Goal: Task Accomplishment & Management: Manage account settings

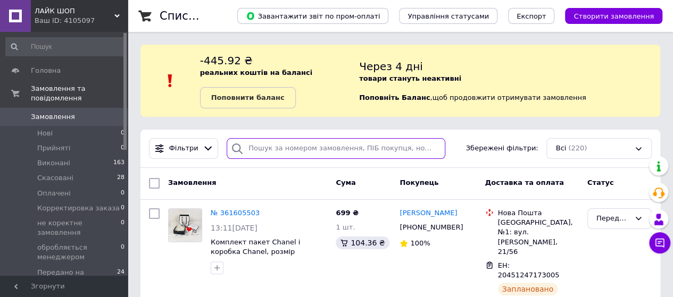
click at [252, 148] on input "search" at bounding box center [336, 148] width 219 height 21
paste input "Попович Ольга"
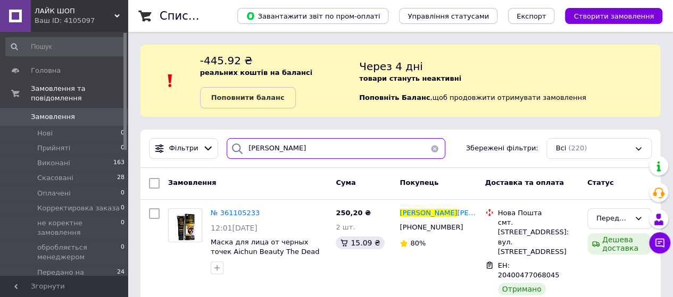
click at [298, 146] on input "Попович Ольга" at bounding box center [336, 148] width 219 height 21
type input "П"
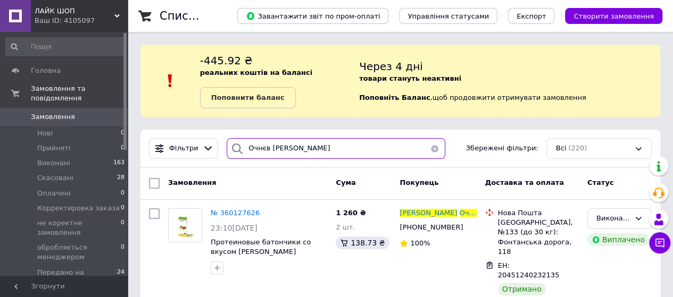
type input "Очнєв Дмитро"
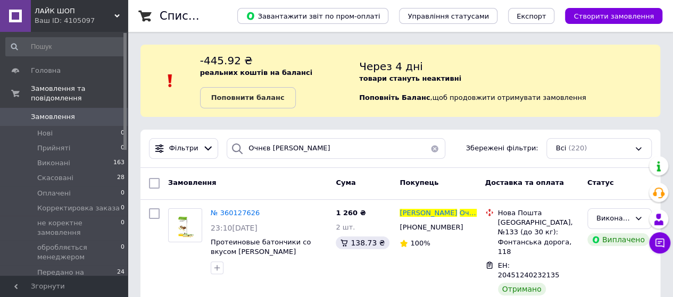
click at [115, 14] on icon at bounding box center [116, 15] width 5 height 5
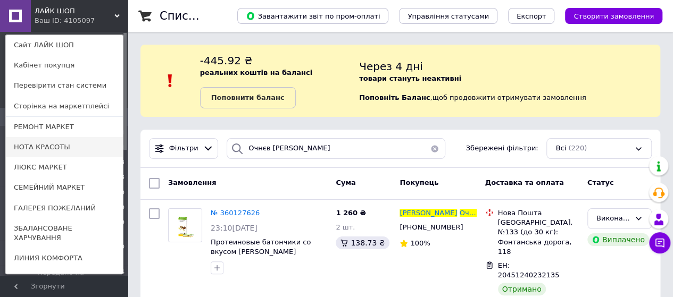
click at [44, 146] on link "НОТА КРАСОТЫ" at bounding box center [64, 147] width 117 height 20
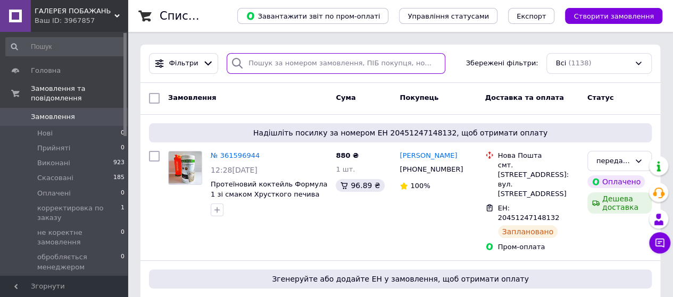
click at [257, 64] on input "search" at bounding box center [336, 63] width 219 height 21
paste input "[PERSON_NAME]"
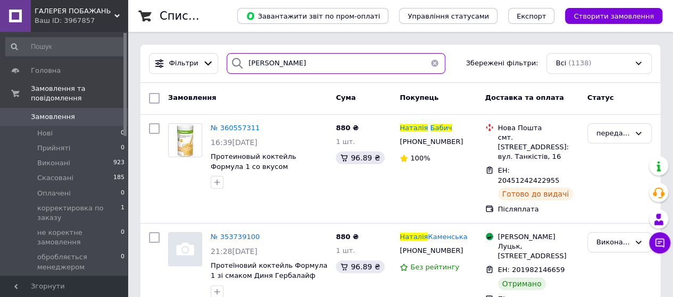
type input "[PERSON_NAME]"
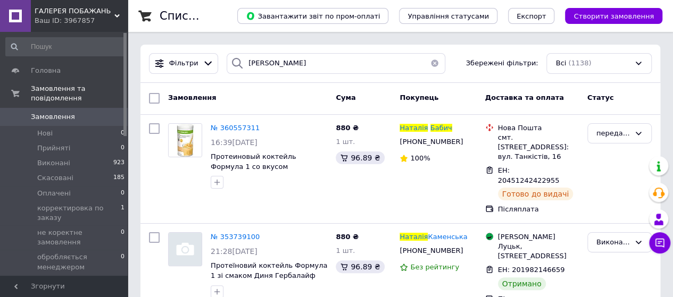
click at [117, 14] on icon at bounding box center [116, 15] width 5 height 5
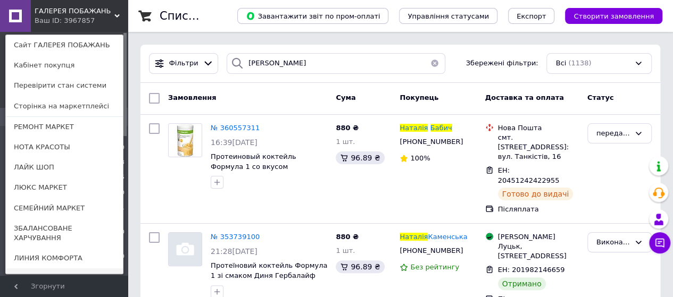
click at [49, 269] on link "Гипермаркет АВИТАЛА" at bounding box center [64, 279] width 117 height 20
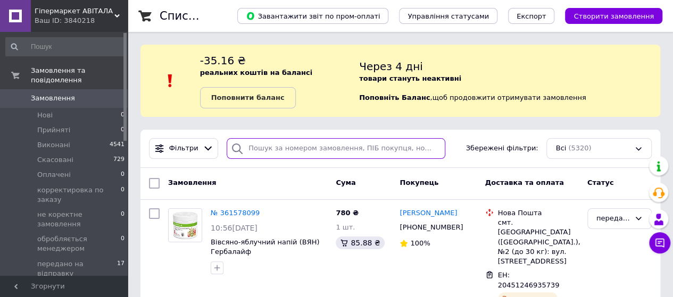
click at [250, 146] on input "search" at bounding box center [336, 148] width 219 height 21
paste input "Усенко Елена"
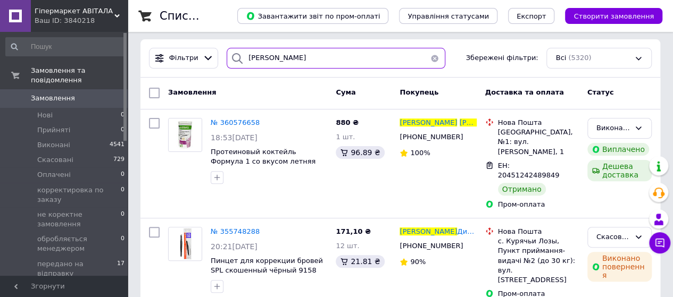
scroll to position [106, 0]
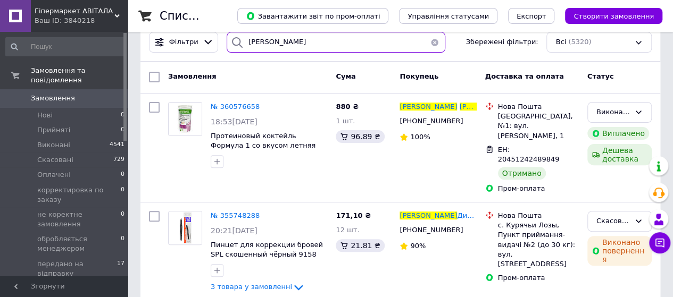
click at [289, 40] on input "Усенко Елена" at bounding box center [336, 42] width 219 height 21
type input "У"
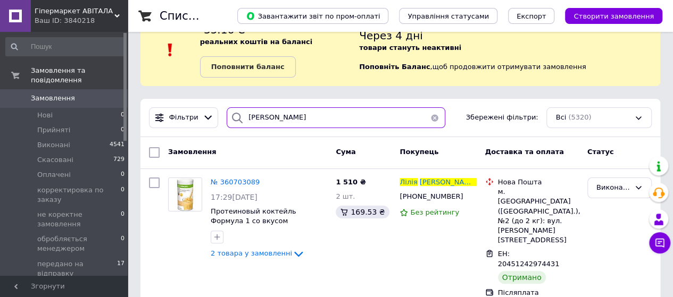
scroll to position [53, 0]
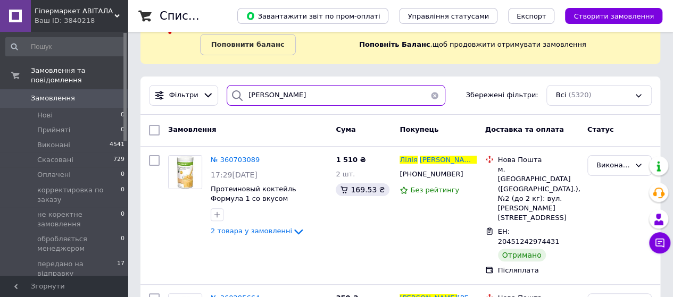
click at [290, 96] on input "Олексій Лілія" at bounding box center [336, 95] width 219 height 21
type input "О"
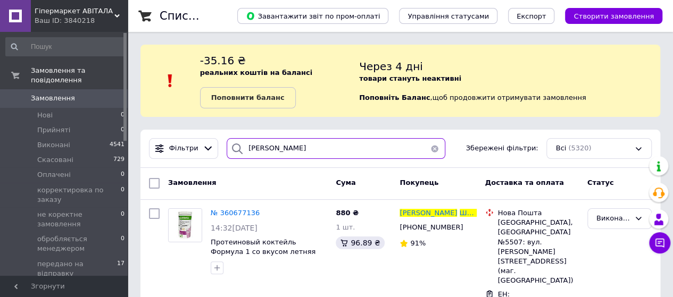
type input "Шроль Ирина"
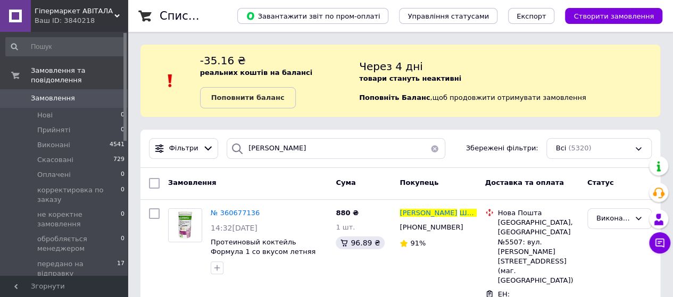
click at [119, 13] on icon at bounding box center [116, 15] width 5 height 5
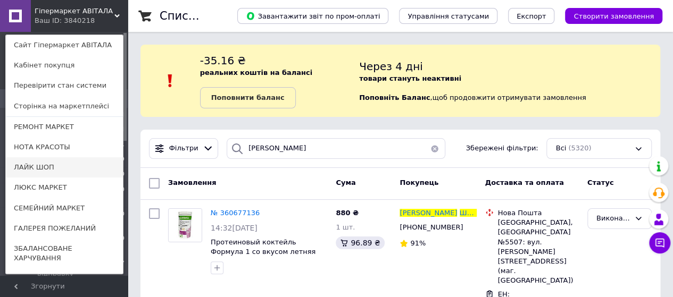
click at [37, 166] on link "ЛАЙК ШОП" at bounding box center [64, 167] width 117 height 20
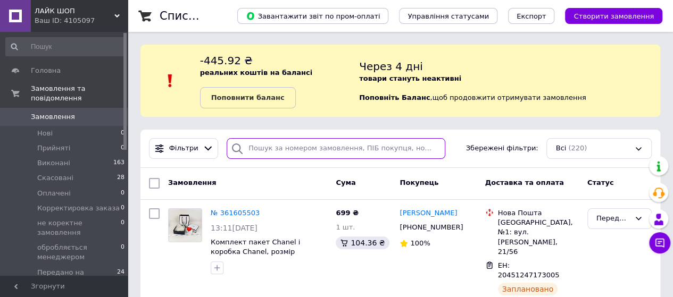
click at [247, 143] on input "search" at bounding box center [336, 148] width 219 height 21
paste input "Карячка Юрій"
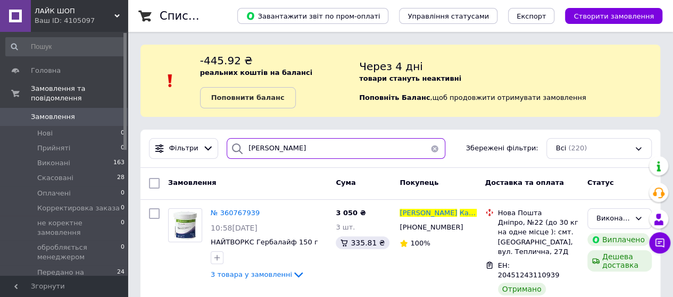
type input "Карячка Юрій"
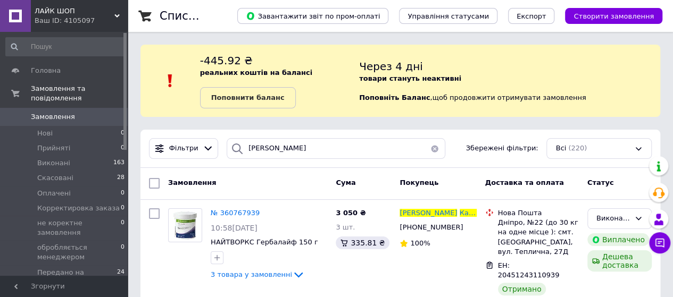
click at [115, 14] on icon at bounding box center [116, 15] width 5 height 5
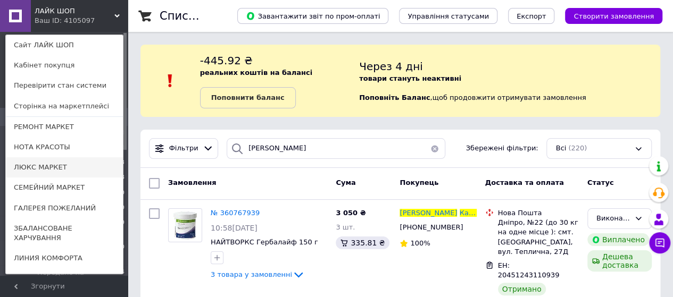
click at [52, 165] on link "ЛЮКС МАРКЕТ" at bounding box center [64, 167] width 117 height 20
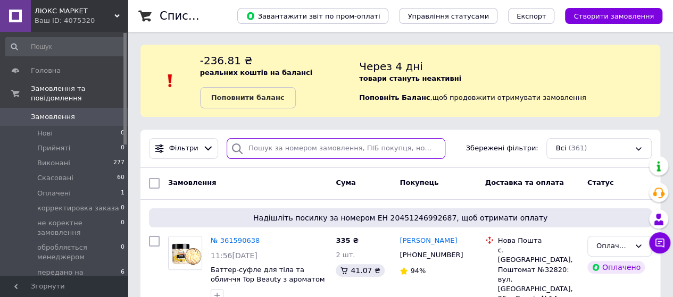
click at [248, 148] on input "search" at bounding box center [336, 148] width 219 height 21
paste input "Плетень Настя"
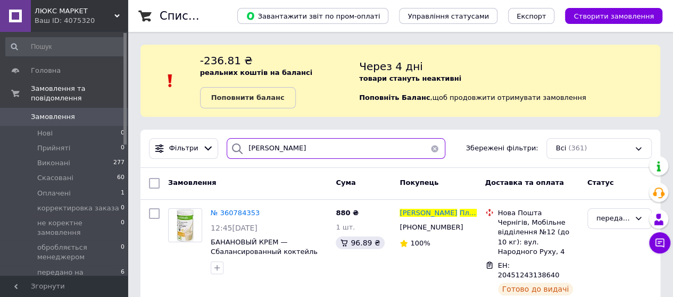
type input "Плетень Настя"
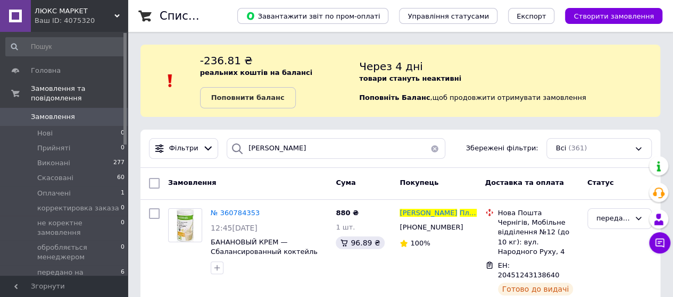
click at [116, 16] on use at bounding box center [116, 15] width 5 height 3
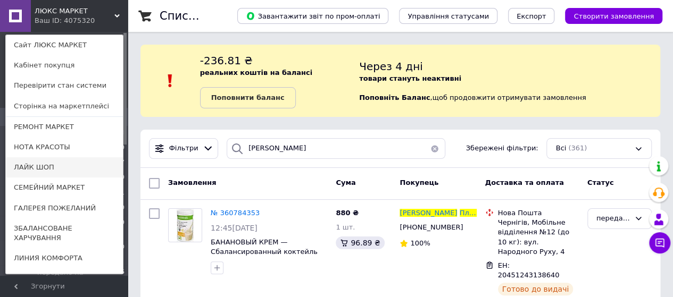
click at [50, 166] on link "ЛАЙК ШОП" at bounding box center [64, 167] width 117 height 20
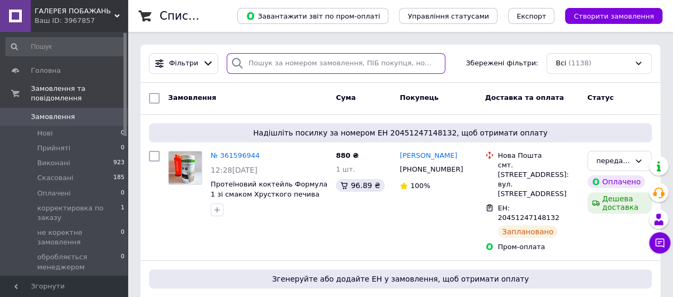
click at [254, 62] on input "search" at bounding box center [336, 63] width 219 height 21
paste input "Наталя Бабенко"
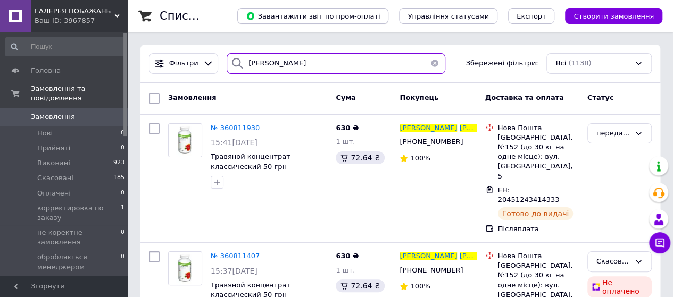
type input "Наталя Бабенко"
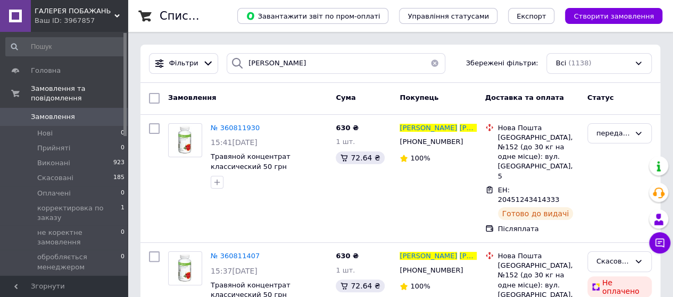
click at [118, 16] on use at bounding box center [116, 15] width 5 height 3
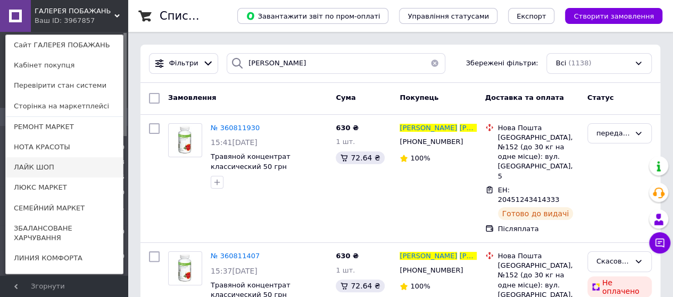
click at [62, 165] on link "ЛАЙК ШОП" at bounding box center [64, 167] width 117 height 20
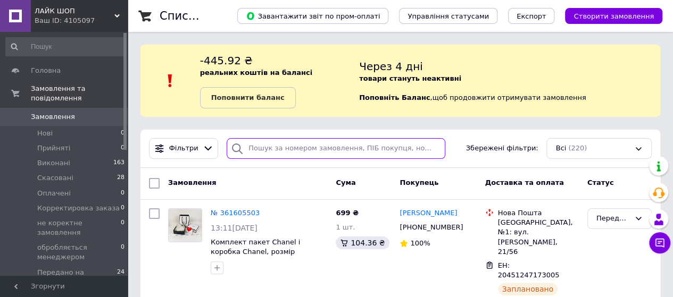
click at [249, 149] on input "search" at bounding box center [336, 148] width 219 height 21
paste input "Трачук Андрій"
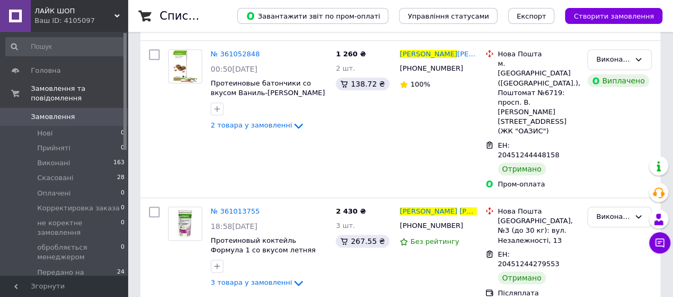
scroll to position [160, 0]
type input "Трачук Андрій"
click at [118, 14] on icon at bounding box center [116, 15] width 5 height 5
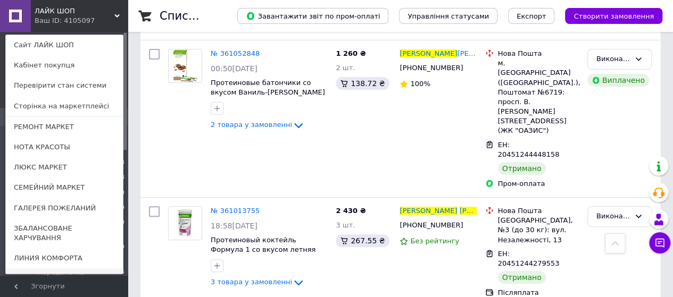
click at [62, 269] on link "Гипермаркет АВИТАЛА" at bounding box center [64, 279] width 117 height 20
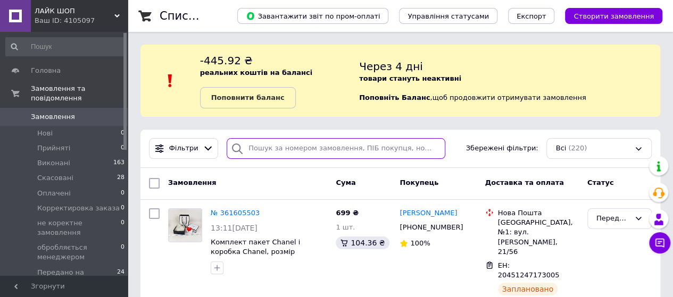
click at [254, 145] on input "search" at bounding box center [336, 148] width 219 height 21
paste input "Масалов Андрій"
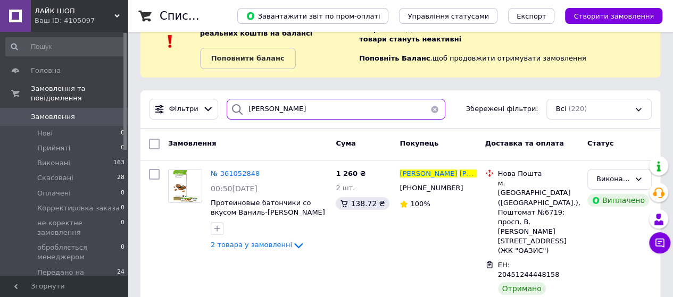
scroll to position [106, 0]
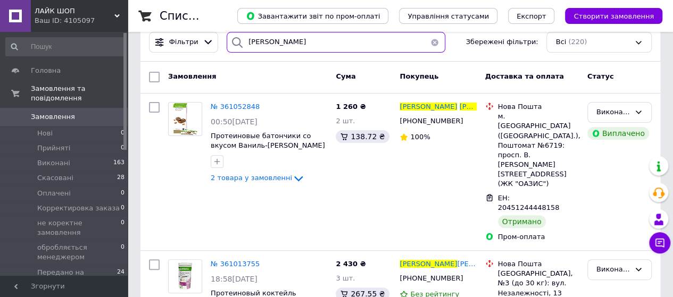
click at [303, 42] on input "Масалов Андрій" at bounding box center [336, 42] width 219 height 21
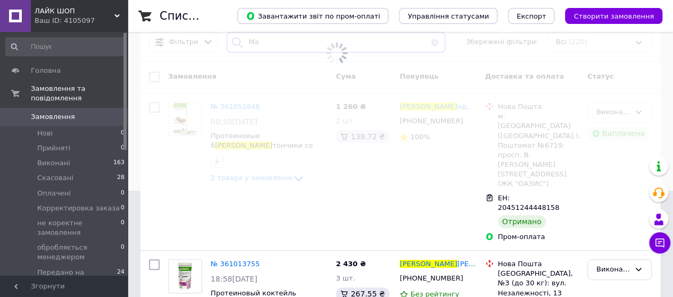
type input "М"
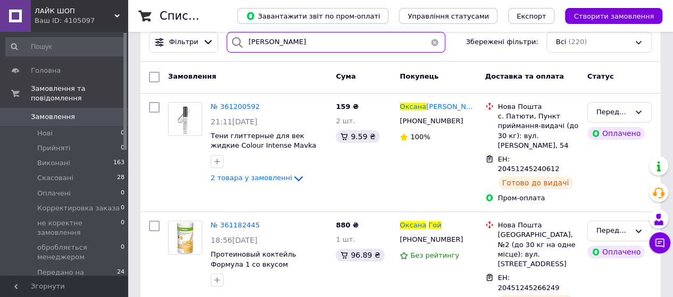
scroll to position [160, 0]
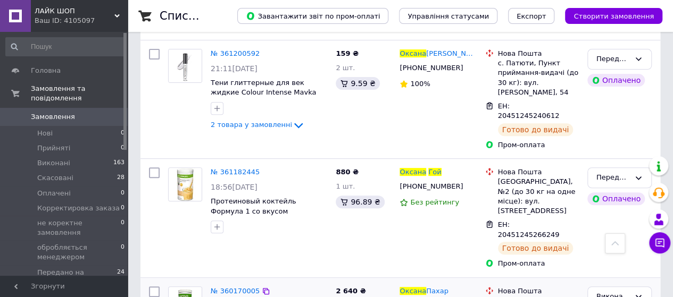
type input "Гой Оксана"
click at [50, 112] on span "Замовлення" at bounding box center [53, 117] width 44 height 10
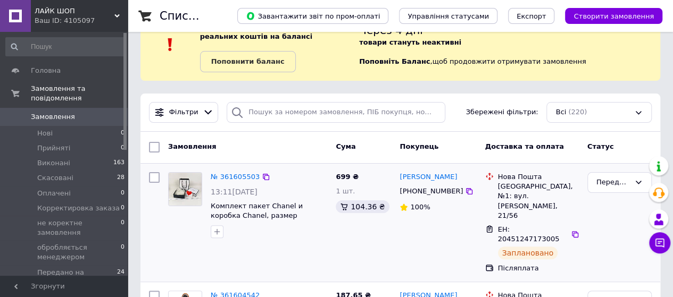
scroll to position [53, 0]
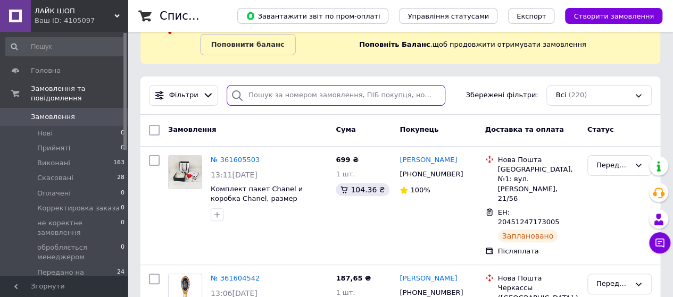
click at [248, 91] on input "search" at bounding box center [336, 95] width 219 height 21
paste input "Гой Оксана"
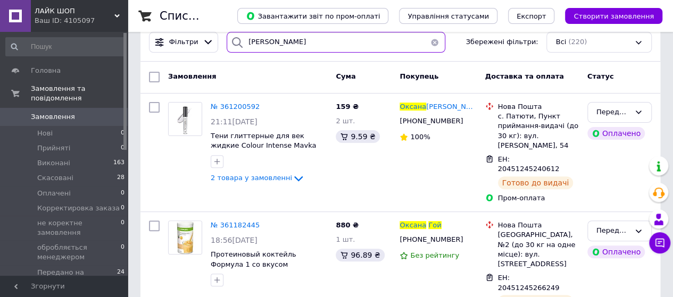
scroll to position [160, 0]
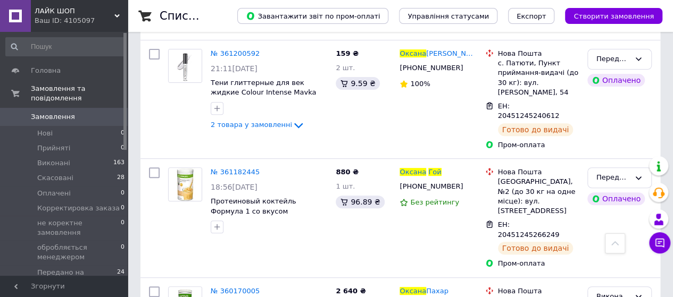
type input "Гой Оксана"
click at [119, 14] on use at bounding box center [116, 15] width 5 height 3
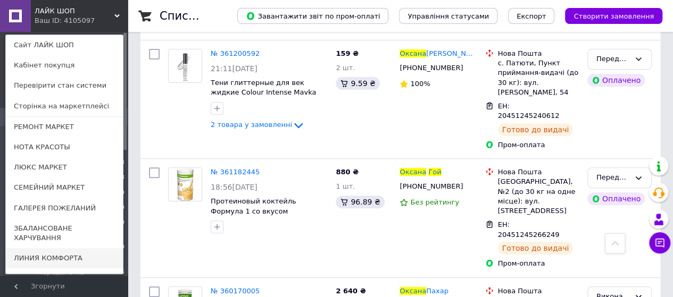
scroll to position [46, 0]
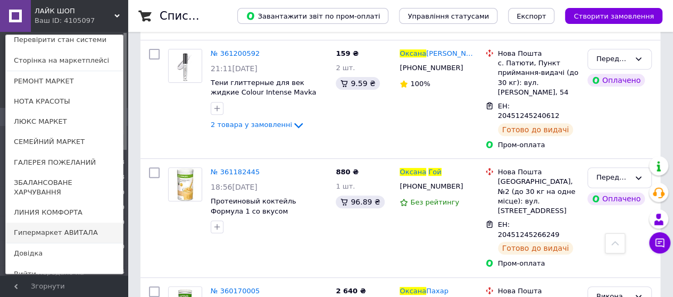
click at [63, 223] on link "Гипермаркет АВИТАЛА" at bounding box center [64, 233] width 117 height 20
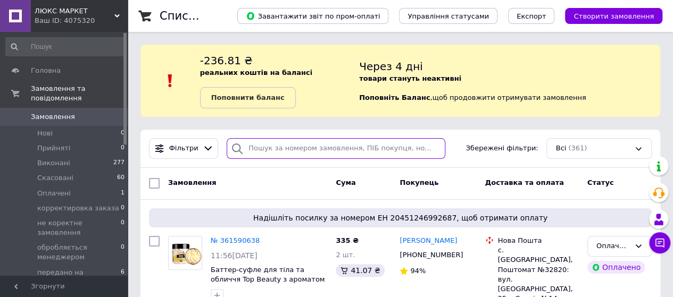
click at [247, 146] on input "search" at bounding box center [336, 148] width 219 height 21
paste input "[PERSON_NAME] [PERSON_NAME]"
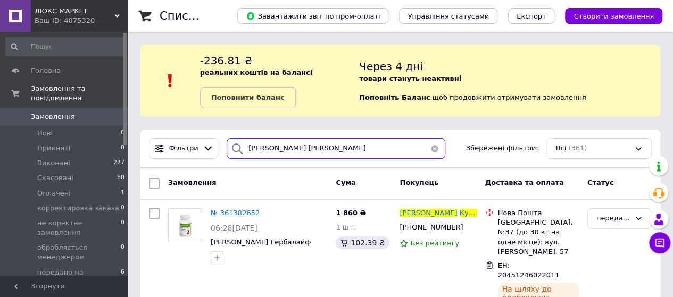
type input "[PERSON_NAME] [PERSON_NAME]"
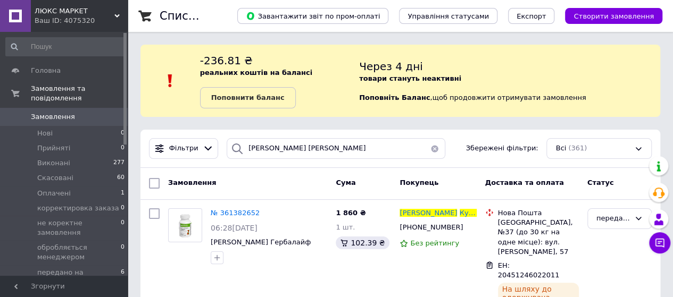
click at [118, 15] on use at bounding box center [116, 15] width 5 height 3
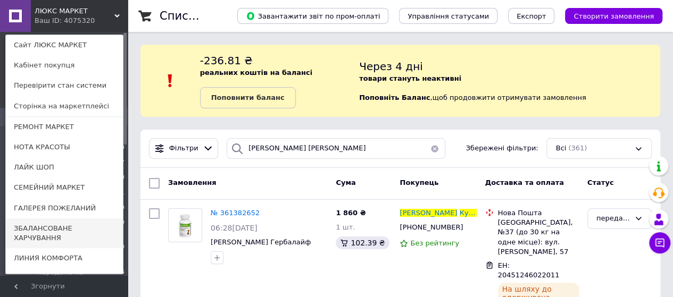
click at [60, 228] on link "ЗБАЛАНСОВАНЕ ХАРЧУВАННЯ" at bounding box center [64, 234] width 117 height 30
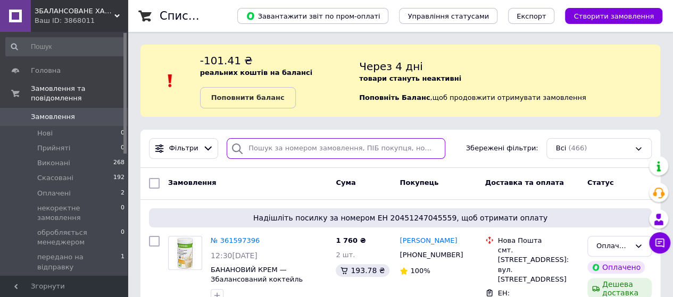
click at [257, 147] on input "search" at bounding box center [336, 148] width 219 height 21
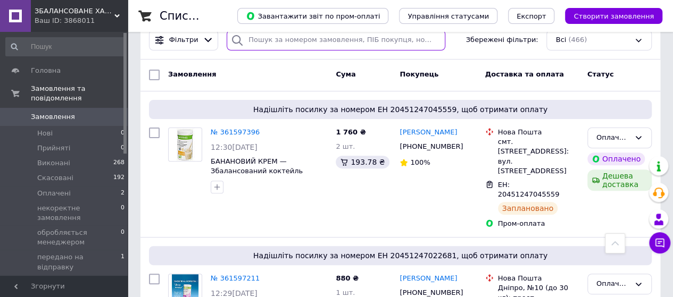
scroll to position [106, 0]
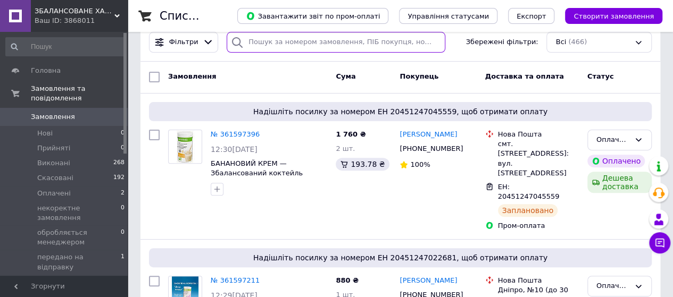
paste input "[PERSON_NAME]"
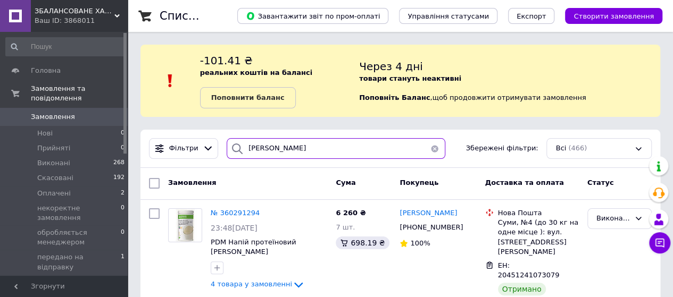
scroll to position [23, 0]
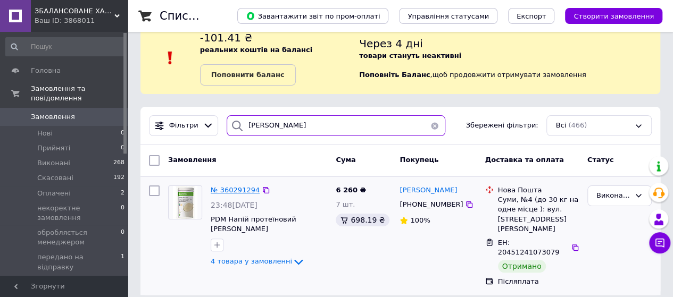
type input "[PERSON_NAME]"
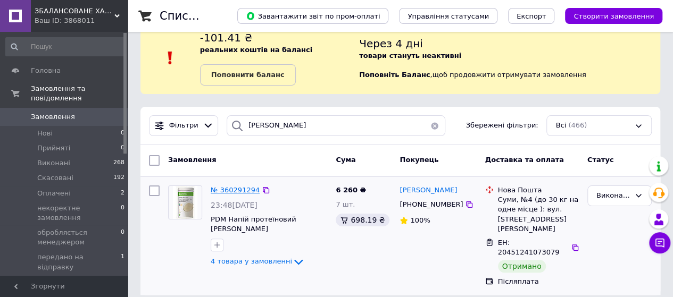
click at [244, 191] on span "№ 360291294" at bounding box center [235, 190] width 49 height 8
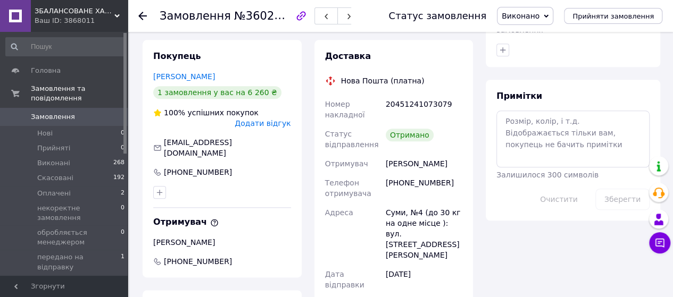
scroll to position [372, 0]
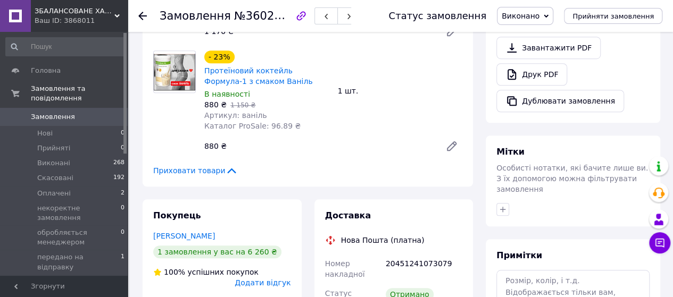
click at [52, 112] on span "Замовлення" at bounding box center [53, 117] width 44 height 10
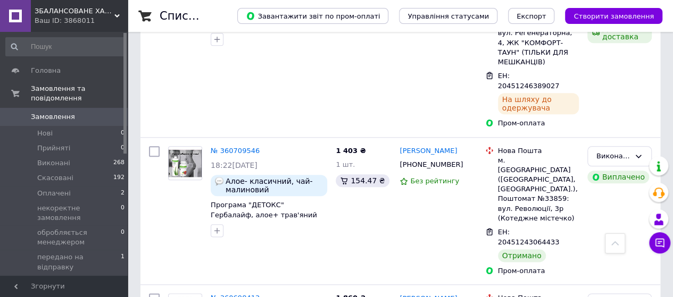
scroll to position [585, 0]
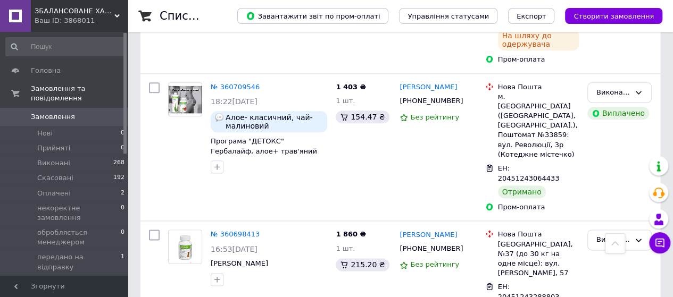
click at [117, 14] on icon at bounding box center [116, 15] width 5 height 5
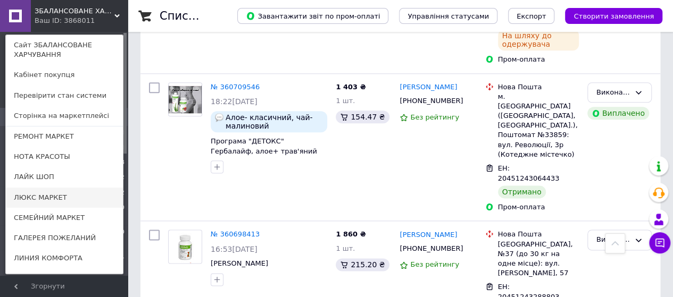
click at [56, 197] on link "ЛЮКС МАРКЕТ" at bounding box center [64, 198] width 117 height 20
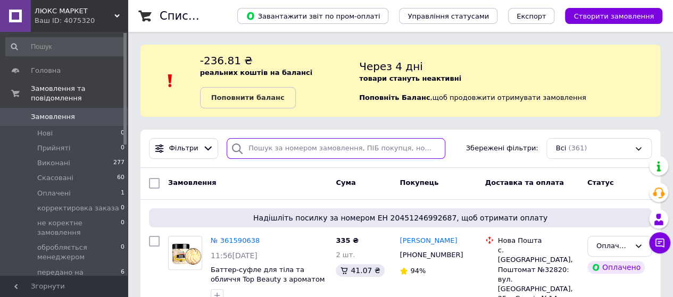
click at [249, 149] on input "search" at bounding box center [336, 148] width 219 height 21
paste input "[PERSON_NAME] [PERSON_NAME]"
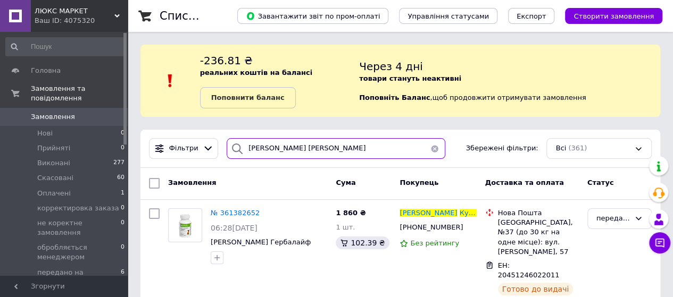
type input "[PERSON_NAME] [PERSON_NAME]"
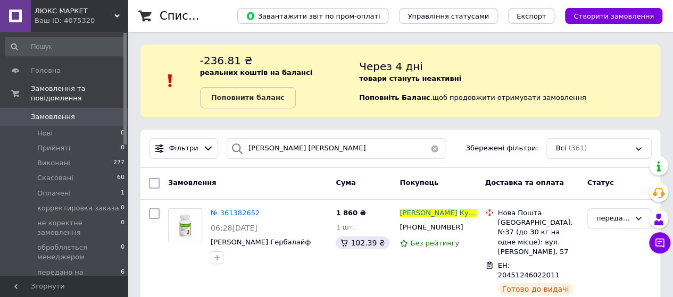
click at [118, 14] on icon at bounding box center [116, 15] width 5 height 5
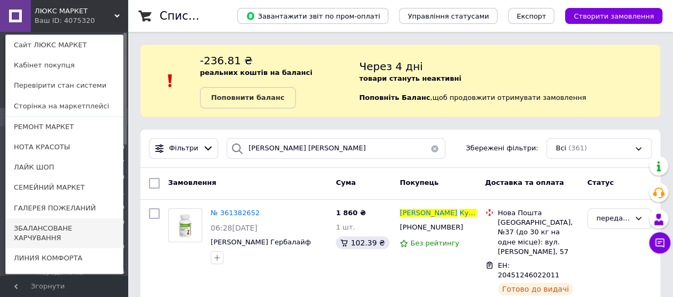
click at [52, 227] on link "ЗБАЛАНСОВАНЕ ХАРЧУВАННЯ" at bounding box center [64, 234] width 117 height 30
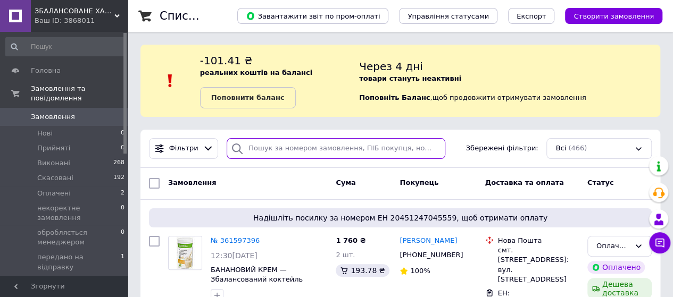
click at [252, 148] on input "search" at bounding box center [336, 148] width 219 height 21
paste input "[PERSON_NAME]"
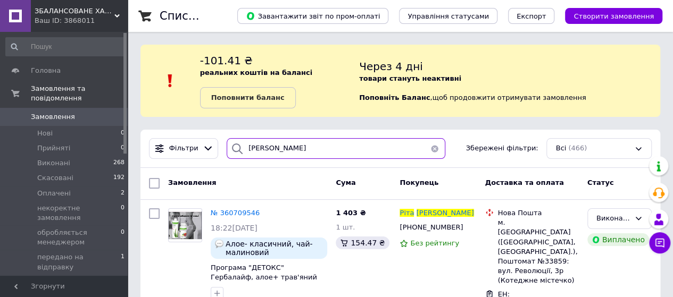
scroll to position [53, 0]
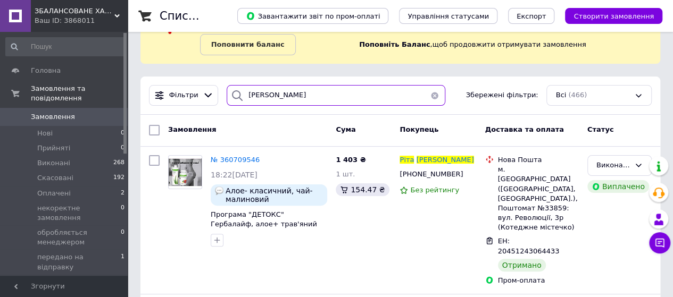
click at [297, 96] on input "[PERSON_NAME]" at bounding box center [336, 95] width 219 height 21
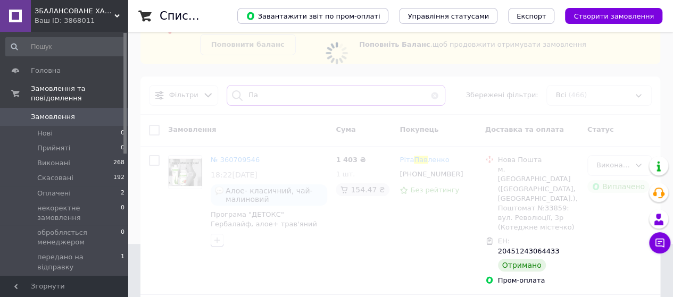
type input "П"
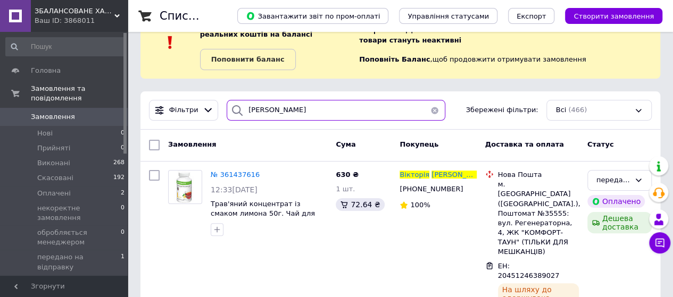
scroll to position [53, 0]
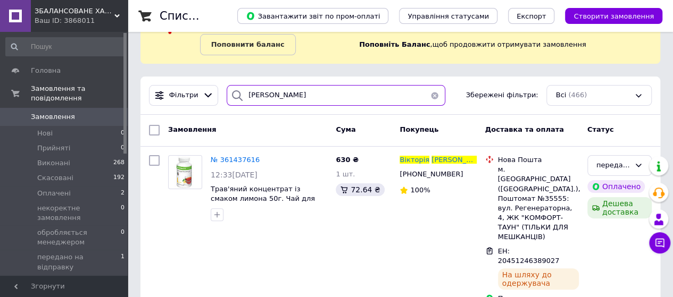
type input "[PERSON_NAME]"
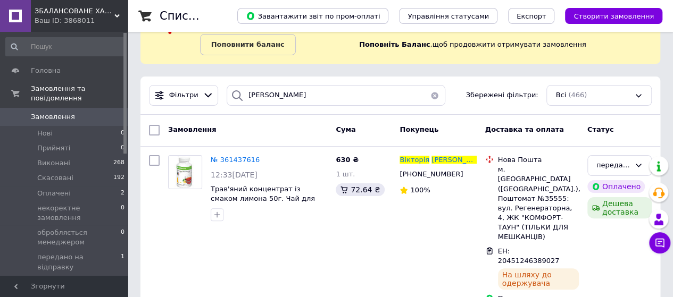
click at [117, 14] on icon at bounding box center [116, 15] width 5 height 5
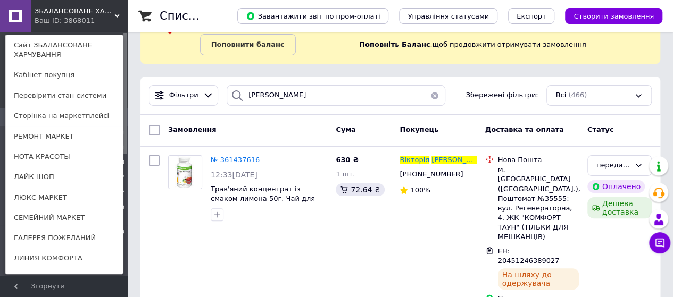
click at [40, 237] on link "ГАЛЕРЕЯ ПОЖЕЛАНИЙ" at bounding box center [64, 238] width 117 height 20
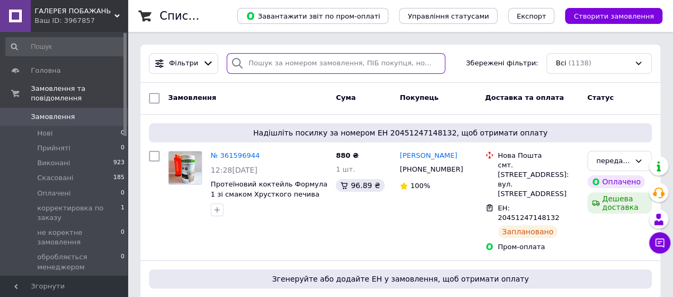
click at [255, 63] on input "search" at bounding box center [336, 63] width 219 height 21
paste input "[PERSON_NAME]"
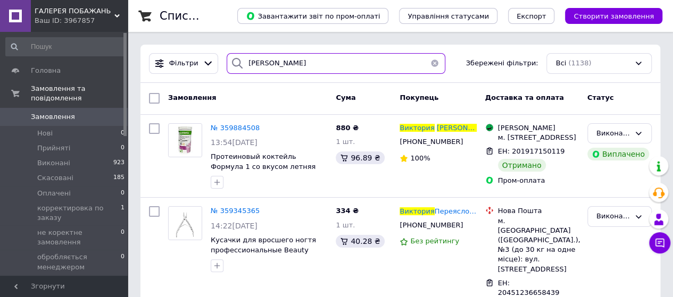
type input "[PERSON_NAME]"
click at [296, 63] on input "[PERSON_NAME]" at bounding box center [336, 63] width 219 height 21
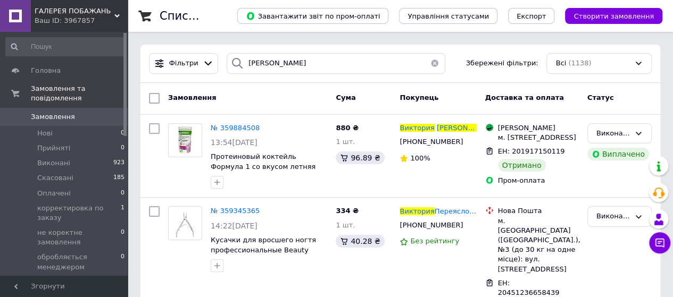
click at [119, 15] on use at bounding box center [116, 15] width 5 height 3
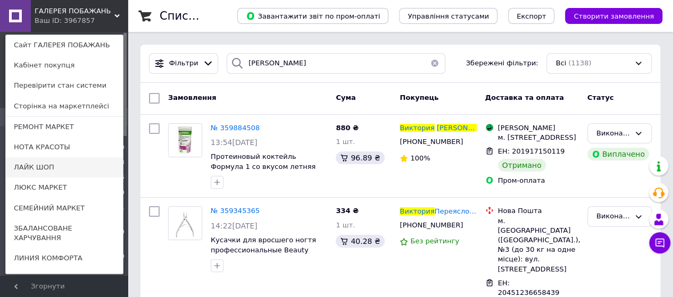
click at [62, 166] on link "ЛАЙК ШОП" at bounding box center [64, 167] width 117 height 20
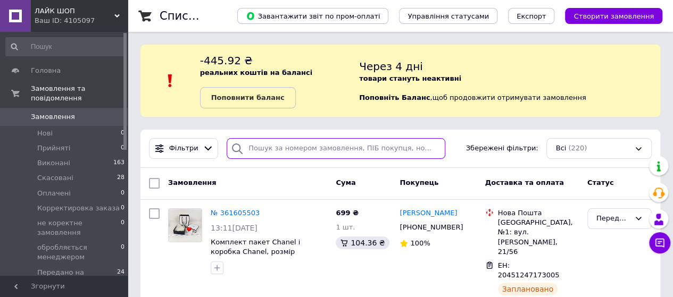
click at [255, 148] on input "search" at bounding box center [336, 148] width 219 height 21
paste input "[PERSON_NAME]"
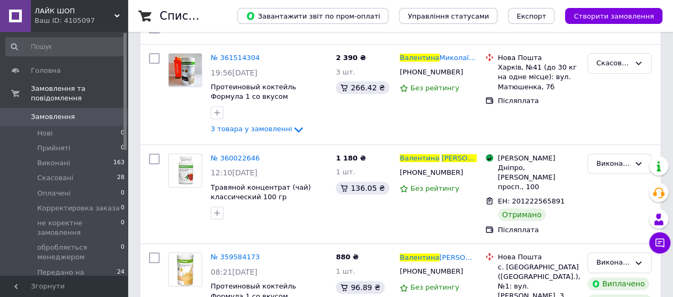
scroll to position [160, 0]
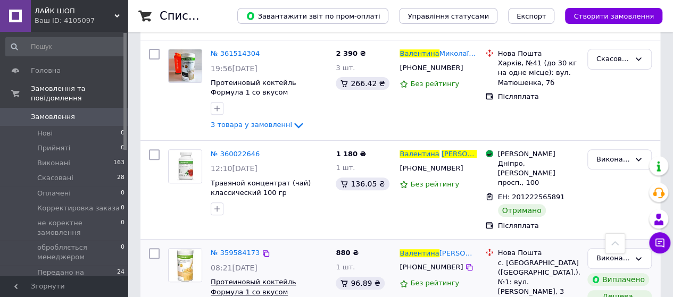
type input "[PERSON_NAME]"
click at [118, 14] on icon at bounding box center [116, 15] width 5 height 5
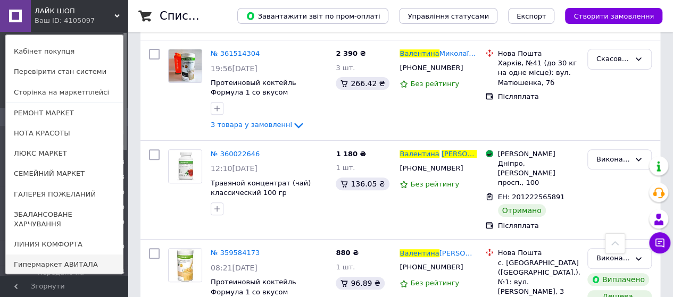
scroll to position [0, 0]
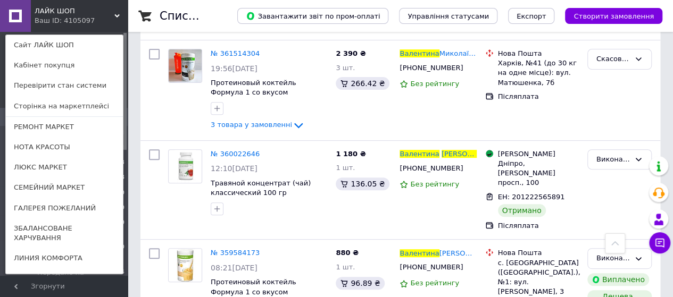
click at [102, 6] on div "ЛАЙК ШОП Ваш ID: 4105097 Сайт ЛАЙК ШОП Кабінет покупця Перевірити стан системи …" at bounding box center [64, 16] width 128 height 32
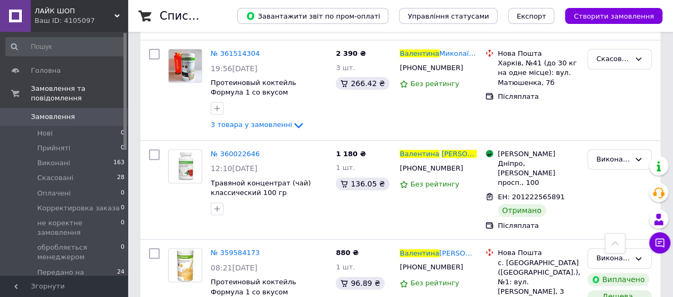
click at [52, 112] on span "Замовлення" at bounding box center [53, 117] width 44 height 10
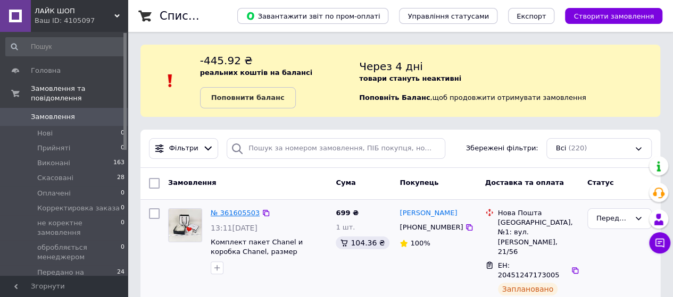
click at [240, 213] on link "№ 361605503" at bounding box center [235, 213] width 49 height 8
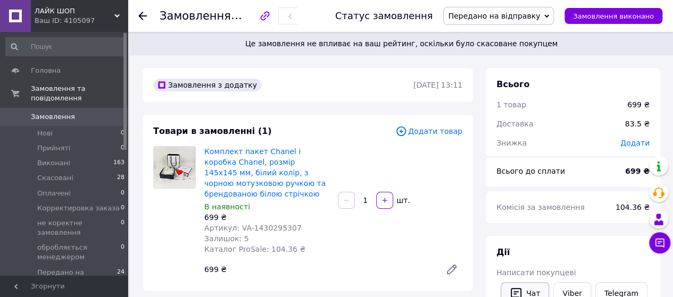
click at [533, 289] on button "Чат" at bounding box center [524, 293] width 48 height 22
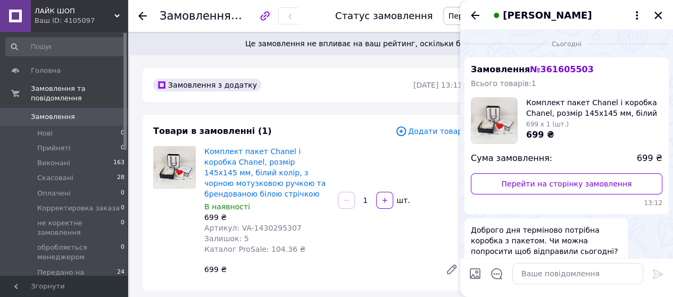
scroll to position [119, 0]
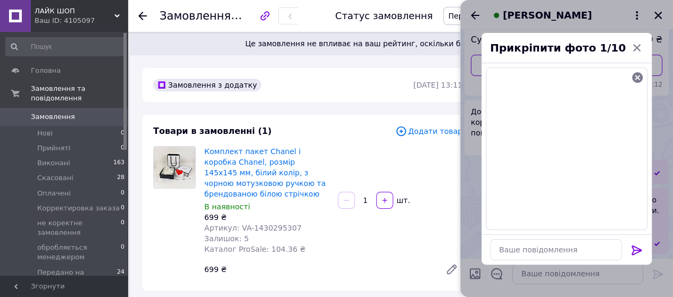
click at [629, 247] on div at bounding box center [636, 252] width 21 height 25
click at [637, 248] on icon at bounding box center [636, 251] width 10 height 10
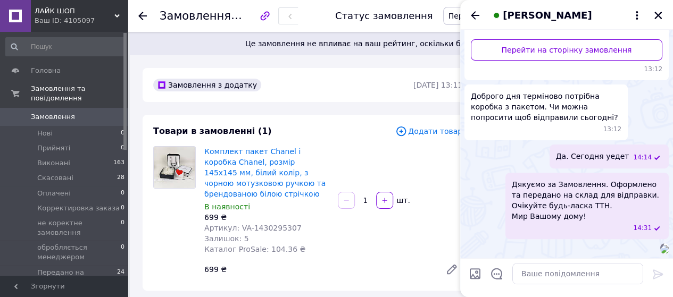
scroll to position [279, 0]
click at [541, 274] on textarea at bounding box center [577, 273] width 131 height 21
paste textarea "В этом товаре нет белой ленты с надписью! Отправляем?"
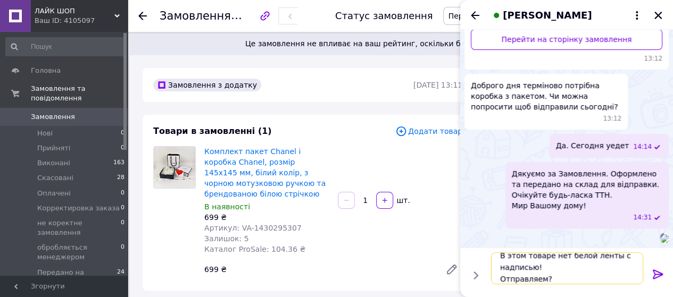
type textarea "В этом товаре нет белой ленты с надписью! Отправляем?"
click at [655, 274] on icon at bounding box center [657, 275] width 10 height 10
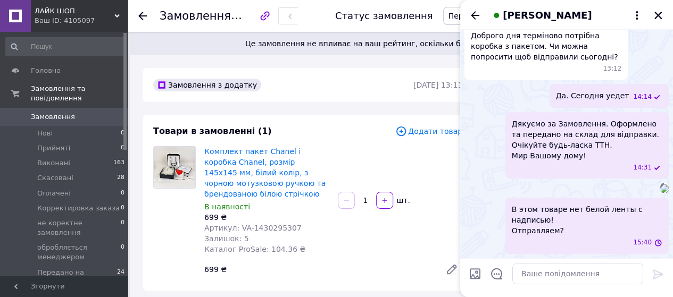
scroll to position [329, 0]
click at [658, 12] on icon "Закрити" at bounding box center [658, 16] width 10 height 10
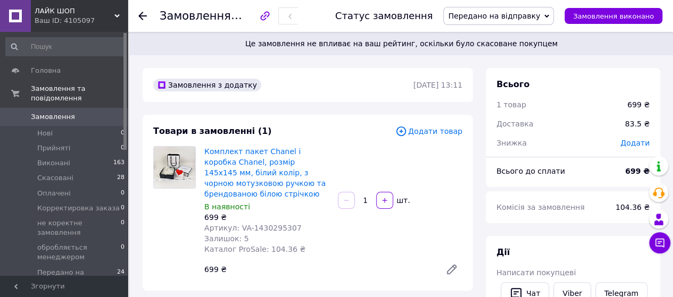
click at [62, 112] on span "Замовлення" at bounding box center [53, 117] width 44 height 10
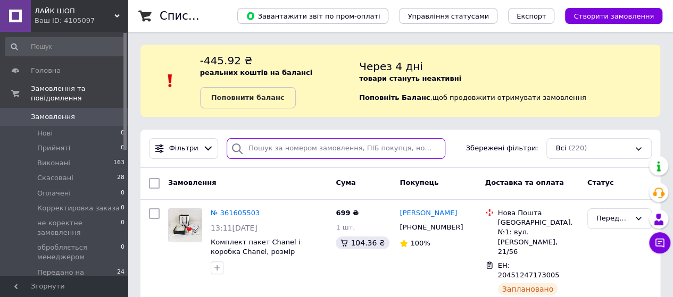
click at [253, 145] on input "search" at bounding box center [336, 148] width 219 height 21
paste input "Гулакова Валентина"
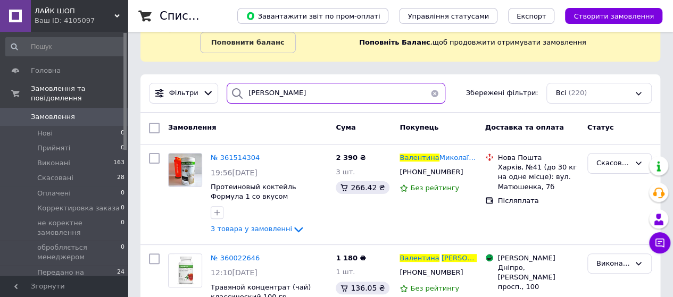
scroll to position [106, 0]
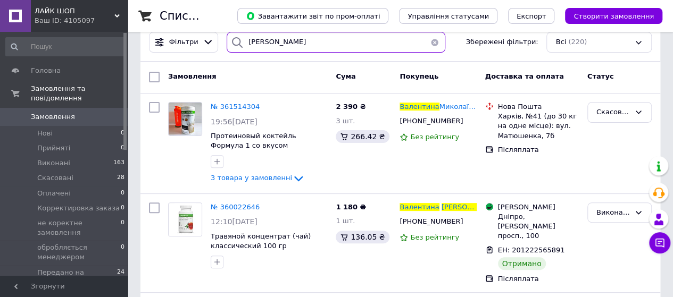
type input "Гулакова Валентина"
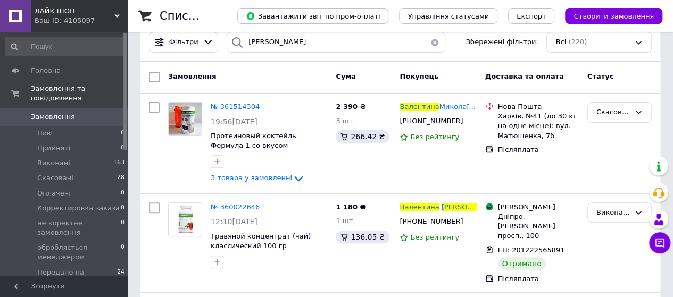
click at [117, 13] on icon at bounding box center [116, 15] width 5 height 5
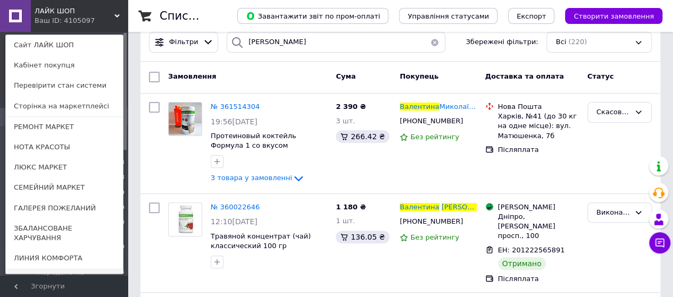
click at [40, 269] on link "Гипермаркет АВИТАЛА" at bounding box center [64, 279] width 117 height 20
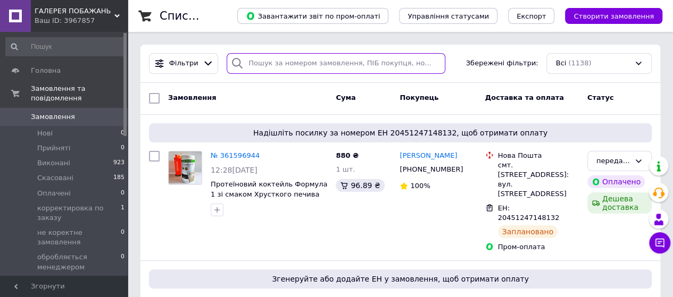
click at [253, 63] on input "search" at bounding box center [336, 63] width 219 height 21
paste input "20451242623852"
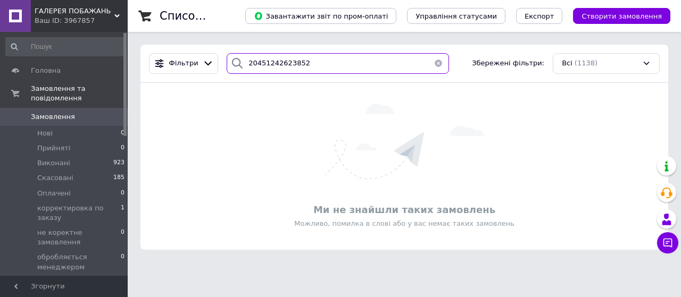
type input "20451242623852"
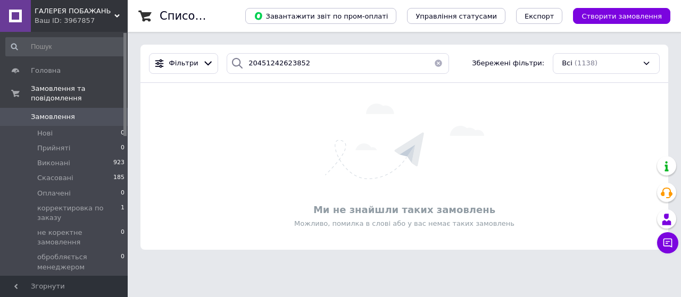
click at [118, 13] on icon at bounding box center [116, 15] width 5 height 5
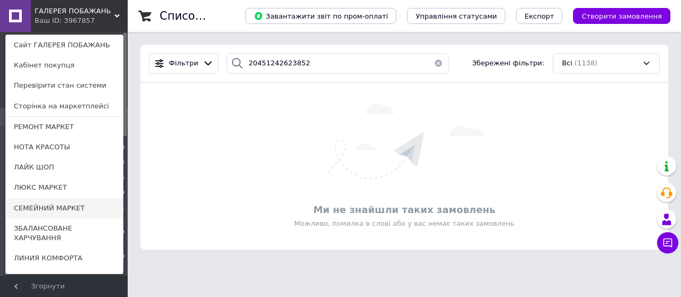
click at [46, 207] on link "СЕМЕЙНИЙ МАРКЕТ" at bounding box center [64, 208] width 117 height 20
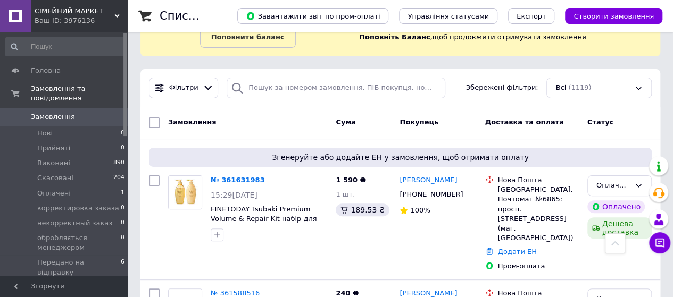
scroll to position [53, 0]
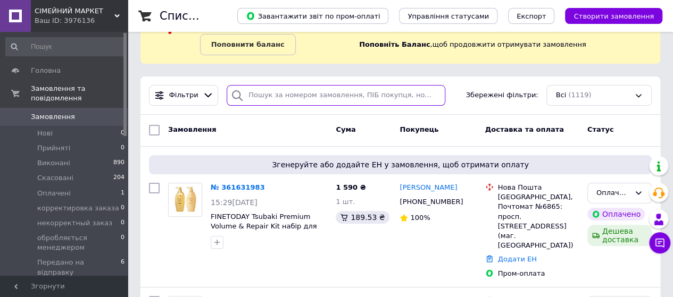
click at [259, 95] on input "search" at bounding box center [336, 95] width 219 height 21
paste input "20451242623852"
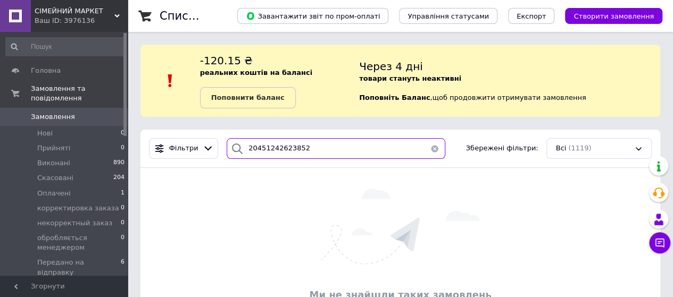
scroll to position [50, 0]
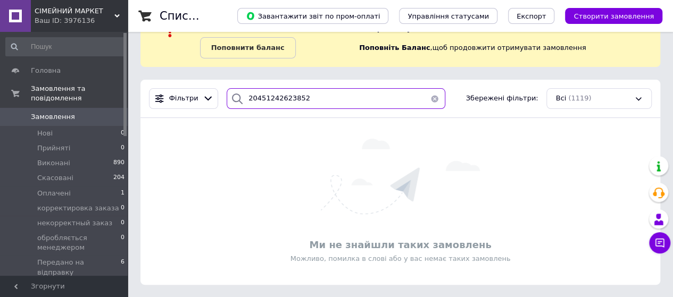
type input "20451242623852"
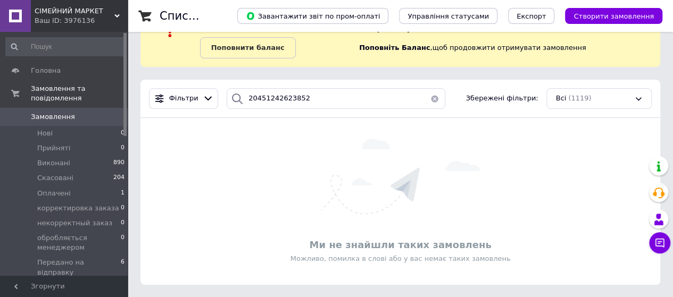
click at [120, 13] on div "СІМЕЙНИЙ МАРКЕТ Ваш ID: 3976136" at bounding box center [79, 16] width 97 height 32
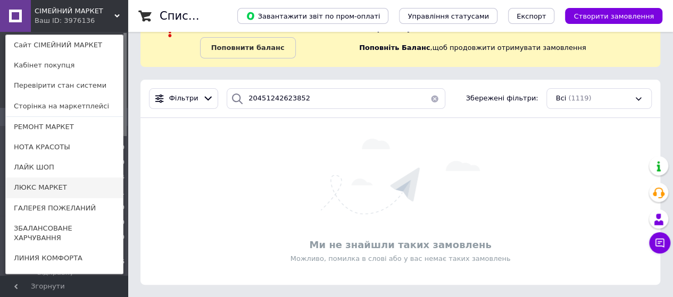
click at [48, 187] on link "ЛЮКС МАРКЕТ" at bounding box center [64, 188] width 117 height 20
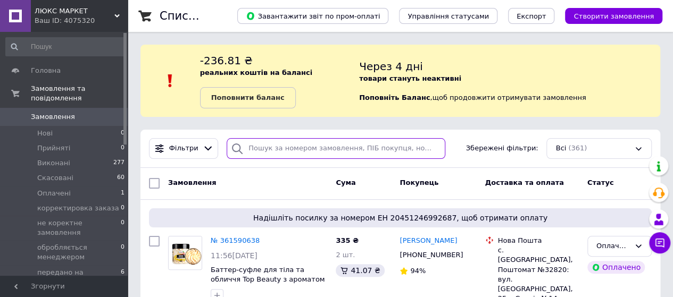
click at [256, 148] on input "search" at bounding box center [336, 148] width 219 height 21
paste input "20451242623852"
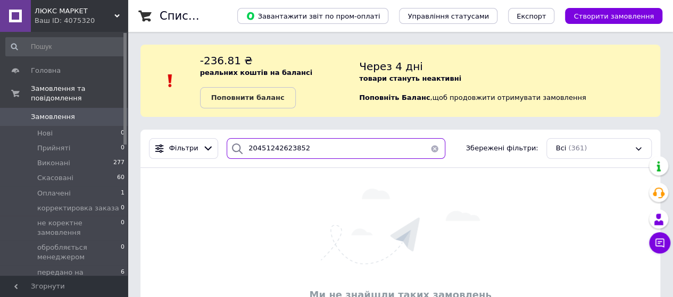
type input "20451242623852"
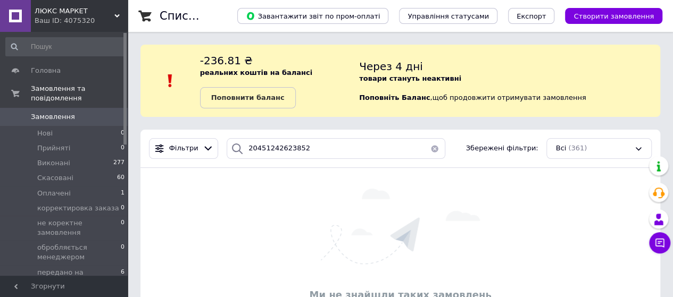
click at [120, 15] on div "ЛЮКС МАРКЕТ Ваш ID: 4075320" at bounding box center [79, 16] width 97 height 32
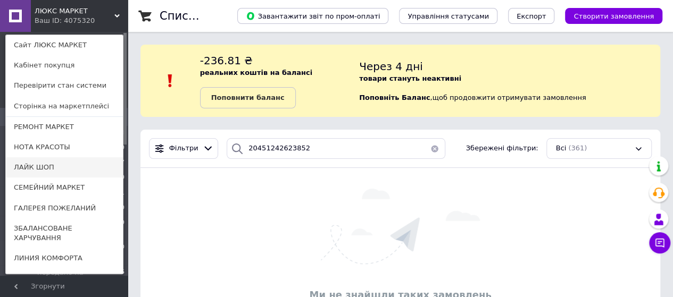
click at [28, 164] on link "ЛАЙК ШОП" at bounding box center [64, 167] width 117 height 20
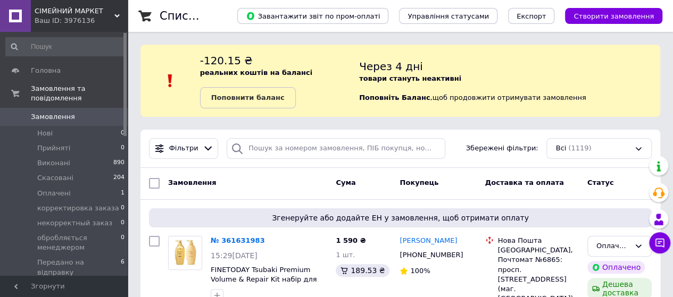
scroll to position [53, 0]
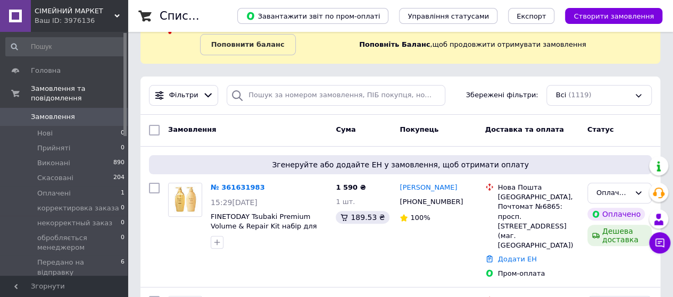
click at [228, 186] on link "№ 361631983" at bounding box center [238, 187] width 54 height 8
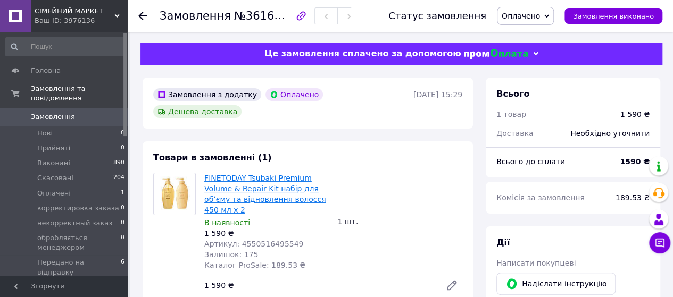
click at [239, 174] on link "FINETODAY Tsubaki Premium Volume & Repair Kit набір для обʼєму та відновлення в…" at bounding box center [265, 194] width 122 height 40
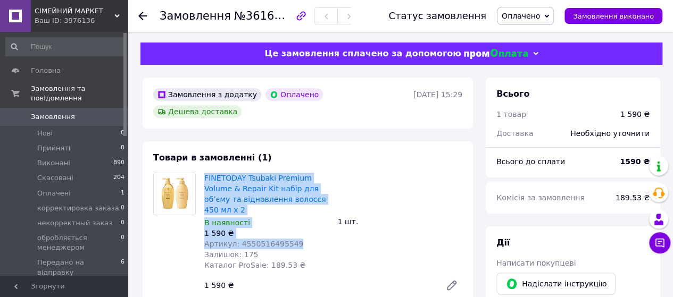
drag, startPoint x: 293, startPoint y: 217, endPoint x: 203, endPoint y: 162, distance: 105.7
click at [203, 171] on div "FINETODAY Tsubaki Premium Volume & Repair Kit набір для обʼєму та відновлення в…" at bounding box center [266, 222] width 133 height 102
copy div "FINETODAY Tsubaki Premium Volume & Repair Kit набір для обʼєму та відновлення в…"
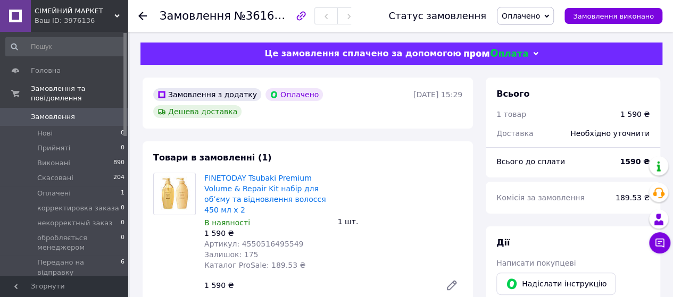
click at [339, 238] on div "FINETODAY Tsubaki Premium Volume & Repair Kit набір для обʼєму та відновлення в…" at bounding box center [333, 235] width 266 height 128
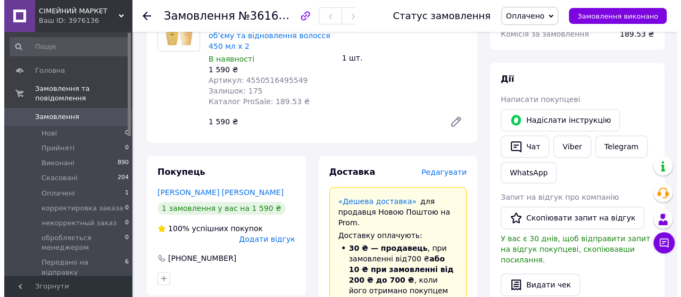
scroll to position [213, 0]
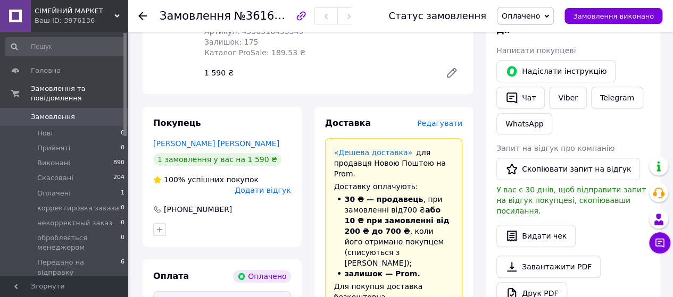
click at [449, 119] on span "Редагувати" at bounding box center [439, 123] width 45 height 9
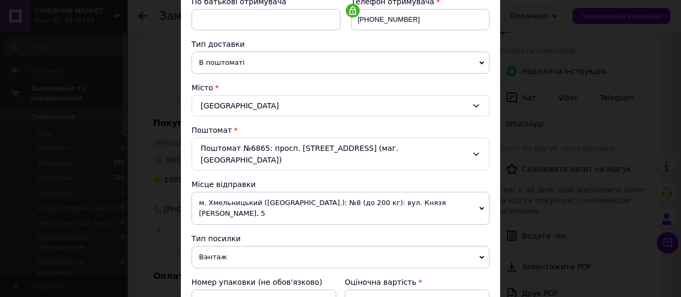
click at [481, 206] on icon at bounding box center [481, 208] width 5 height 5
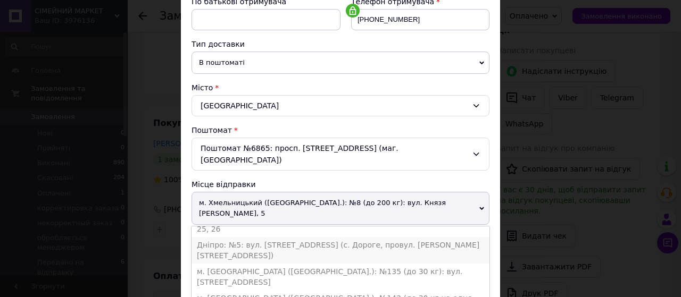
scroll to position [266, 0]
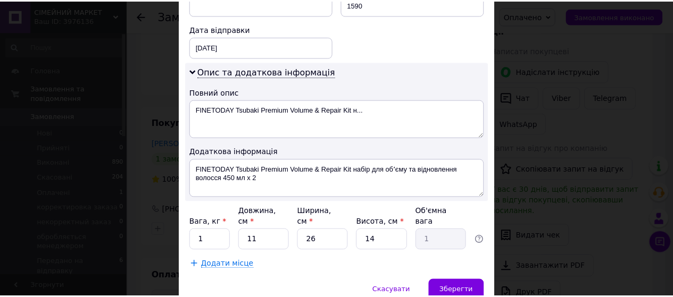
scroll to position [522, 0]
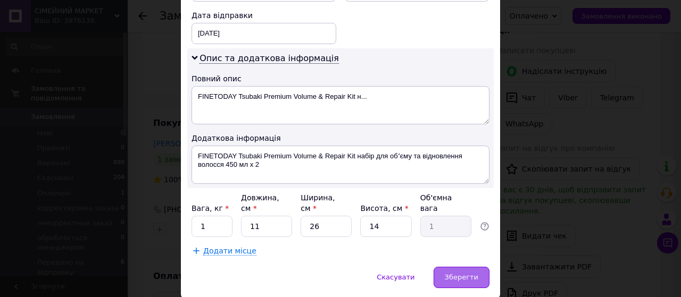
click at [460, 273] on span "Зберегти" at bounding box center [460, 277] width 33 height 8
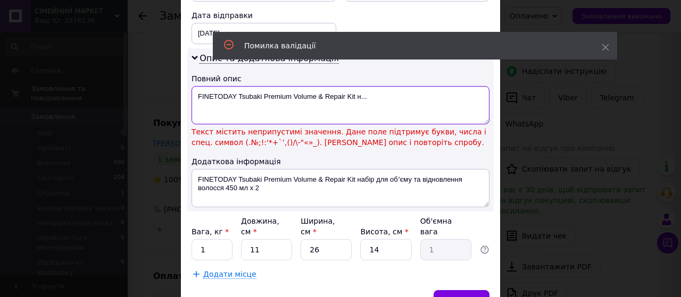
drag, startPoint x: 235, startPoint y: 66, endPoint x: 364, endPoint y: 69, distance: 128.7
click at [380, 86] on textarea "FINETODAY Tsubaki Premium Volume & Repair Kit н..." at bounding box center [340, 105] width 298 height 38
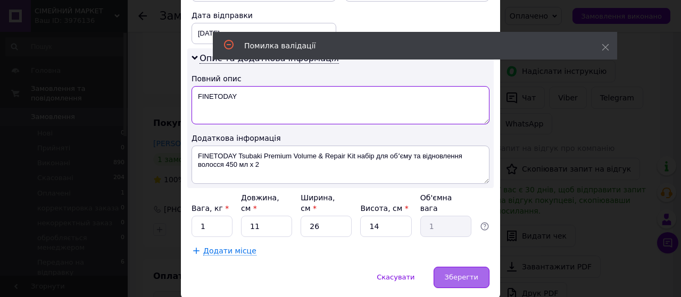
type textarea "FINETODAY"
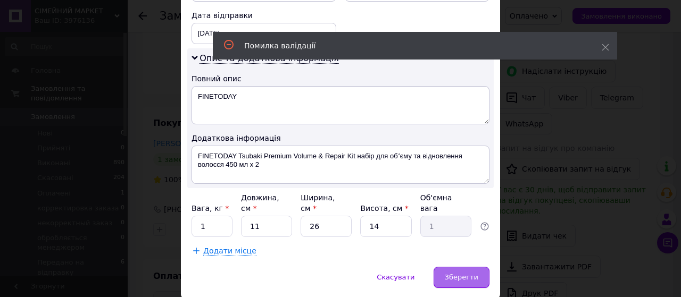
click at [456, 267] on div "Зберегти" at bounding box center [461, 277] width 56 height 21
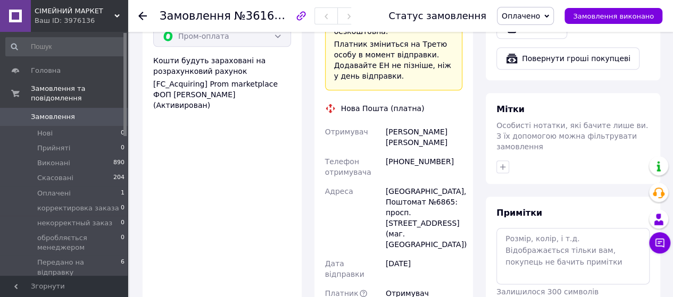
scroll to position [532, 0]
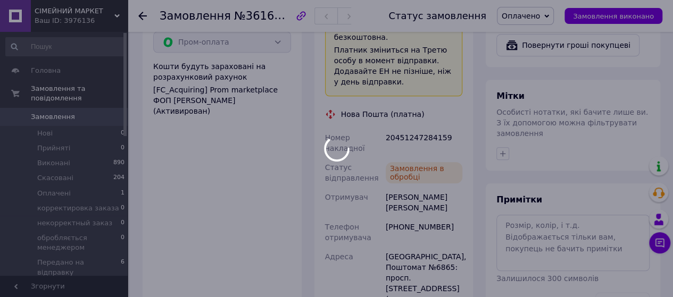
scroll to position [425, 0]
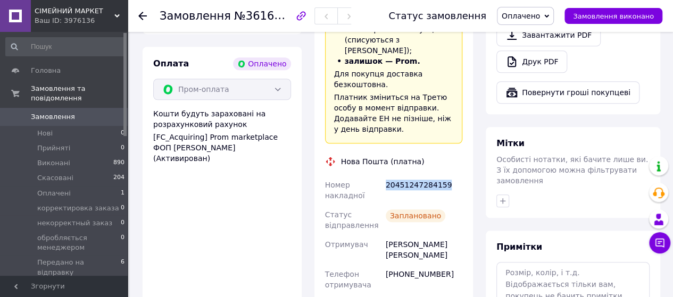
drag, startPoint x: 443, startPoint y: 127, endPoint x: 386, endPoint y: 124, distance: 57.5
click at [384, 175] on div "20451247284159" at bounding box center [423, 190] width 81 height 30
copy div "20451247284159"
drag, startPoint x: 444, startPoint y: 184, endPoint x: 385, endPoint y: 187, distance: 59.1
click at [385, 235] on div "Зингарова Елена" at bounding box center [423, 250] width 81 height 30
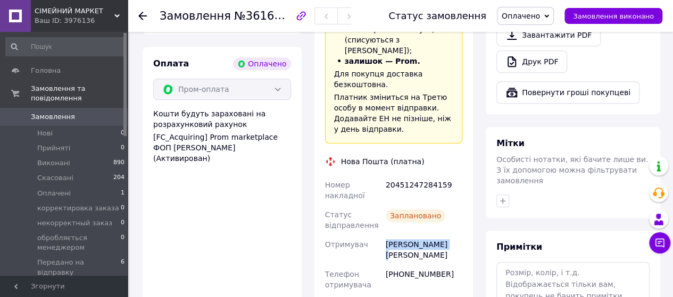
copy div "Зингарова Елена"
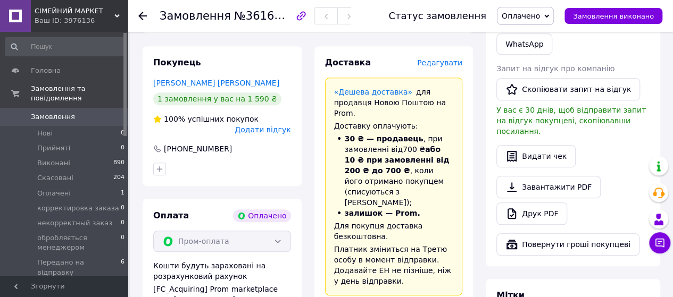
scroll to position [319, 0]
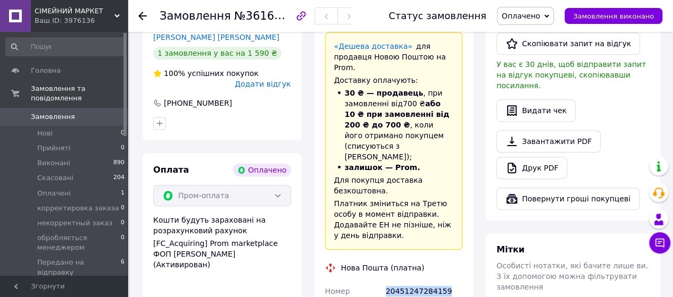
drag, startPoint x: 443, startPoint y: 232, endPoint x: 384, endPoint y: 233, distance: 59.0
click at [384, 282] on div "20451247284159" at bounding box center [423, 297] width 81 height 30
copy div "20451247284159"
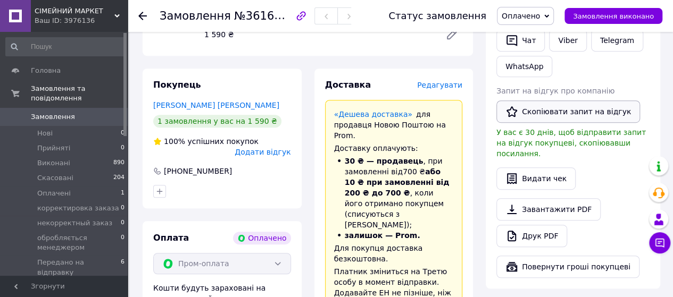
scroll to position [213, 0]
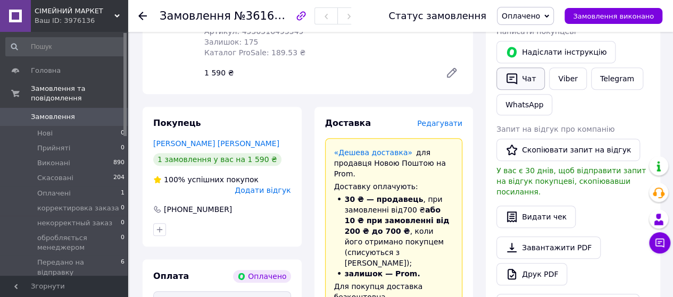
click at [525, 76] on button "Чат" at bounding box center [520, 79] width 48 height 22
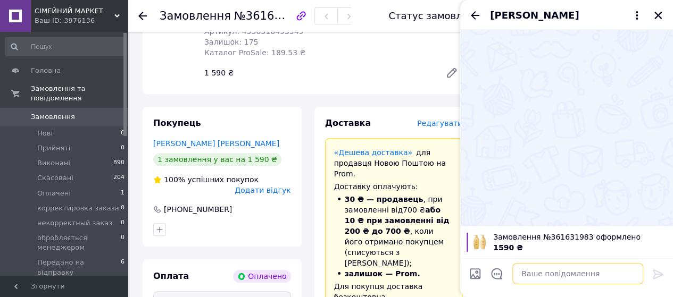
paste textarea "Дякуємо за Замовлення. Оформлено та передано на склад для відправки. Очікуйте б…"
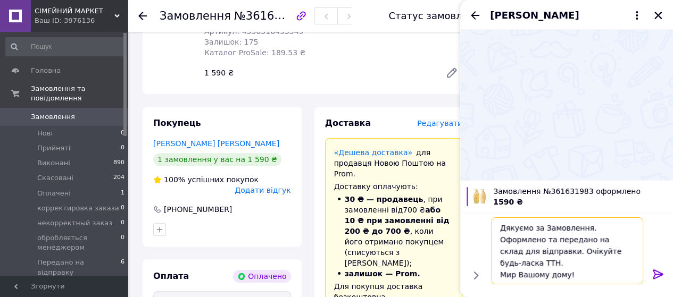
type textarea "Дякуємо за Замовлення. Оформлено та передано на склад для відправки. Очікуйте б…"
click at [659, 272] on icon at bounding box center [657, 275] width 10 height 10
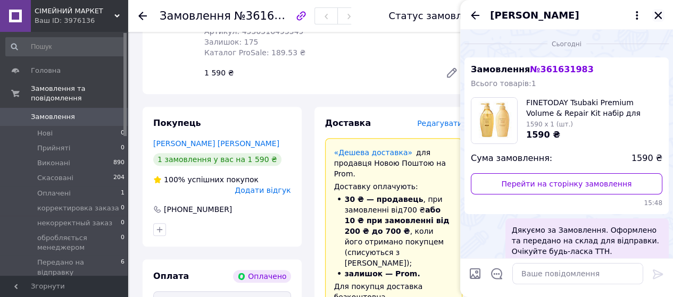
click at [659, 13] on icon "Закрити" at bounding box center [657, 15] width 7 height 7
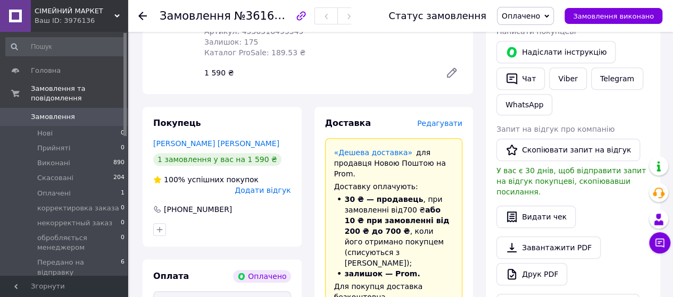
click at [141, 15] on use at bounding box center [142, 16] width 9 height 9
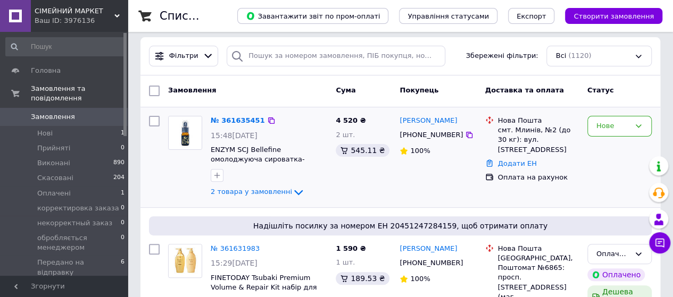
scroll to position [106, 0]
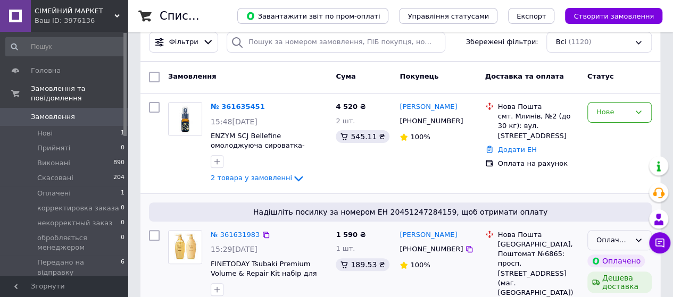
click at [639, 239] on icon at bounding box center [638, 240] width 9 height 9
click at [617, 265] on li "Передано на відправку" at bounding box center [619, 285] width 63 height 41
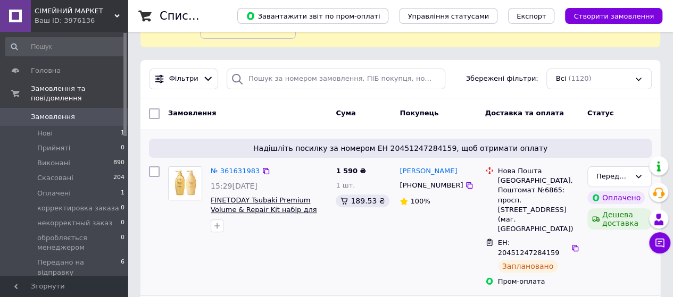
scroll to position [53, 0]
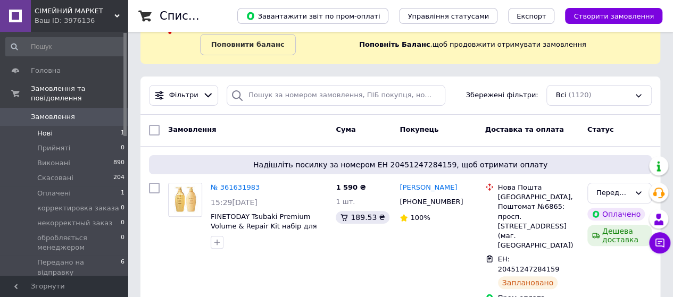
click at [47, 129] on span "Нові" at bounding box center [44, 134] width 15 height 10
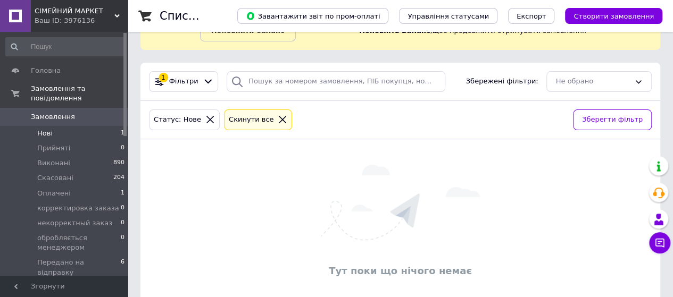
scroll to position [87, 0]
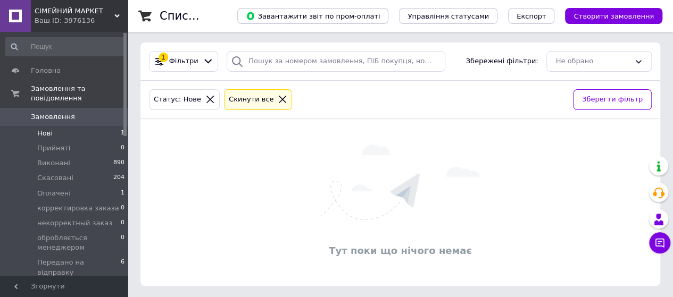
click at [44, 129] on span "Нові" at bounding box center [44, 134] width 15 height 10
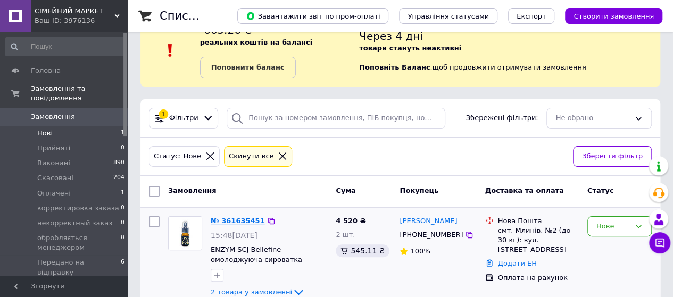
scroll to position [52, 0]
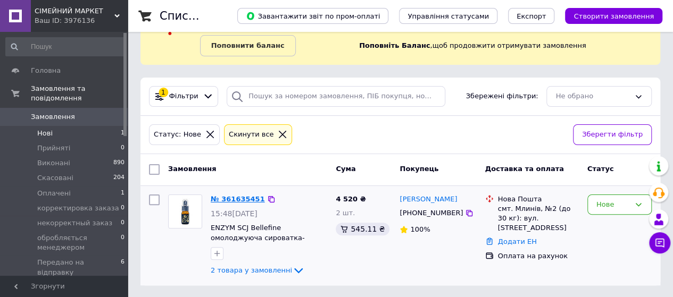
click at [239, 196] on link "№ 361635451" at bounding box center [238, 199] width 54 height 8
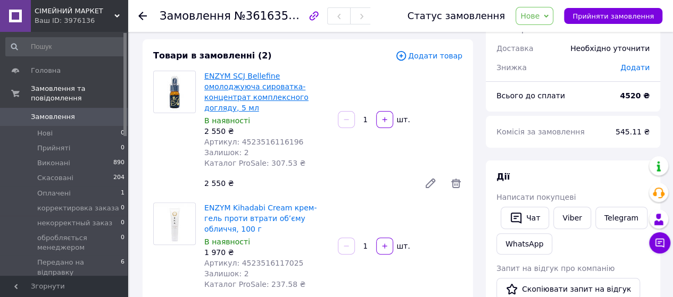
click at [248, 77] on link "ENZYM SCJ Bellefine омолоджуюча сироватка-концентрат комплексного догляду, 5 мл" at bounding box center [256, 92] width 104 height 40
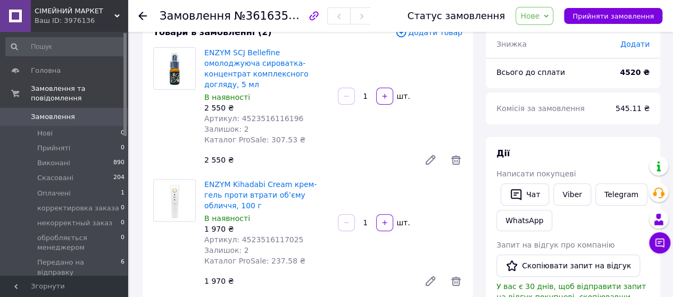
scroll to position [52, 0]
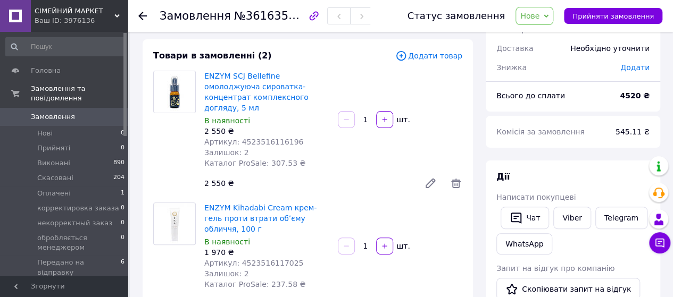
drag, startPoint x: 298, startPoint y: 129, endPoint x: 290, endPoint y: 131, distance: 8.4
click at [290, 137] on div "Артикул: 4523516116196" at bounding box center [266, 142] width 125 height 11
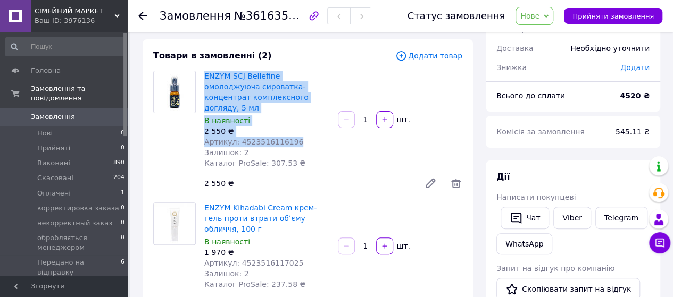
drag, startPoint x: 290, startPoint y: 131, endPoint x: 203, endPoint y: 77, distance: 102.4
click at [203, 77] on div "ENZYM SCJ Bellefine омолоджуюча сироватка-концентрат комплексного догляду, 5 мл…" at bounding box center [266, 120] width 133 height 102
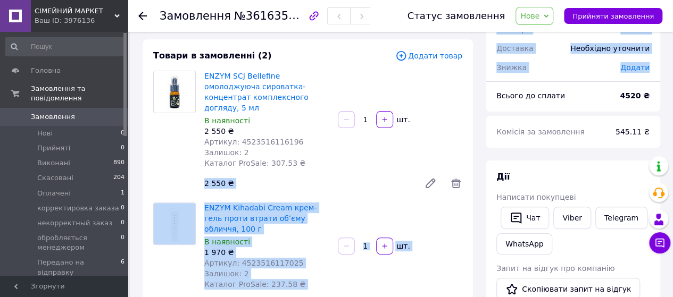
drag, startPoint x: 215, startPoint y: 77, endPoint x: 479, endPoint y: 86, distance: 264.4
click at [400, 176] on div "2 550 ₴" at bounding box center [307, 183] width 215 height 15
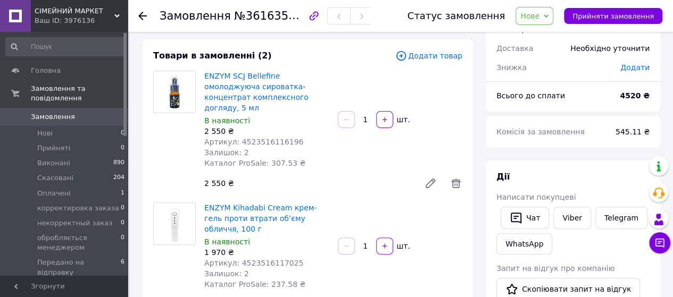
click at [48, 112] on span "Замовлення" at bounding box center [53, 117] width 44 height 10
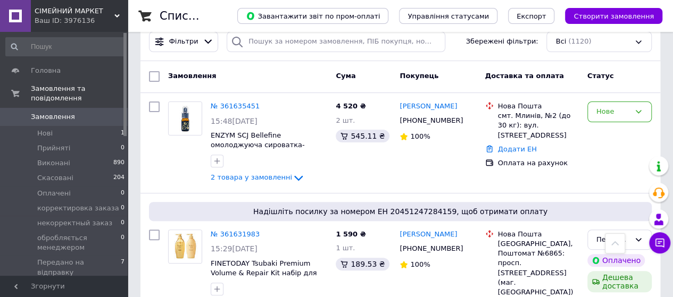
scroll to position [106, 0]
click at [119, 13] on icon at bounding box center [116, 15] width 5 height 5
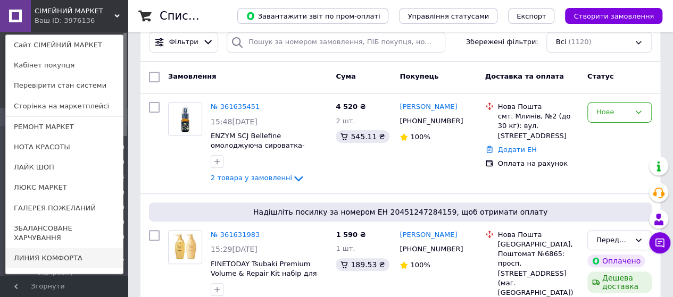
scroll to position [46, 0]
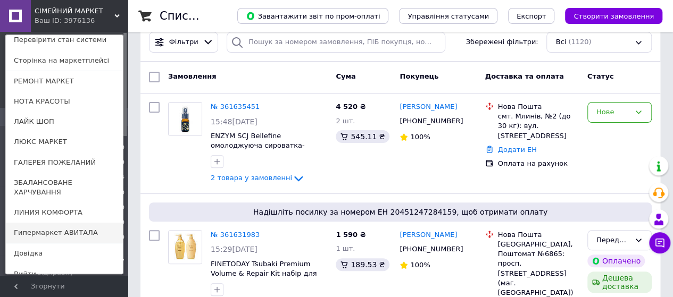
click at [58, 223] on link "Гипермаркет АВИТАЛА" at bounding box center [64, 233] width 117 height 20
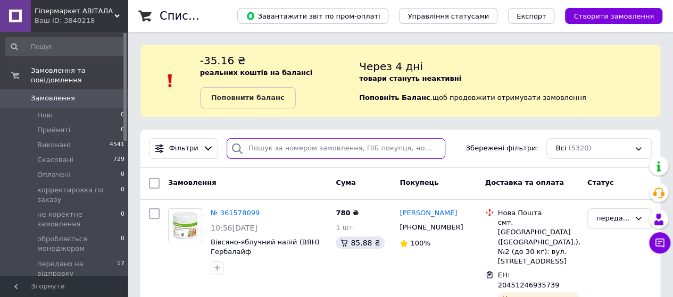
click at [248, 146] on input "search" at bounding box center [336, 148] width 219 height 21
paste input "[PERSON_NAME]"
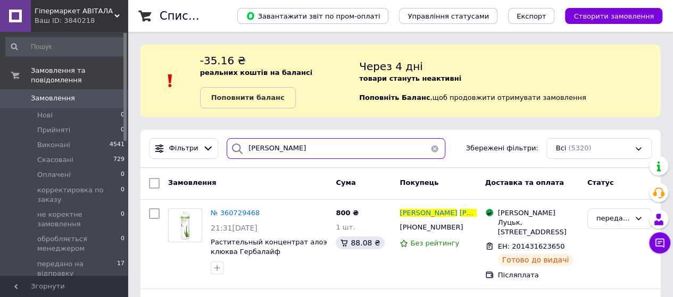
scroll to position [53, 0]
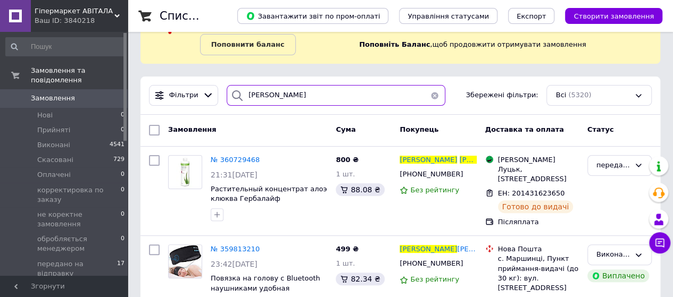
click at [290, 96] on input "[PERSON_NAME]" at bounding box center [336, 95] width 219 height 21
type input "П"
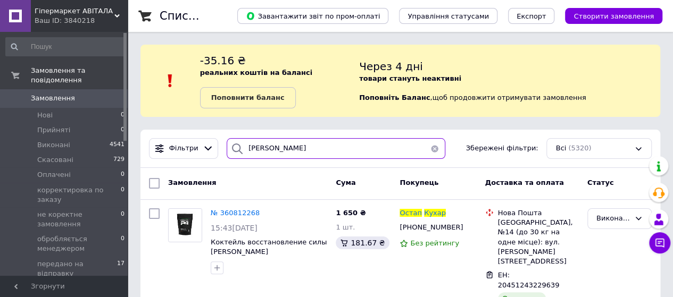
click at [288, 147] on input "[PERSON_NAME]" at bounding box center [336, 148] width 219 height 21
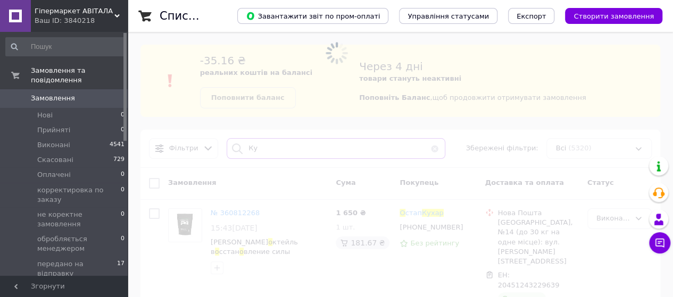
type input "[PERSON_NAME]"
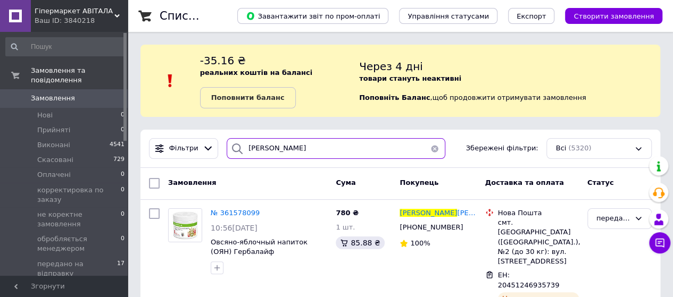
click at [303, 146] on input "[PERSON_NAME]" at bounding box center [336, 148] width 219 height 21
type input "Д"
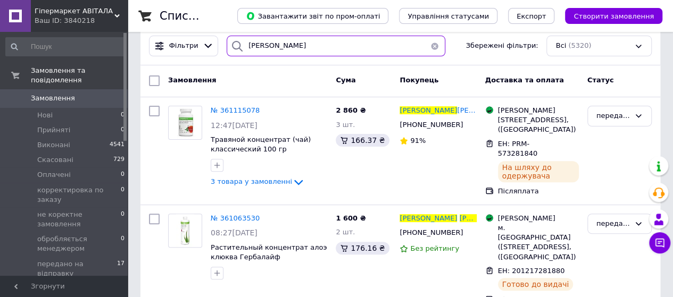
scroll to position [160, 0]
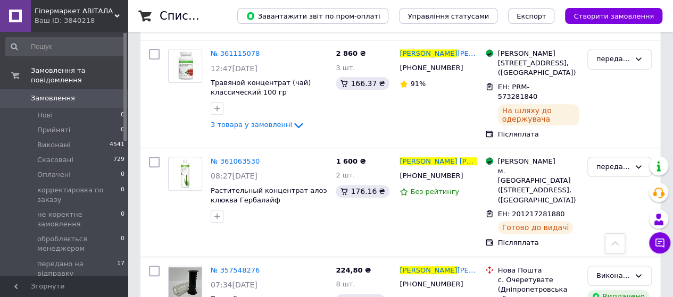
type input "[PERSON_NAME]"
click at [116, 14] on icon at bounding box center [116, 15] width 5 height 5
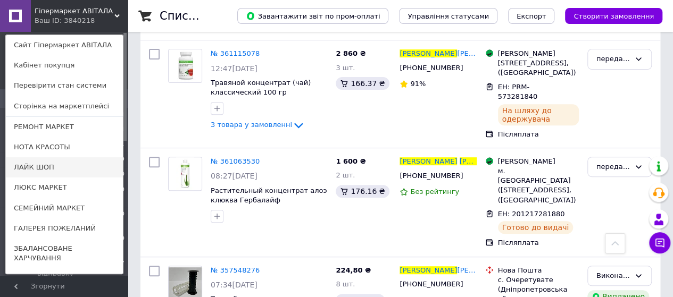
click at [58, 166] on link "ЛАЙК ШОП" at bounding box center [64, 167] width 117 height 20
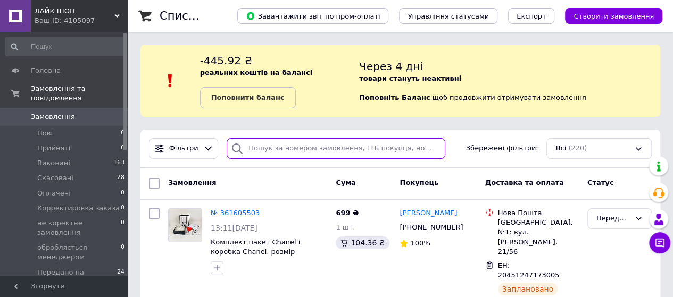
click at [252, 146] on input "search" at bounding box center [336, 148] width 219 height 21
paste input "[PERSON_NAME]"
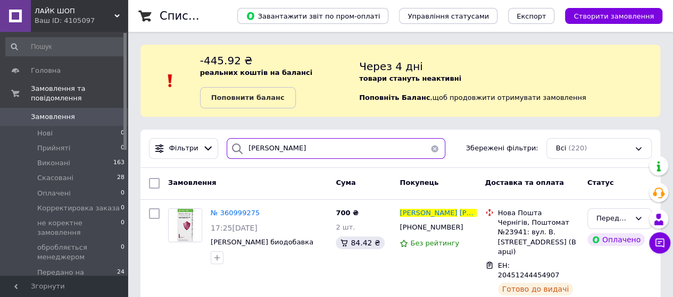
scroll to position [53, 0]
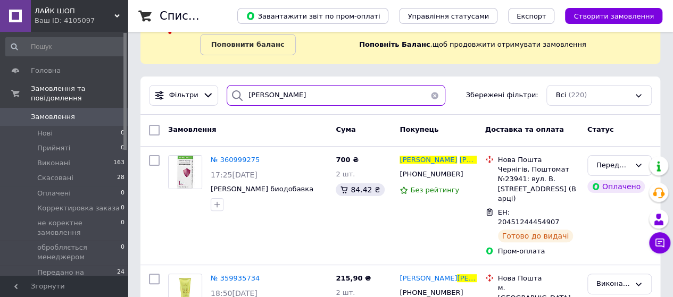
type input "[PERSON_NAME]"
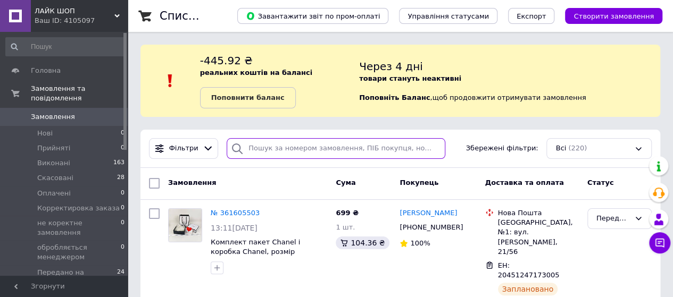
click at [262, 148] on input "search" at bounding box center [336, 148] width 219 height 21
paste input "[PERSON_NAME]"
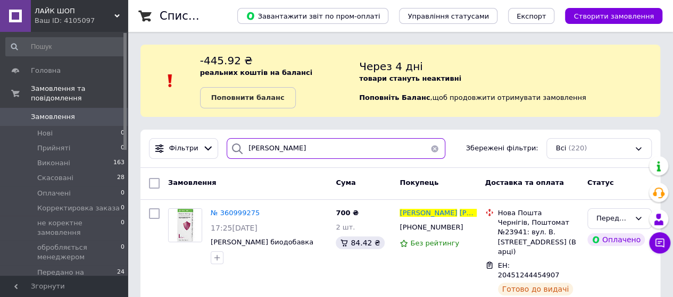
type input "[PERSON_NAME]"
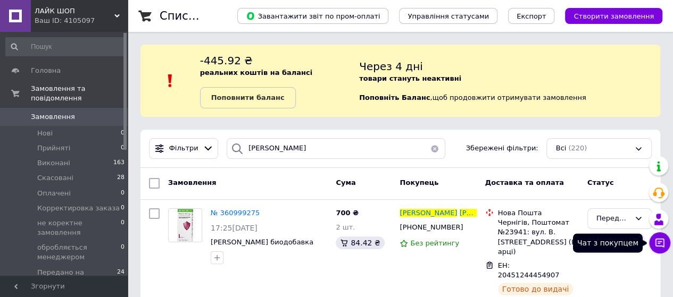
click at [661, 239] on icon at bounding box center [659, 243] width 9 height 9
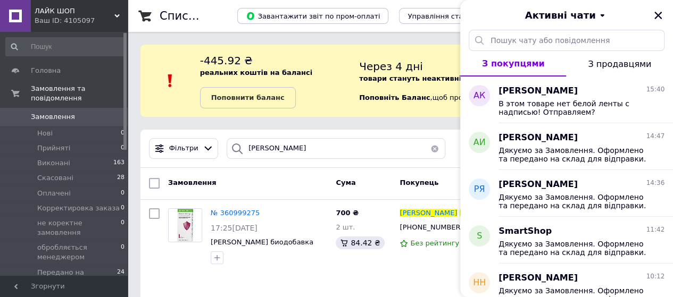
click at [512, 104] on span "В этом товаре нет белой ленты с надписью! Отправляем?" at bounding box center [573, 107] width 151 height 17
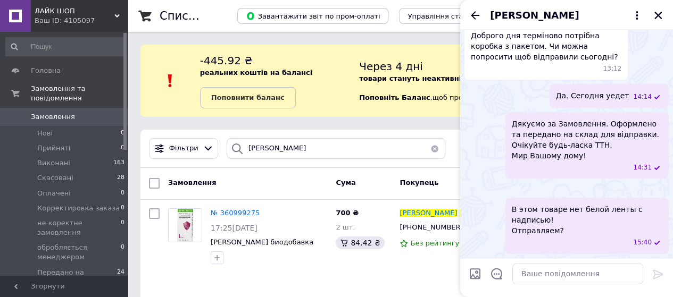
scroll to position [329, 0]
click at [660, 15] on icon "Закрити" at bounding box center [658, 16] width 10 height 10
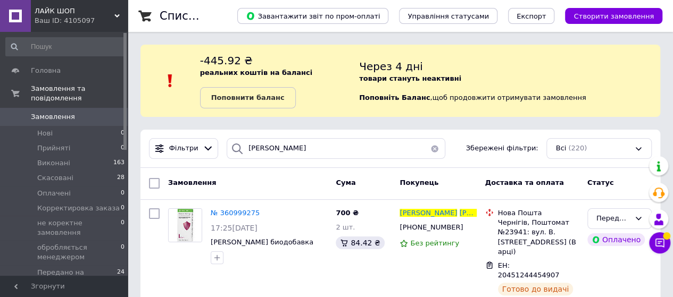
click at [119, 15] on use at bounding box center [116, 15] width 5 height 3
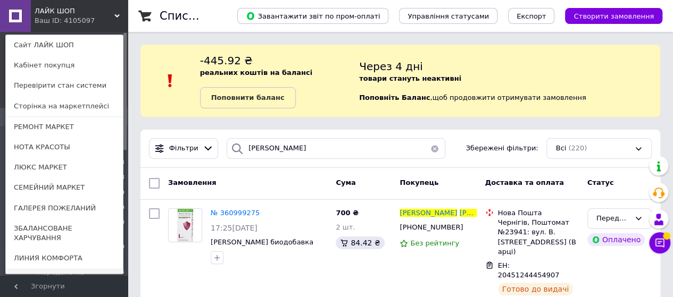
click at [48, 269] on link "Гипермаркет АВИТАЛА" at bounding box center [64, 279] width 117 height 20
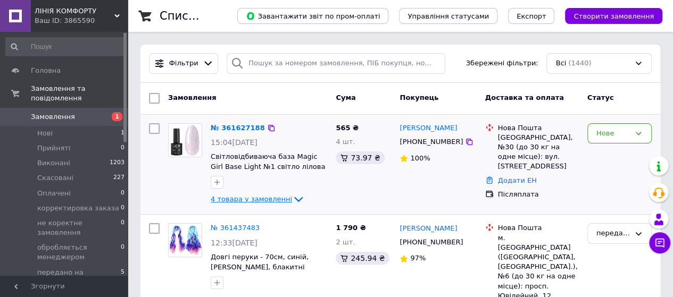
click at [232, 199] on span "4 товара у замовленні" at bounding box center [251, 199] width 81 height 8
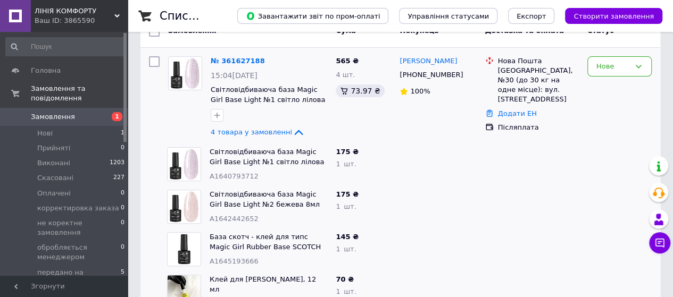
scroll to position [53, 0]
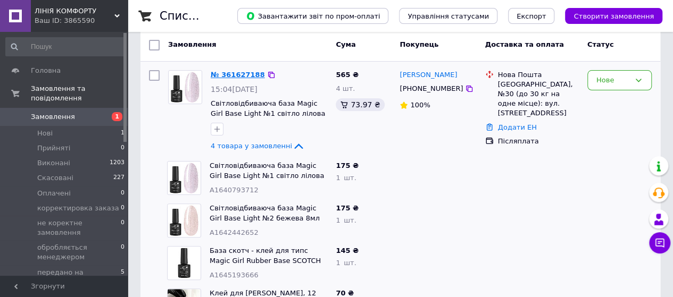
click at [225, 74] on link "№ 361627188" at bounding box center [238, 75] width 54 height 8
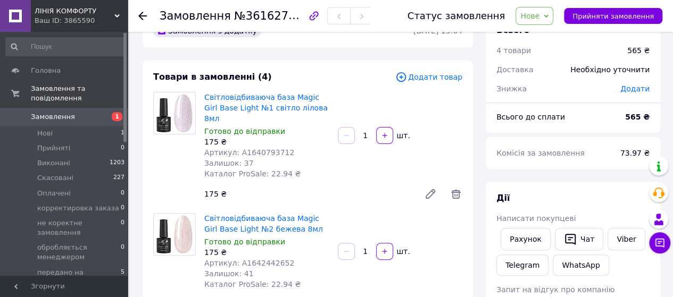
scroll to position [53, 0]
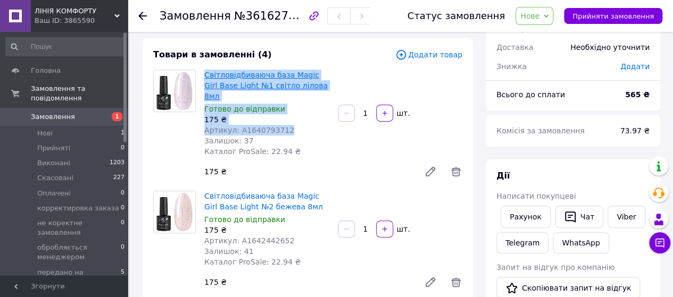
drag, startPoint x: 284, startPoint y: 115, endPoint x: 211, endPoint y: 75, distance: 84.2
click at [205, 74] on div "Світловідбиваюча база Magic Girl Base Light №1 світло лілова 8мл Готово до відп…" at bounding box center [266, 113] width 133 height 91
copy div "Світловідбиваюча база Magic Girl Base Light №1 світло лілова 8мл Готово до відп…"
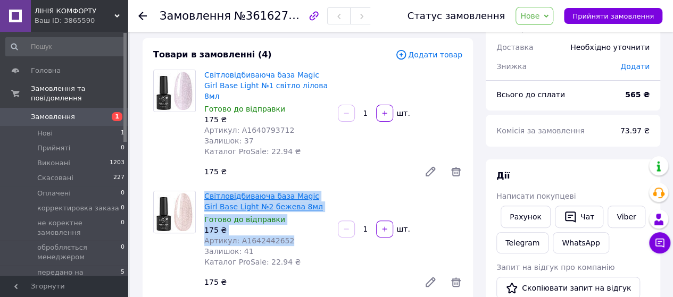
drag, startPoint x: 273, startPoint y: 230, endPoint x: 206, endPoint y: 187, distance: 80.4
click at [206, 189] on div "Світловідбиваюча база Magic Girl Base Light №2 бежева 8мл Готово до відправки 1…" at bounding box center [266, 229] width 133 height 81
copy div "Світловідбиваюча база Magic Girl Base Light №2 бежева 8мл Готово до відправки 1…"
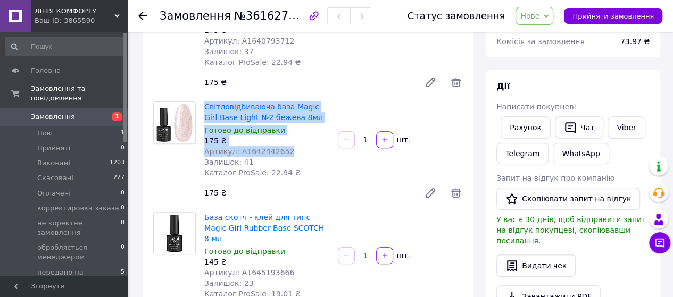
scroll to position [160, 0]
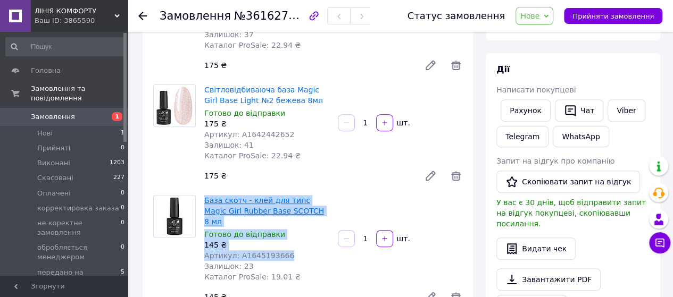
drag, startPoint x: 285, startPoint y: 232, endPoint x: 205, endPoint y: 190, distance: 90.6
click at [205, 193] on div "База скотч - клей для типс Magic Girl Rubber Base SCOTCH 8 мл Готово до відправ…" at bounding box center [266, 238] width 133 height 91
copy div "База скотч - клей для типс Magic Girl Rubber Base SCOTCH 8 мл Готово до відправ…"
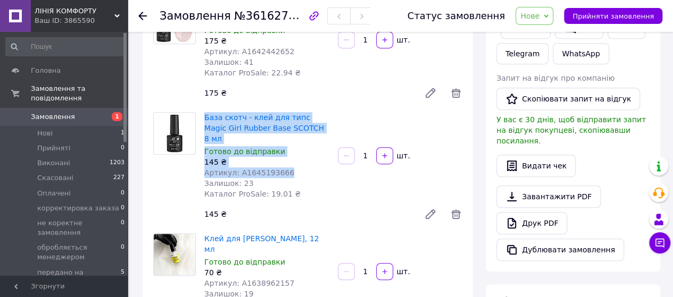
scroll to position [266, 0]
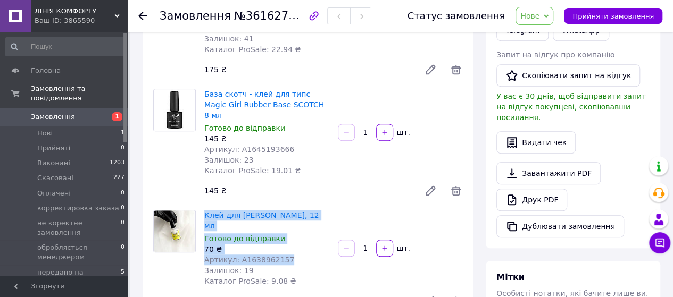
drag, startPoint x: 285, startPoint y: 226, endPoint x: 203, endPoint y: 196, distance: 87.1
click at [203, 208] on div "Клей для фольги [PERSON_NAME], 12 мл Готово до відправки 70 ₴ Артикул: A1638962…" at bounding box center [266, 248] width 133 height 81
copy div "Клей для фольги [PERSON_NAME], 12 мл Готово до відправки 70 ₴ Артикул: A1638962…"
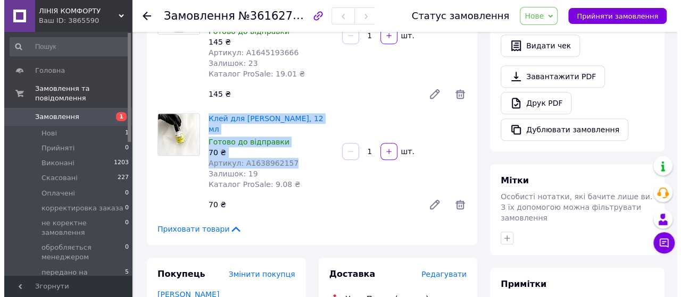
scroll to position [425, 0]
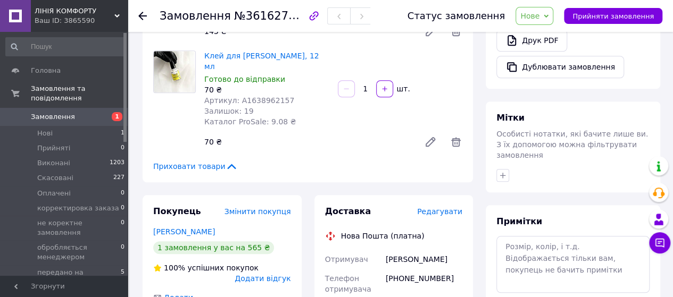
click at [454, 207] on span "Редагувати" at bounding box center [439, 211] width 45 height 9
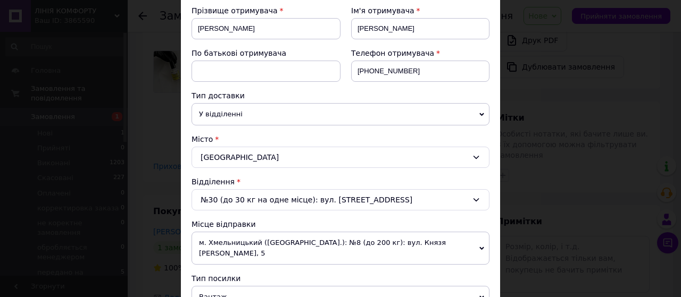
scroll to position [213, 0]
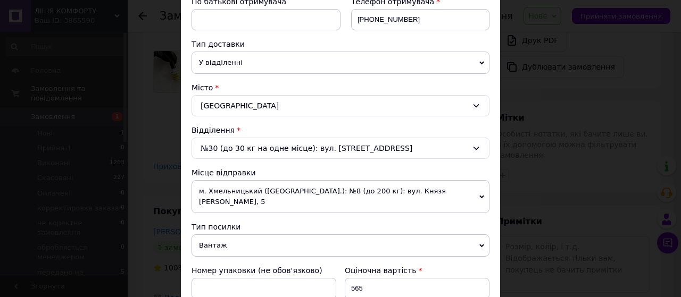
click at [482, 195] on icon at bounding box center [481, 197] width 5 height 5
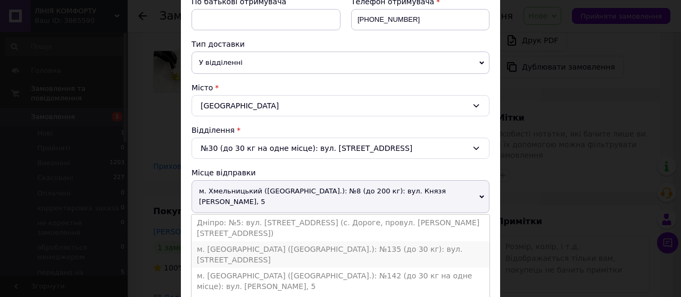
click at [355, 241] on li "м. Київ (Київська обл.): №135 (до 30 кг): вул. Гарматна, 26/2" at bounding box center [340, 254] width 298 height 27
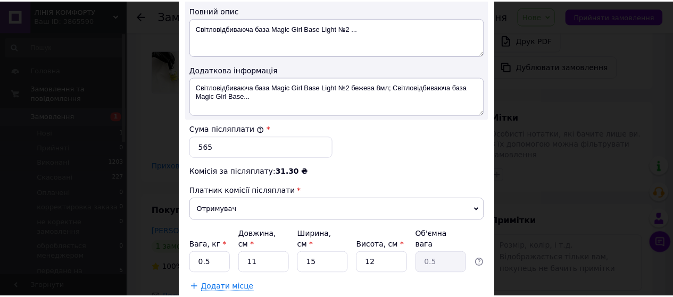
scroll to position [585, 0]
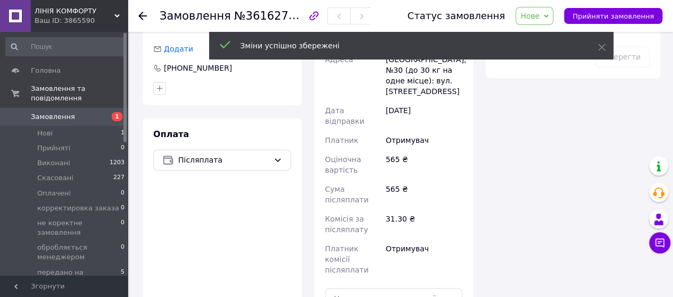
scroll to position [691, 0]
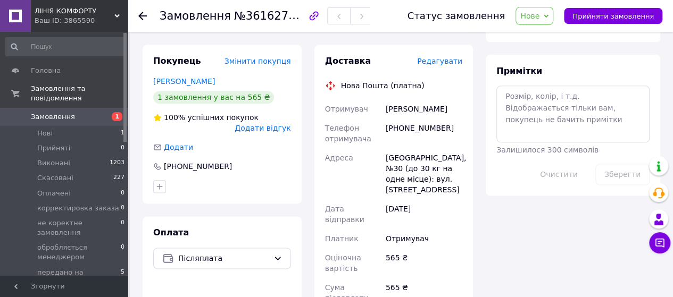
scroll to position [532, 0]
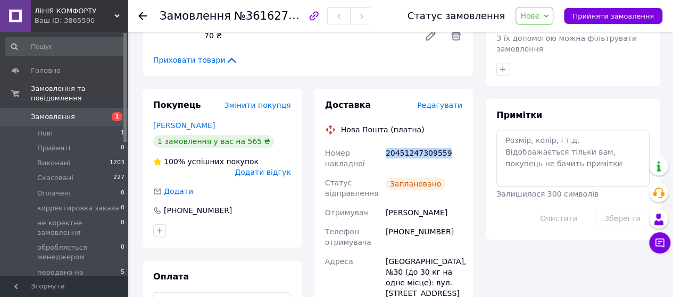
drag, startPoint x: 446, startPoint y: 121, endPoint x: 387, endPoint y: 122, distance: 59.0
click at [387, 144] on div "20451247309559" at bounding box center [423, 159] width 81 height 30
copy div "20451247309559"
drag, startPoint x: 452, startPoint y: 177, endPoint x: 391, endPoint y: 178, distance: 60.6
click at [388, 203] on div "Семёнова Татьяна" at bounding box center [423, 212] width 81 height 19
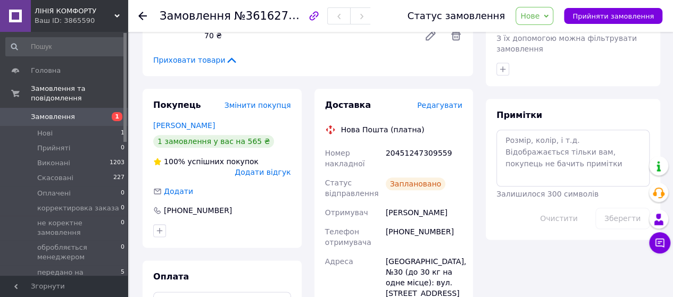
drag, startPoint x: 391, startPoint y: 178, endPoint x: 459, endPoint y: 194, distance: 69.9
click at [459, 222] on div "+380667650025" at bounding box center [423, 237] width 81 height 30
drag, startPoint x: 385, startPoint y: 180, endPoint x: 448, endPoint y: 184, distance: 62.9
click at [448, 203] on div "Семёнова Татьяна" at bounding box center [423, 212] width 81 height 19
copy div "Семёнова Татьяна"
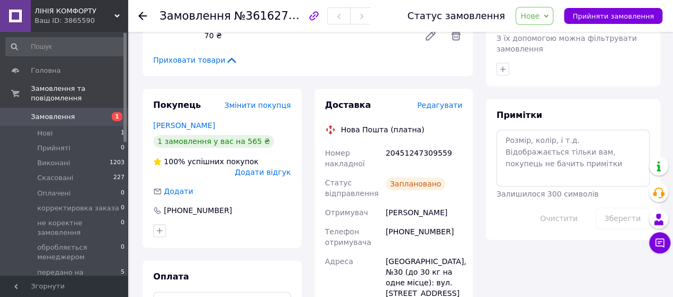
scroll to position [425, 0]
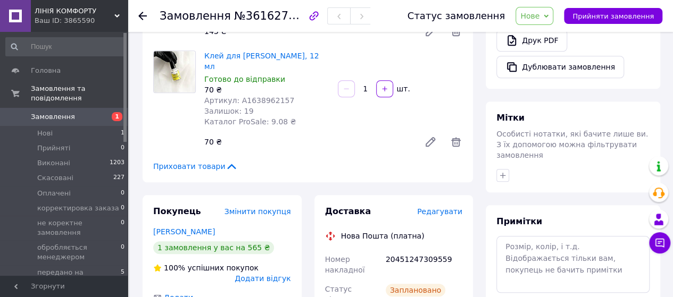
click at [142, 14] on icon at bounding box center [142, 16] width 9 height 9
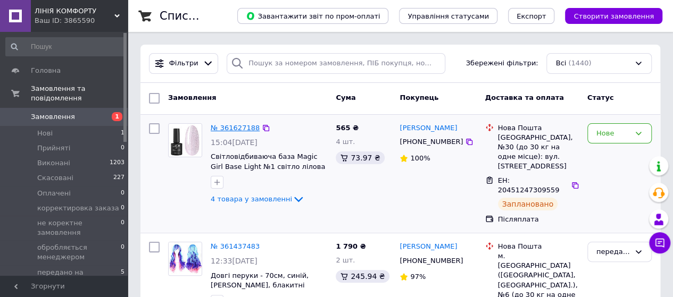
click at [240, 129] on link "№ 361627188" at bounding box center [235, 128] width 49 height 8
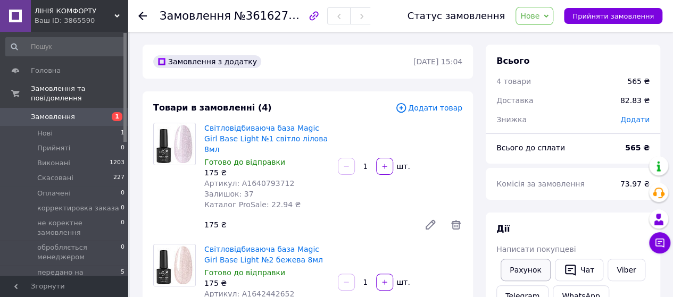
scroll to position [53, 0]
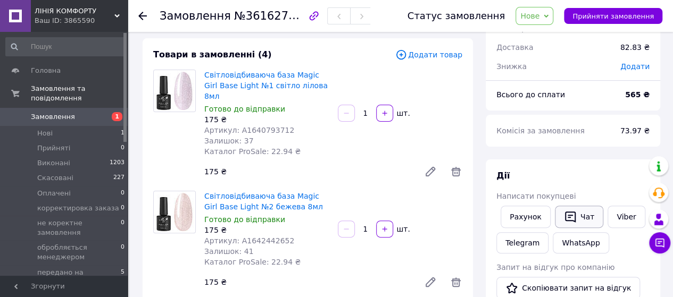
click at [579, 215] on button "Чат" at bounding box center [579, 217] width 48 height 22
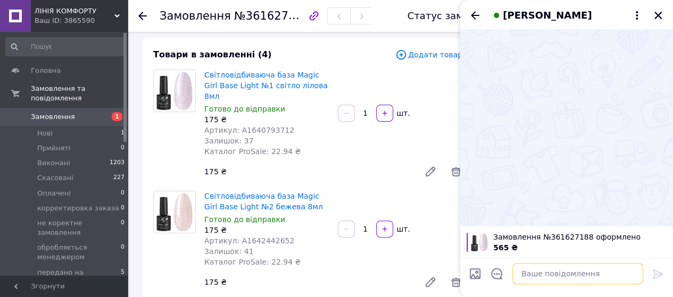
paste textarea "Дякуємо за Замовлення. Оформлено та передано на склад для відправки. Очікуйте б…"
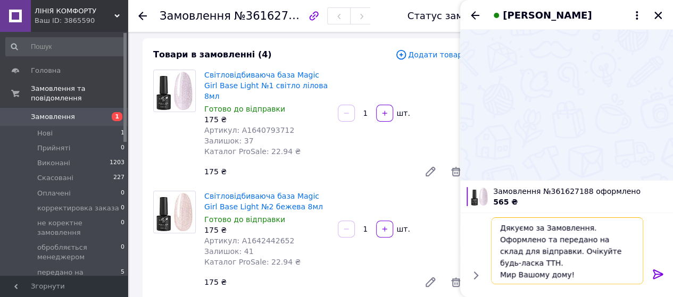
type textarea "Дякуємо за Замовлення. Оформлено та передано на склад для відправки. Очікуйте б…"
drag, startPoint x: 655, startPoint y: 273, endPoint x: 657, endPoint y: 260, distance: 12.9
click at [655, 273] on icon at bounding box center [657, 274] width 13 height 13
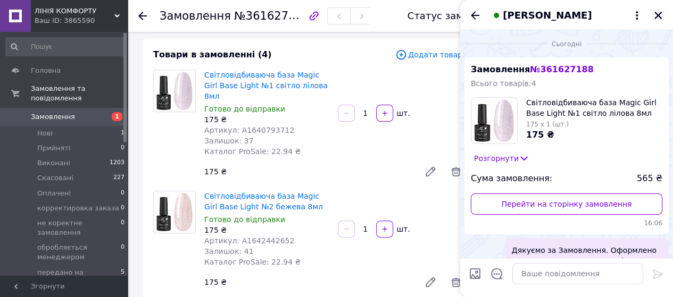
click at [656, 16] on icon "Закрити" at bounding box center [657, 15] width 7 height 7
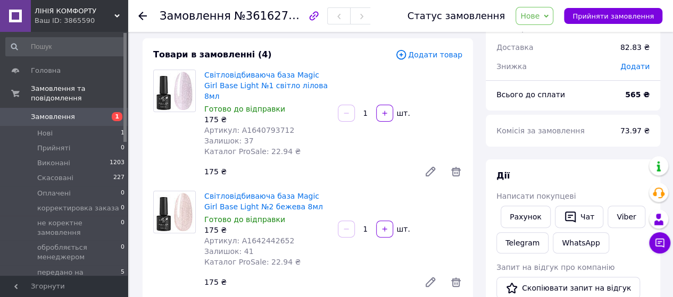
click at [141, 14] on icon at bounding box center [142, 16] width 9 height 9
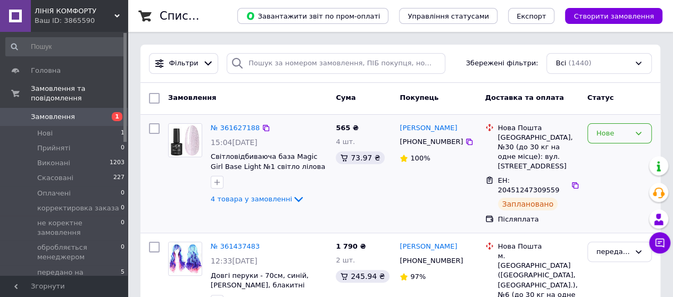
click at [640, 131] on icon at bounding box center [638, 133] width 9 height 9
click at [609, 230] on li "передано на відправку" at bounding box center [619, 245] width 63 height 30
click at [117, 15] on use at bounding box center [116, 15] width 5 height 3
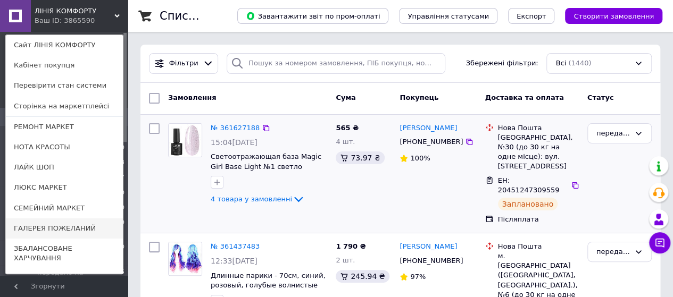
click at [47, 228] on link "ГАЛЕРЕЯ ПОЖЕЛАНИЙ" at bounding box center [64, 229] width 117 height 20
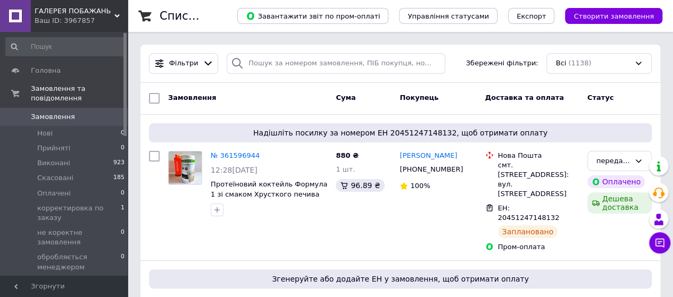
click at [118, 14] on icon at bounding box center [116, 15] width 5 height 5
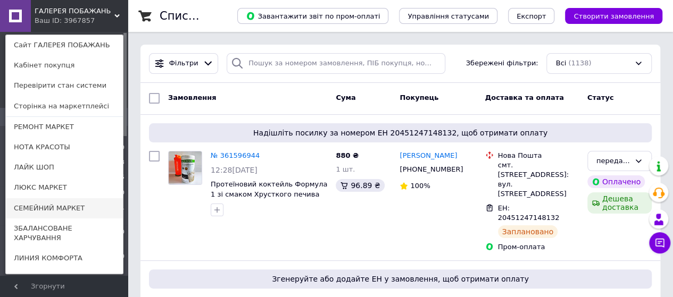
click at [37, 205] on link "СЕМЕЙНИЙ МАРКЕТ" at bounding box center [64, 208] width 117 height 20
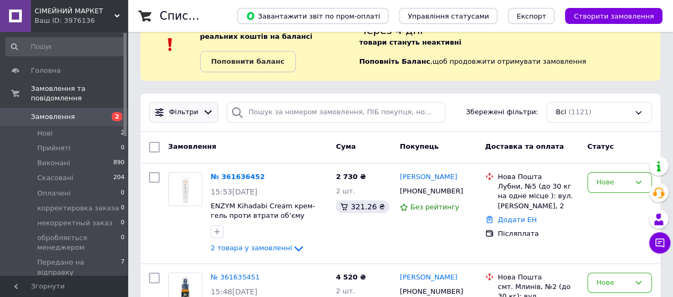
scroll to position [53, 0]
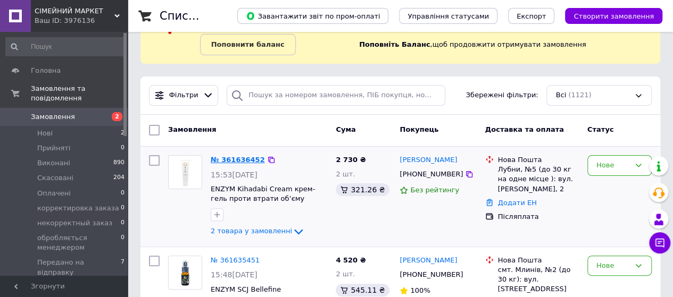
click at [240, 160] on link "№ 361636452" at bounding box center [238, 160] width 54 height 8
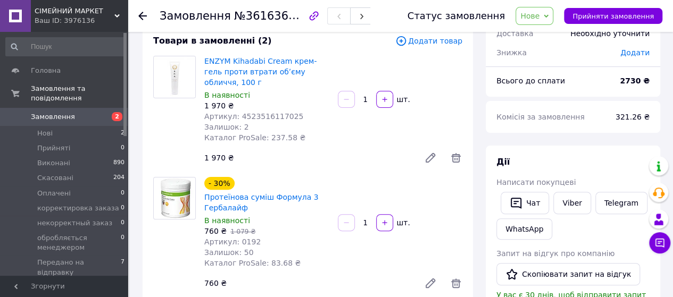
scroll to position [53, 0]
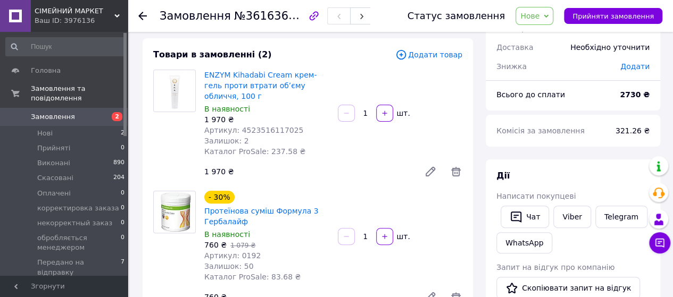
click at [55, 112] on span "Замовлення" at bounding box center [53, 117] width 44 height 10
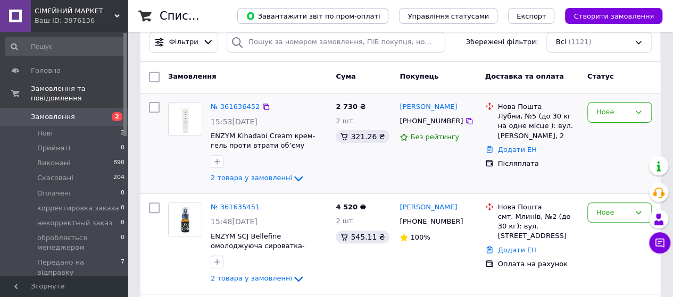
scroll to position [160, 0]
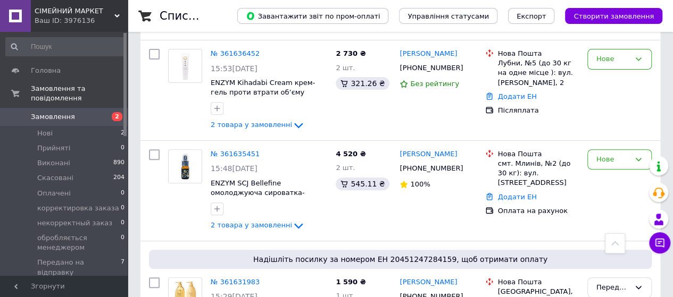
click at [115, 14] on icon at bounding box center [116, 15] width 5 height 5
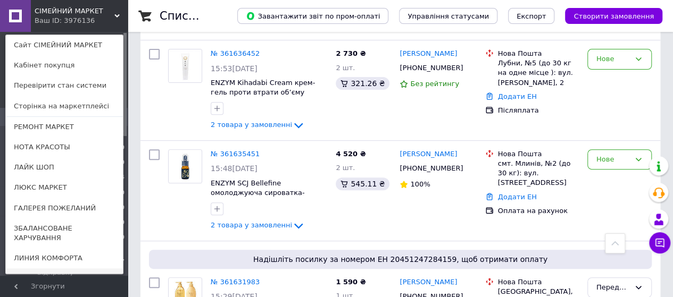
click at [30, 269] on link "Гипермаркет АВИТАЛА" at bounding box center [64, 279] width 117 height 20
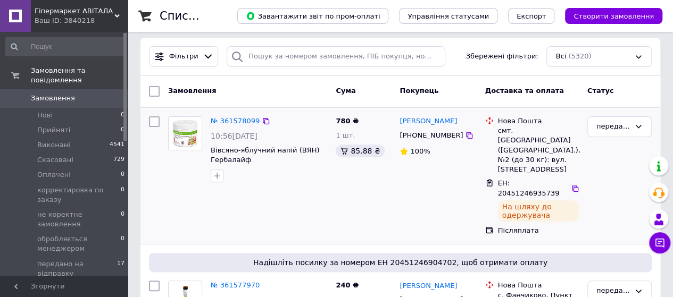
scroll to position [160, 0]
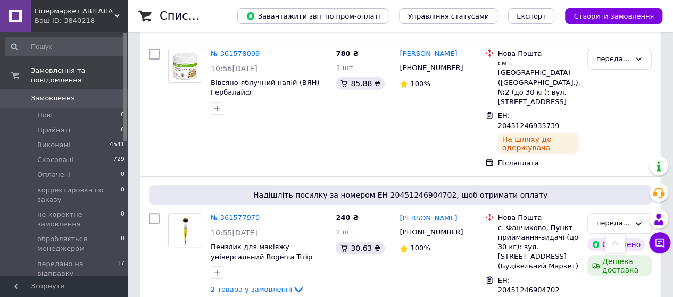
click at [115, 15] on use at bounding box center [116, 15] width 5 height 3
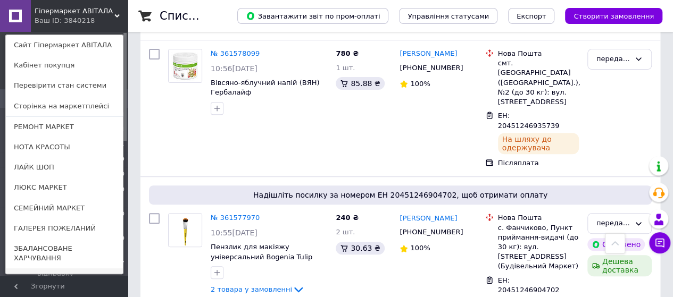
click at [31, 269] on link "ЛИНИЯ КОМФОРТА" at bounding box center [64, 279] width 117 height 20
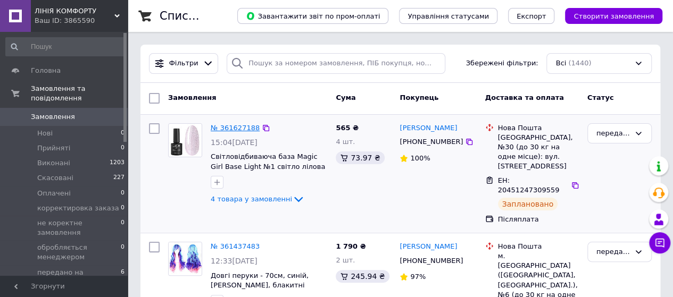
click at [234, 126] on link "№ 361627188" at bounding box center [235, 128] width 49 height 8
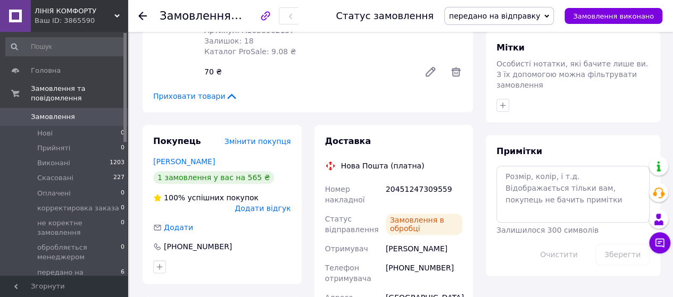
scroll to position [532, 0]
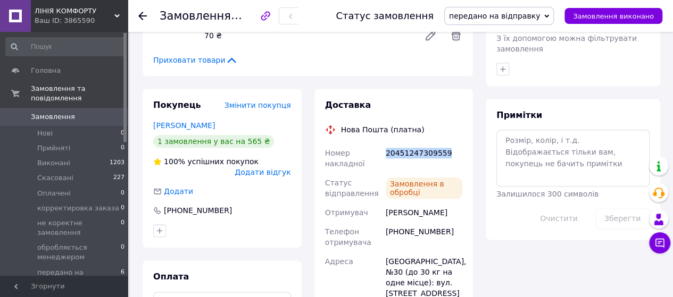
drag, startPoint x: 444, startPoint y: 116, endPoint x: 385, endPoint y: 121, distance: 59.2
click at [385, 144] on div "20451247309559" at bounding box center [423, 159] width 81 height 30
copy div "20451247309559"
drag, startPoint x: 447, startPoint y: 178, endPoint x: 384, endPoint y: 180, distance: 62.8
click at [384, 203] on div "[PERSON_NAME]" at bounding box center [423, 212] width 81 height 19
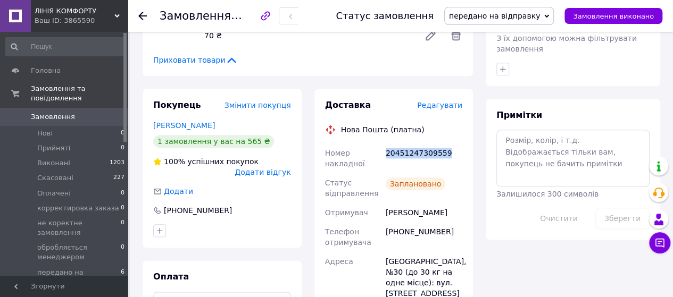
copy div "[PERSON_NAME]"
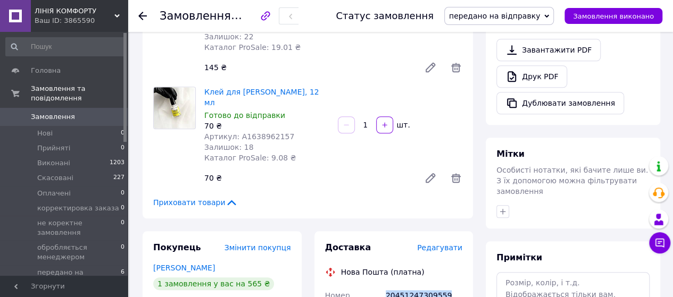
scroll to position [372, 0]
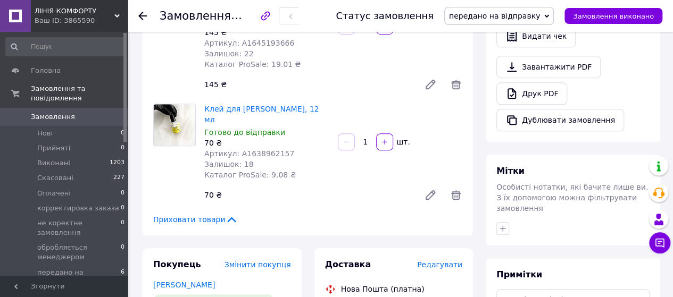
click at [141, 12] on icon at bounding box center [142, 16] width 9 height 9
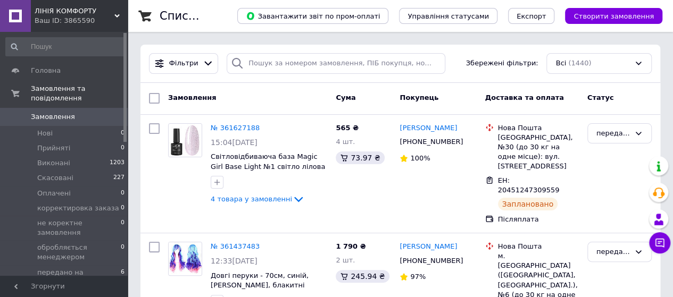
click at [118, 14] on icon at bounding box center [116, 15] width 5 height 5
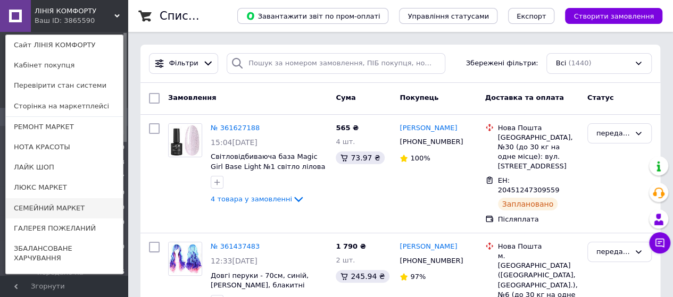
click at [46, 207] on link "СЕМЕЙНИЙ МАРКЕТ" at bounding box center [64, 208] width 117 height 20
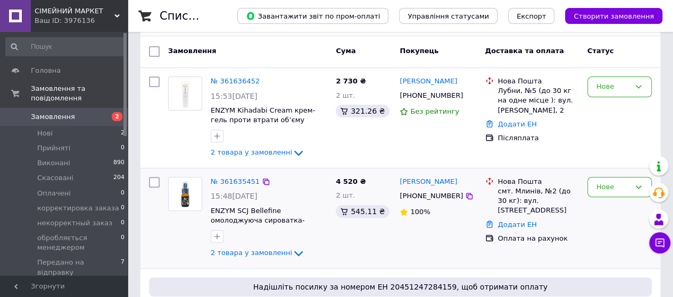
scroll to position [160, 0]
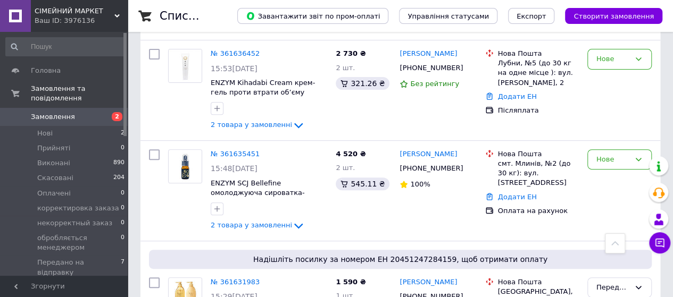
click at [118, 16] on use at bounding box center [116, 15] width 5 height 3
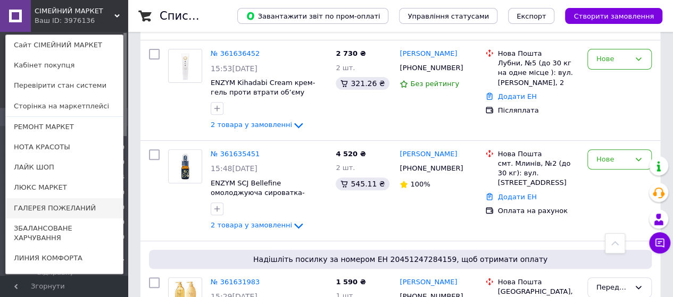
click at [47, 207] on link "ГАЛЕРЕЯ ПОЖЕЛАНИЙ" at bounding box center [64, 208] width 117 height 20
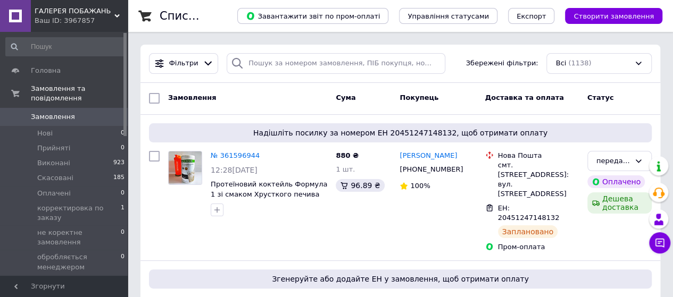
click at [119, 15] on use at bounding box center [116, 15] width 5 height 3
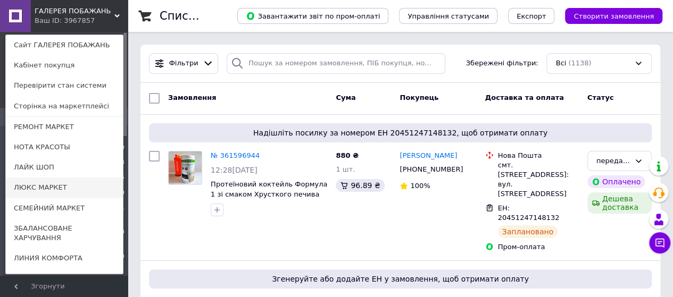
click at [40, 186] on link "ЛЮКС МАРКЕТ" at bounding box center [64, 188] width 117 height 20
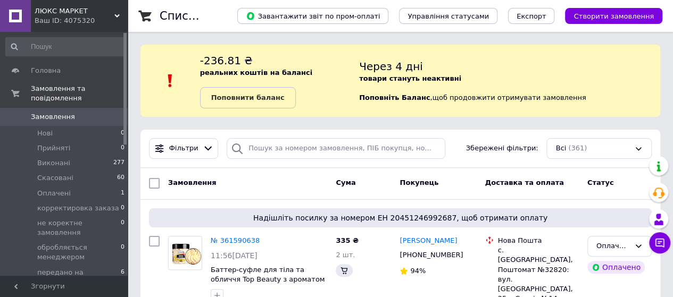
click at [116, 16] on use at bounding box center [116, 15] width 5 height 3
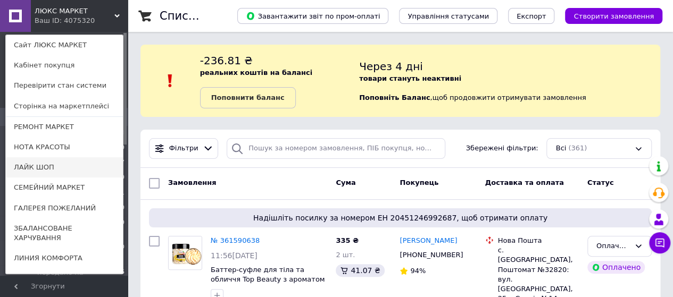
click at [49, 165] on link "ЛАЙК ШОП" at bounding box center [64, 167] width 117 height 20
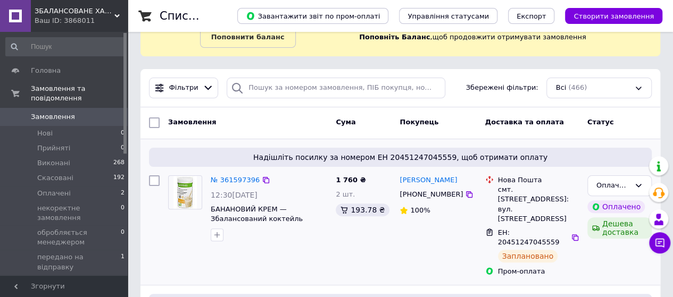
scroll to position [106, 0]
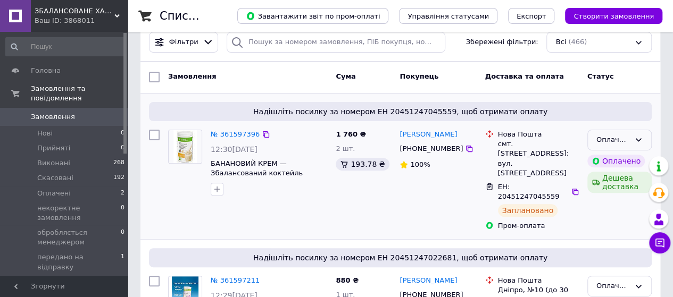
click at [640, 138] on icon at bounding box center [638, 139] width 6 height 3
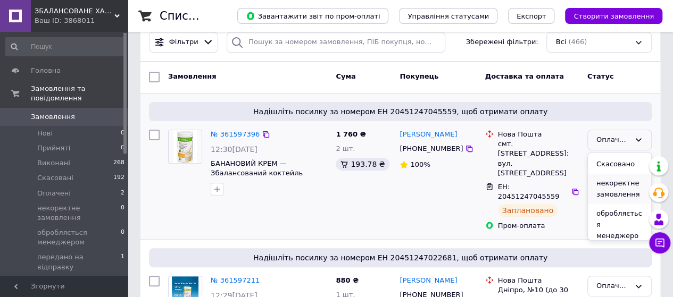
scroll to position [53, 0]
click at [605, 240] on li "передано на відправку" at bounding box center [619, 255] width 63 height 30
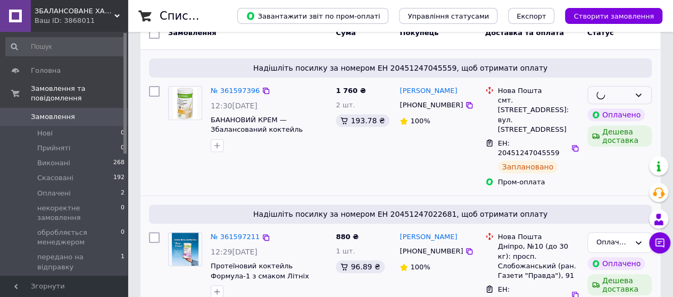
scroll to position [213, 0]
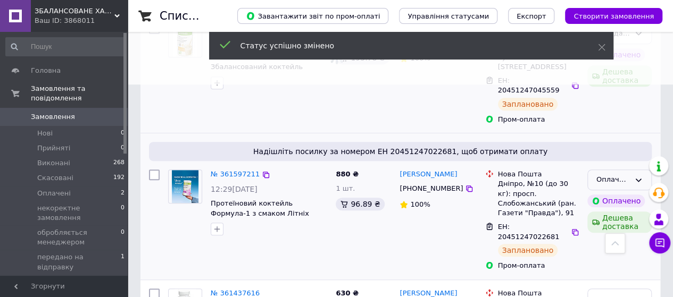
click at [642, 176] on icon at bounding box center [638, 180] width 9 height 9
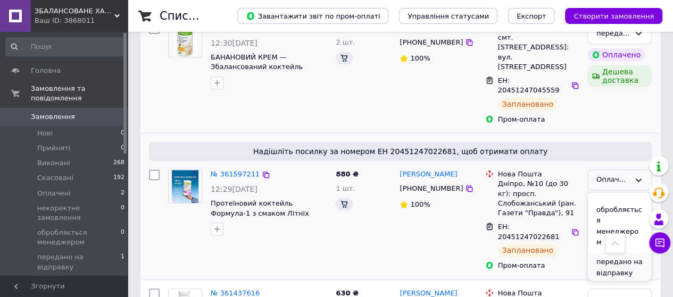
click at [599, 253] on li "передано на відправку" at bounding box center [619, 268] width 63 height 30
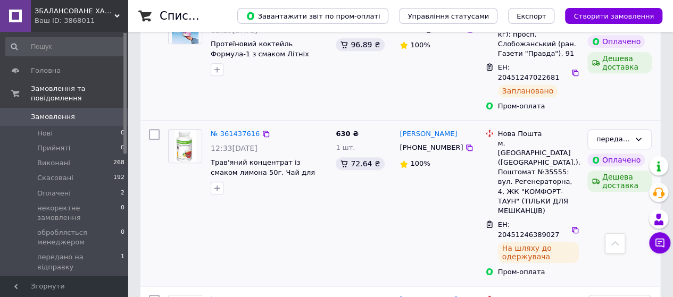
scroll to position [425, 0]
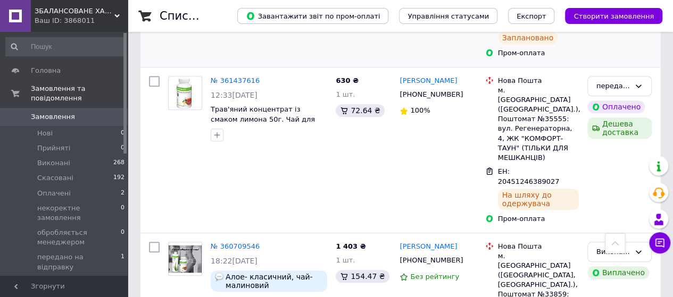
click at [120, 16] on div "Ваш ID: 3868011" at bounding box center [81, 21] width 93 height 10
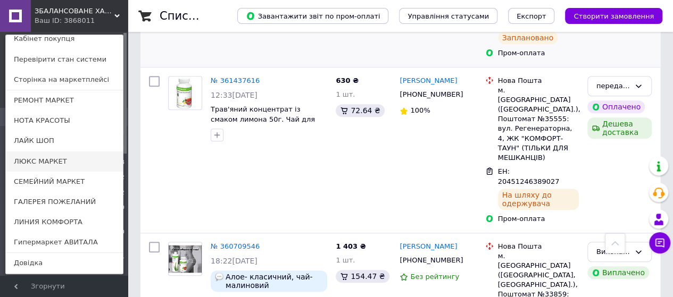
scroll to position [53, 0]
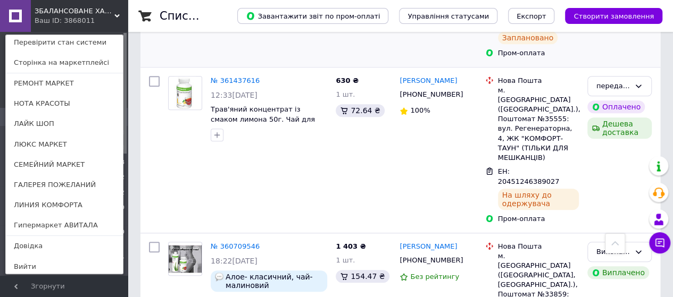
click at [49, 223] on link "Гипермаркет АВИТАЛА" at bounding box center [64, 225] width 117 height 20
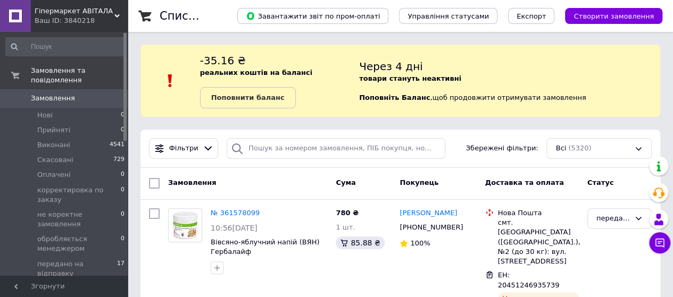
click at [53, 94] on span "Замовлення" at bounding box center [53, 99] width 44 height 10
click at [238, 100] on b "Поповнити баланс" at bounding box center [247, 98] width 73 height 8
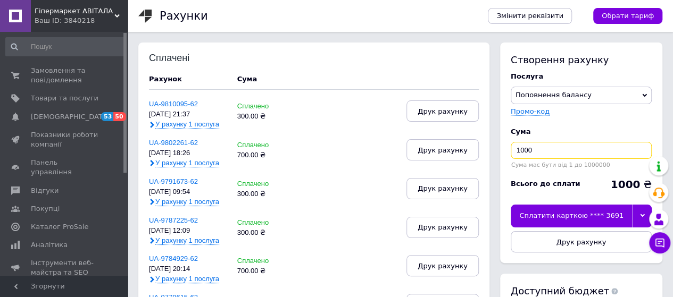
click at [523, 147] on input "1000" at bounding box center [580, 150] width 141 height 17
type input "300"
click at [641, 214] on icon at bounding box center [642, 215] width 5 height 5
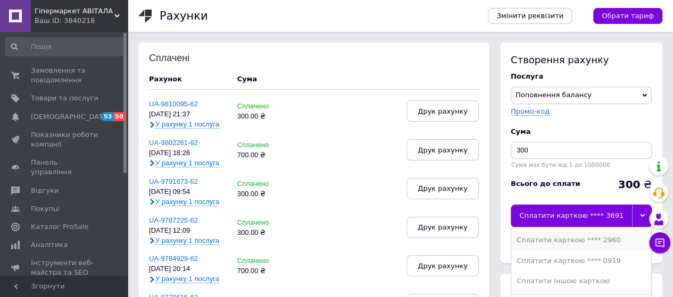
click at [599, 240] on div "Сплатити карткою **** 2960" at bounding box center [580, 241] width 129 height 10
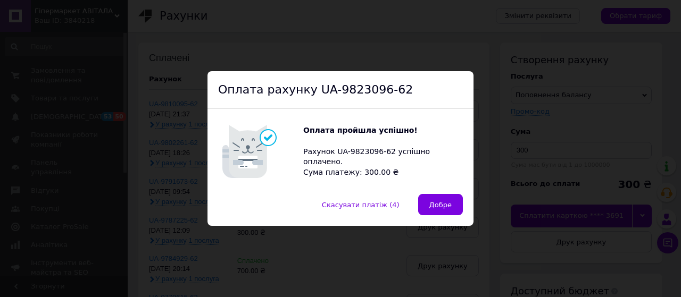
drag, startPoint x: 442, startPoint y: 205, endPoint x: 424, endPoint y: 190, distance: 23.5
click at [442, 204] on span "Добре" at bounding box center [440, 205] width 22 height 8
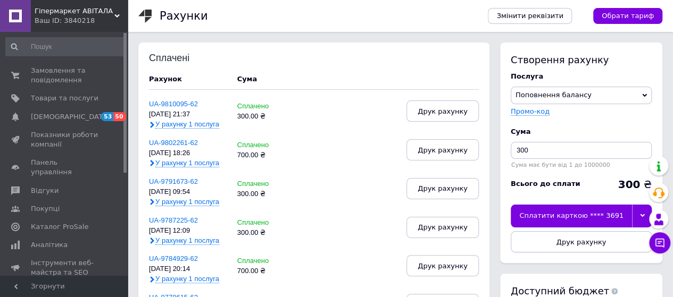
click at [119, 13] on icon at bounding box center [116, 15] width 5 height 5
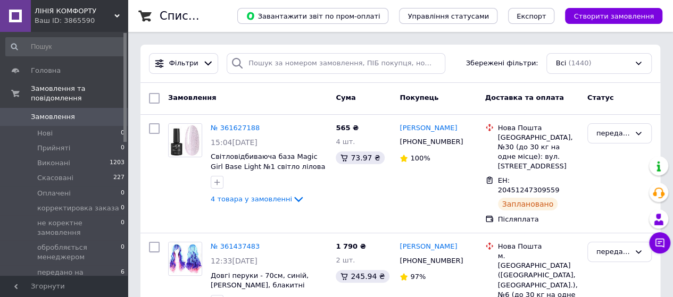
click at [119, 14] on use at bounding box center [116, 15] width 5 height 3
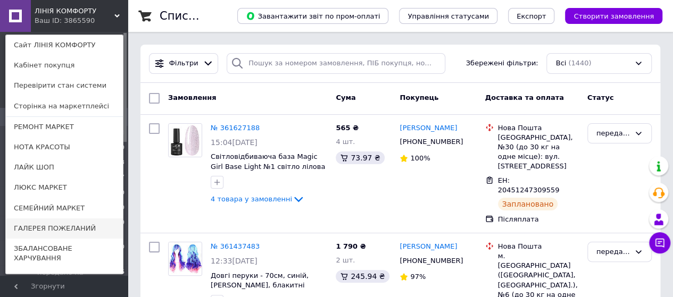
click at [29, 229] on link "ГАЛЕРЕЯ ПОЖЕЛАНИЙ" at bounding box center [64, 229] width 117 height 20
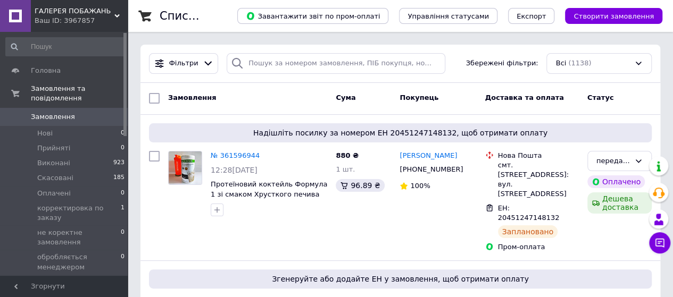
click at [118, 16] on icon at bounding box center [116, 15] width 5 height 5
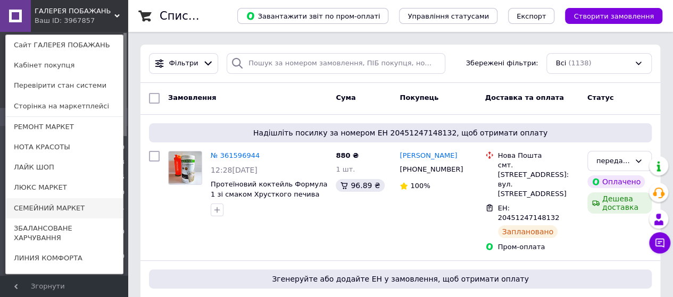
click at [47, 206] on link "СЕМЕЙНИЙ МАРКЕТ" at bounding box center [64, 208] width 117 height 20
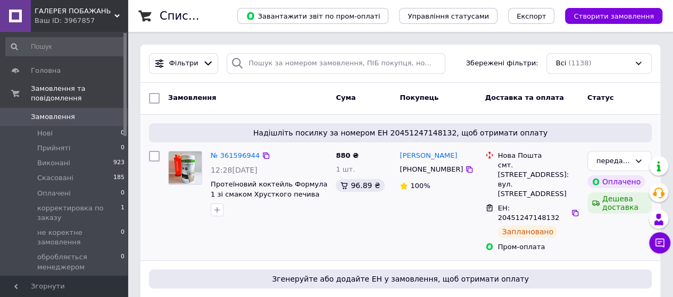
scroll to position [53, 0]
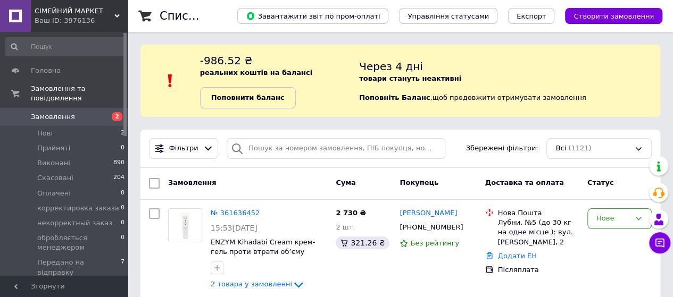
click at [239, 100] on b "Поповнити баланс" at bounding box center [247, 98] width 73 height 8
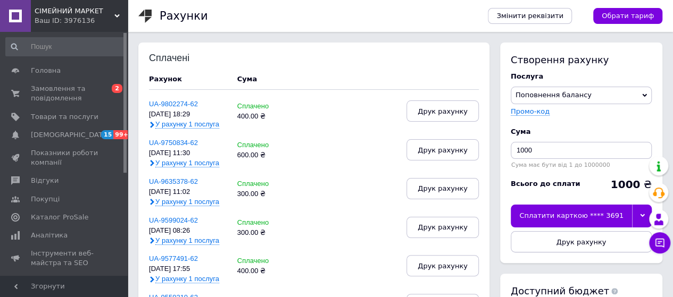
click at [643, 215] on icon at bounding box center [642, 215] width 5 height 3
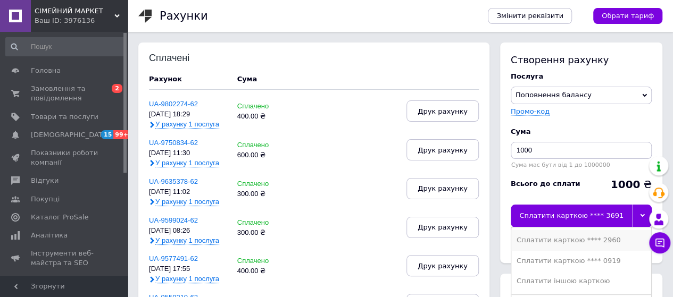
click at [591, 240] on div "Сплатити карткою **** 2960" at bounding box center [580, 241] width 129 height 10
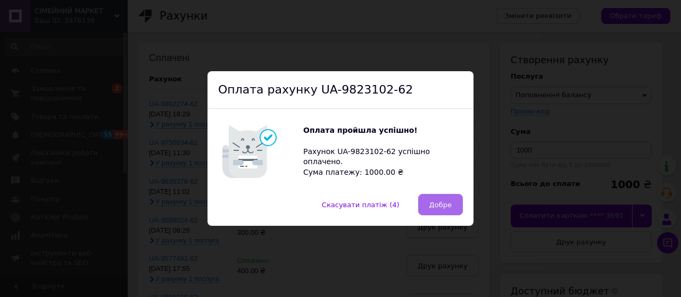
click at [432, 205] on span "Добре" at bounding box center [440, 205] width 22 height 8
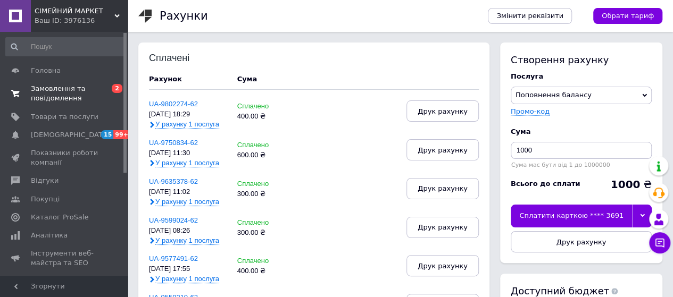
click at [48, 90] on span "Замовлення та повідомлення" at bounding box center [65, 93] width 68 height 19
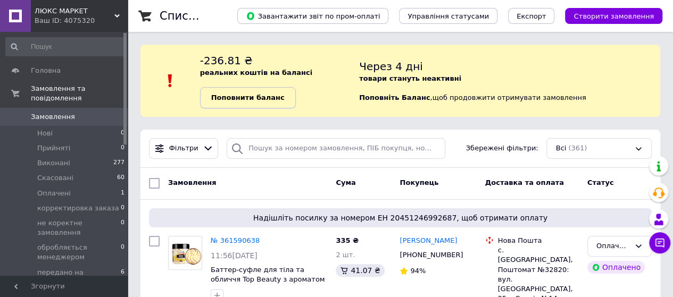
click at [237, 97] on b "Поповнити баланс" at bounding box center [247, 98] width 73 height 8
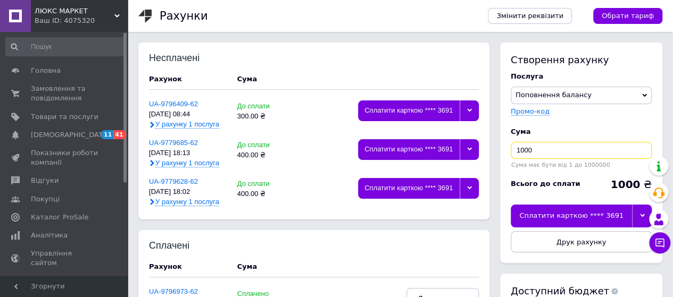
click at [524, 148] on input "1000" at bounding box center [580, 150] width 141 height 17
type input "400"
click at [642, 215] on icon at bounding box center [642, 215] width 5 height 3
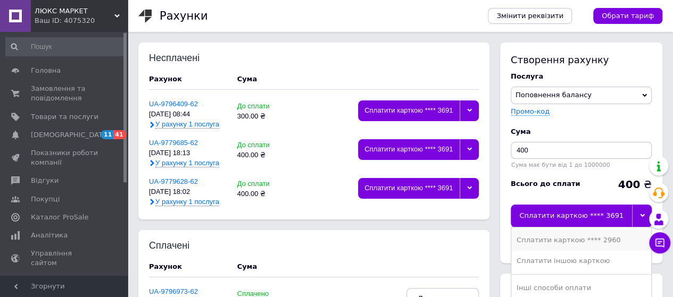
click at [605, 239] on div "Сплатити карткою **** 2960" at bounding box center [580, 241] width 129 height 10
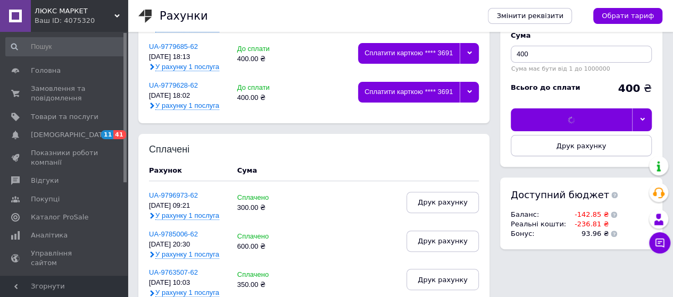
scroll to position [106, 0]
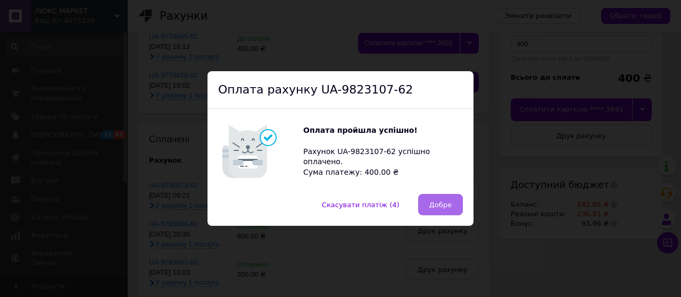
click at [432, 204] on span "Добре" at bounding box center [440, 205] width 22 height 8
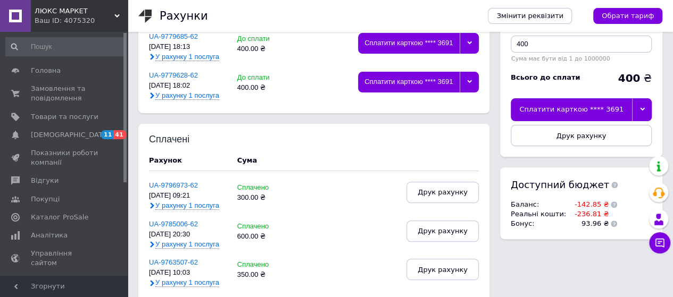
click at [116, 14] on icon at bounding box center [116, 15] width 5 height 5
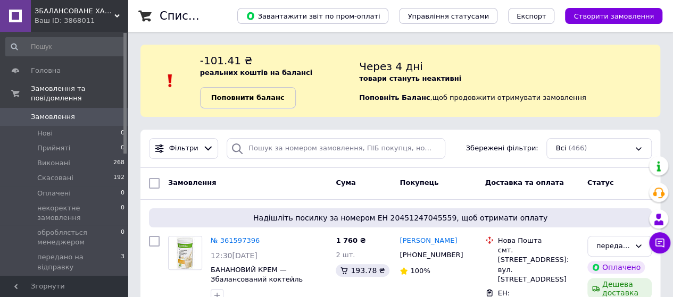
click at [266, 98] on b "Поповнити баланс" at bounding box center [247, 98] width 73 height 8
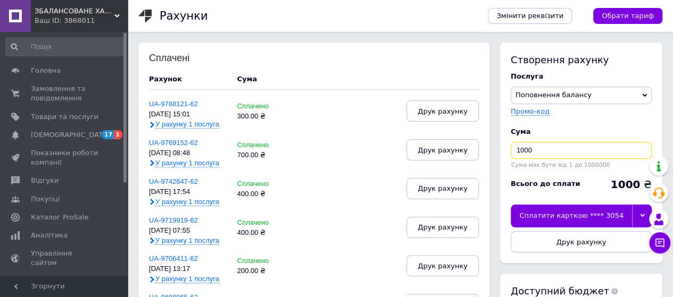
click at [525, 148] on input "1000" at bounding box center [580, 150] width 141 height 17
type input "200"
click at [641, 214] on icon at bounding box center [642, 215] width 5 height 5
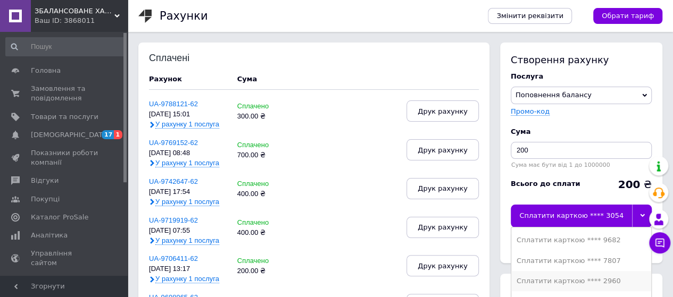
click at [602, 280] on div "Сплатити карткою **** 2960" at bounding box center [580, 281] width 129 height 10
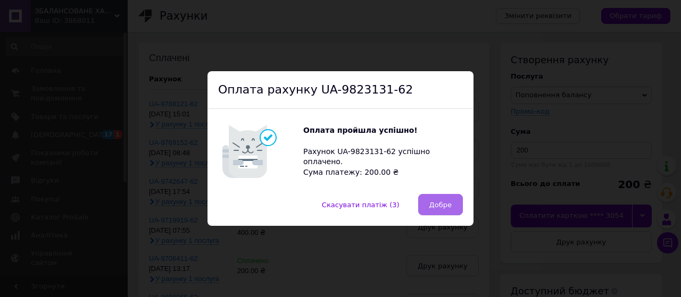
click at [441, 207] on span "Добре" at bounding box center [440, 205] width 22 height 8
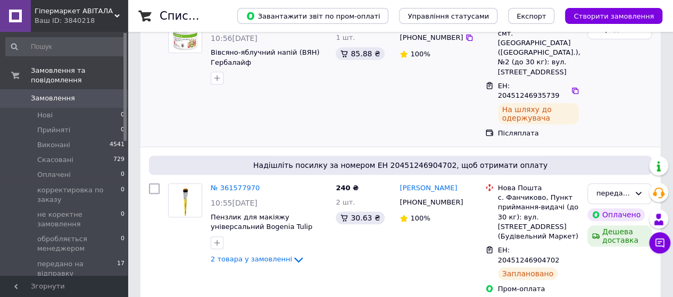
scroll to position [106, 0]
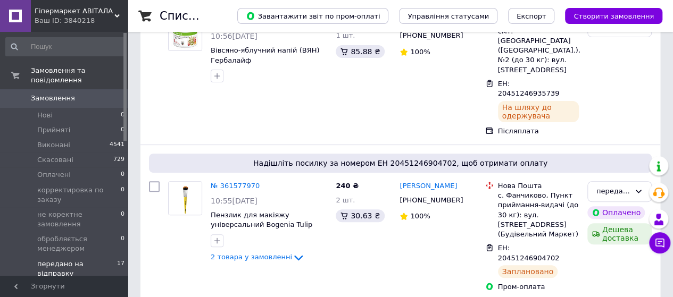
click at [84, 259] on span "передано на відправку" at bounding box center [77, 268] width 80 height 19
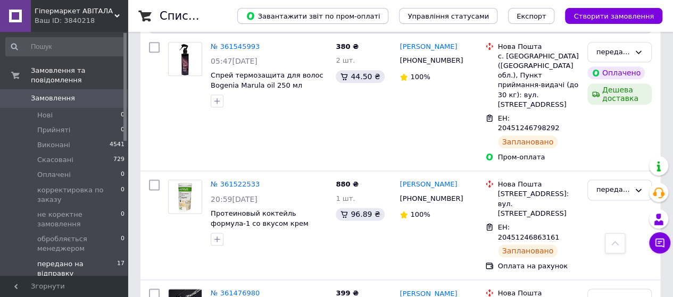
scroll to position [585, 0]
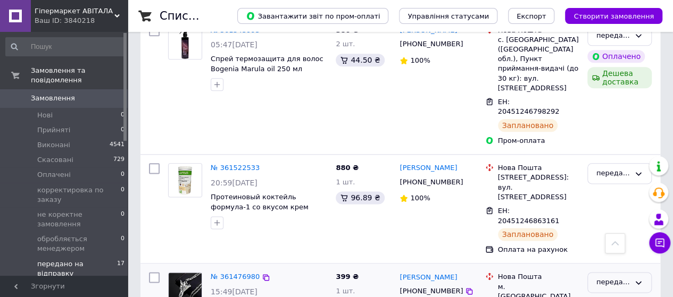
click at [637, 279] on icon at bounding box center [638, 283] width 9 height 9
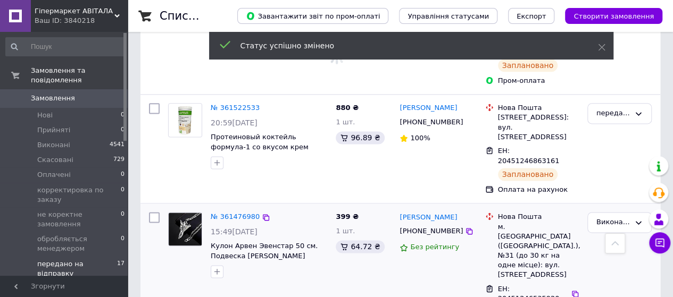
scroll to position [691, 0]
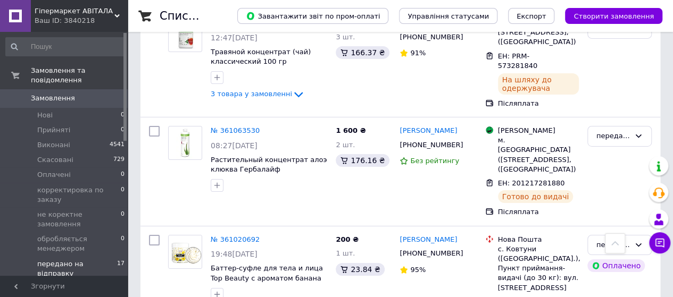
scroll to position [1741, 0]
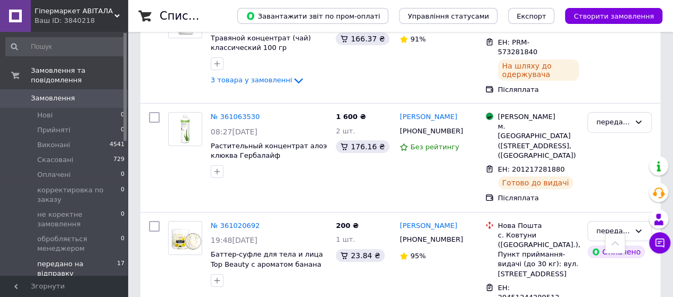
click at [119, 18] on icon at bounding box center [116, 15] width 5 height 5
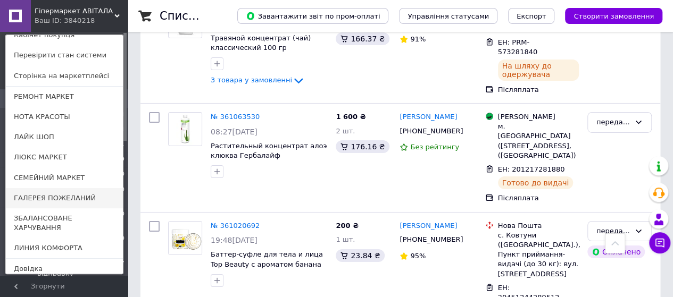
scroll to position [46, 0]
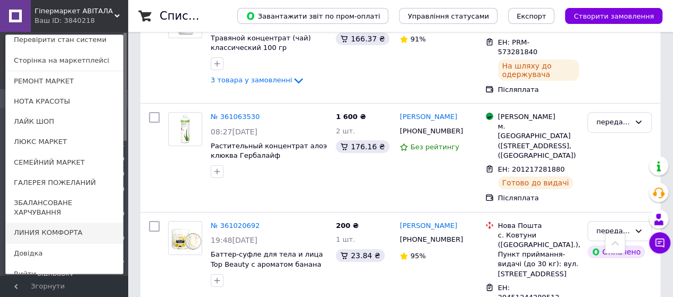
click at [36, 226] on link "ЛИНИЯ КОМФОРТА" at bounding box center [64, 233] width 117 height 20
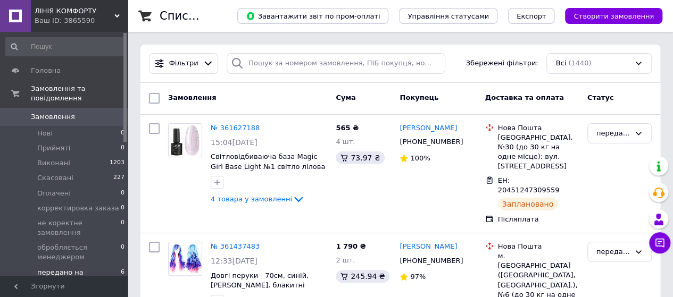
click at [51, 268] on span "передано на відправку" at bounding box center [78, 277] width 83 height 19
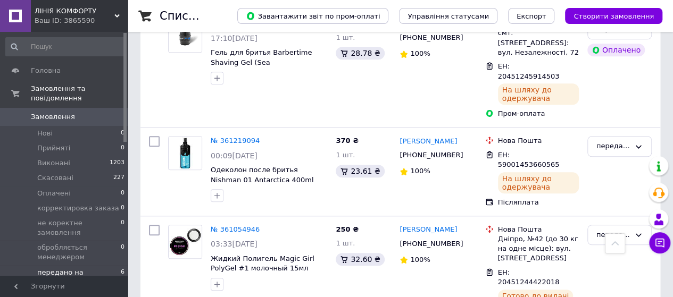
scroll to position [474, 0]
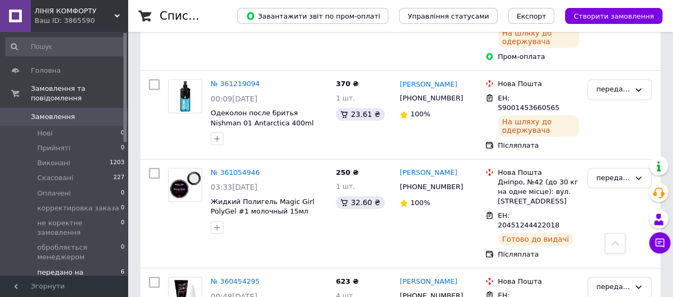
click at [120, 15] on div "ЛІНІЯ КОМФОРТУ Ваш ID: 3865590" at bounding box center [79, 16] width 97 height 32
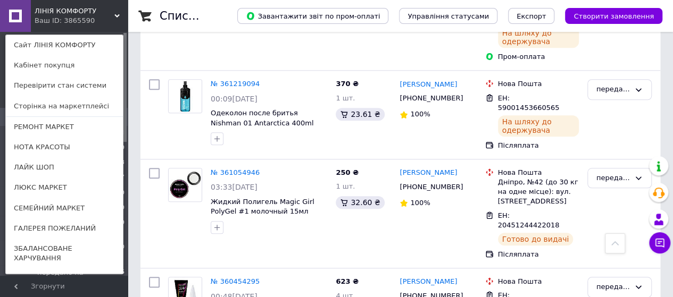
click at [43, 227] on link "ГАЛЕРЕЯ ПОЖЕЛАНИЙ" at bounding box center [64, 229] width 117 height 20
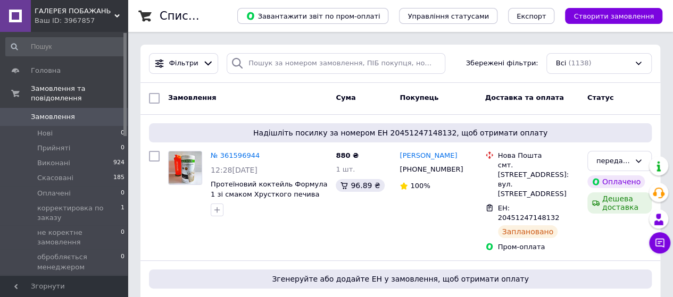
click at [48, 278] on span "передано на відправку" at bounding box center [77, 287] width 80 height 19
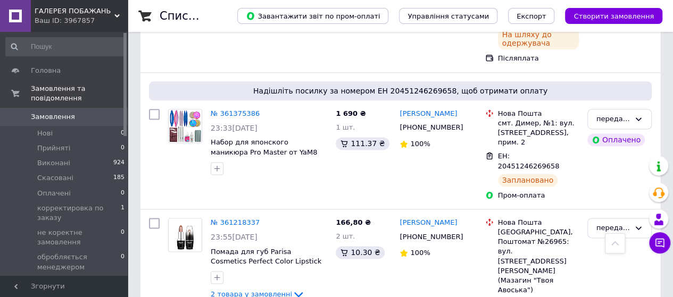
scroll to position [744, 0]
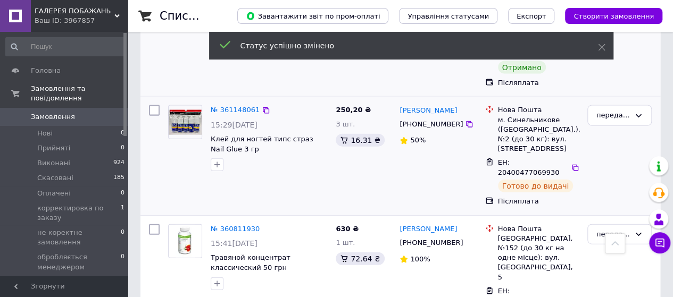
scroll to position [1147, 0]
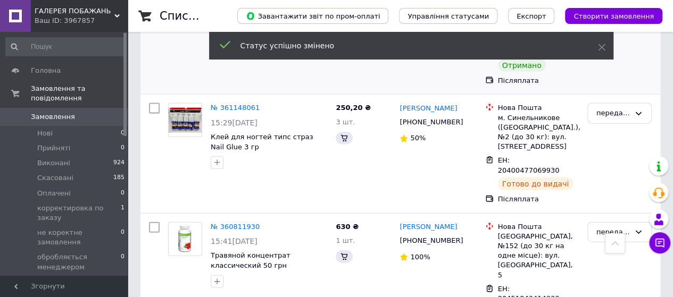
click at [120, 14] on div "ГАЛЕРЕЯ ПОБАЖАНЬ Ваш ID: 3967857" at bounding box center [79, 16] width 97 height 32
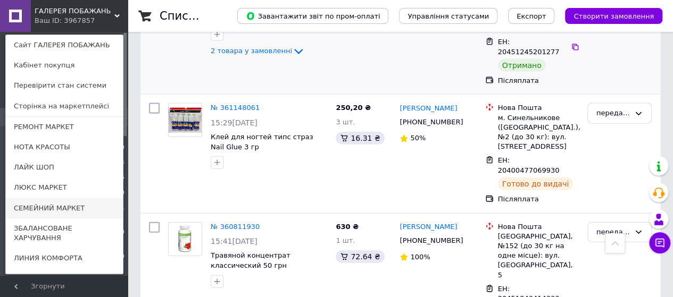
click at [40, 208] on link "СЕМЕЙНИЙ МАРКЕТ" at bounding box center [64, 208] width 117 height 20
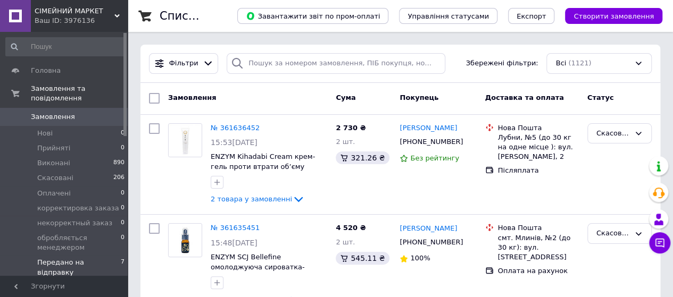
click at [52, 258] on span "Передано на відправку" at bounding box center [78, 267] width 83 height 19
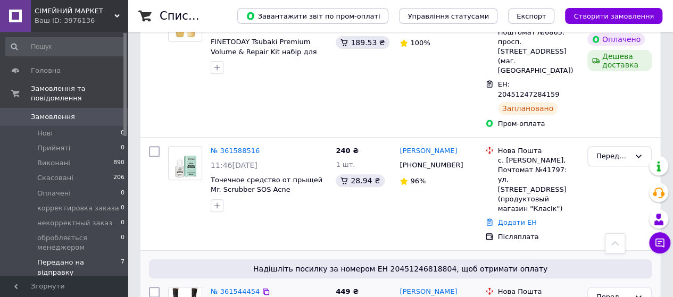
scroll to position [180, 0]
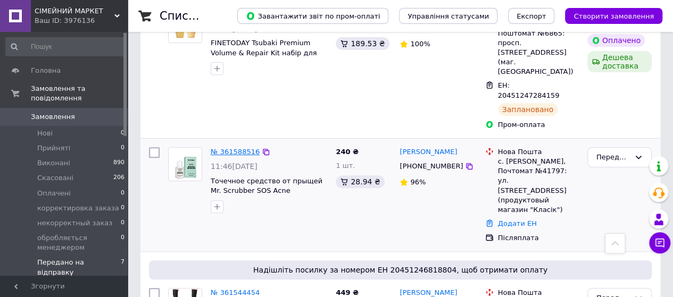
click at [232, 148] on link "№ 361588516" at bounding box center [235, 152] width 49 height 8
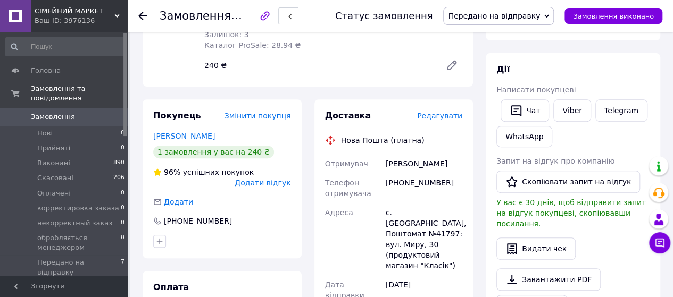
scroll to position [319, 0]
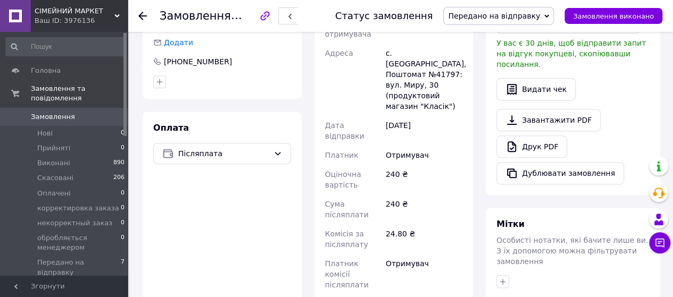
drag, startPoint x: 392, startPoint y: 256, endPoint x: 333, endPoint y: 257, distance: 59.6
type input "20400477569098"
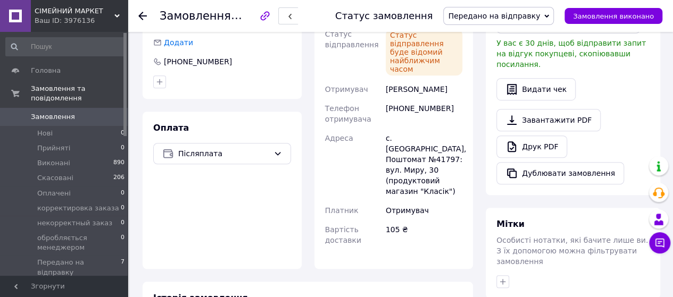
click at [142, 14] on icon at bounding box center [142, 16] width 9 height 9
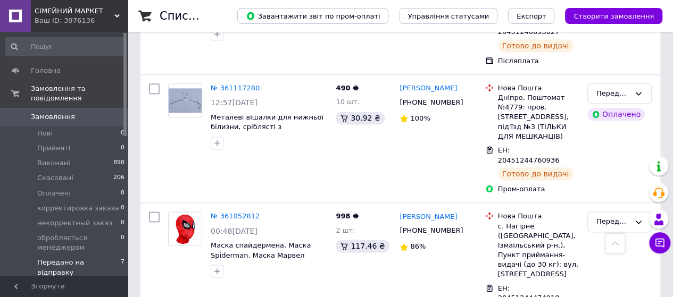
scroll to position [690, 0]
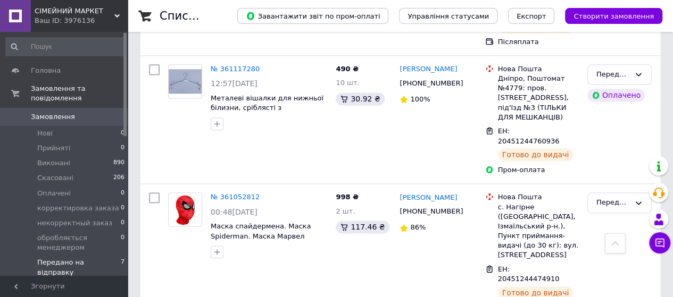
click at [115, 14] on use at bounding box center [116, 15] width 5 height 3
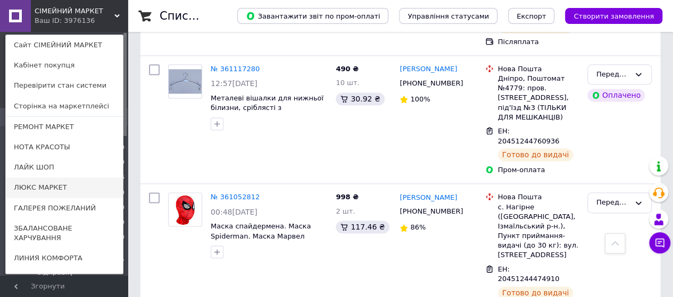
click at [43, 192] on link "ЛЮКС МАРКЕТ" at bounding box center [64, 188] width 117 height 20
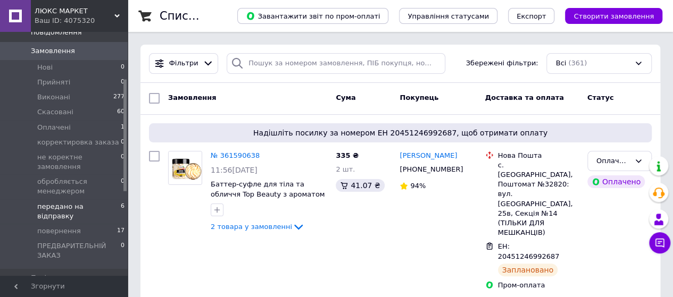
scroll to position [53, 0]
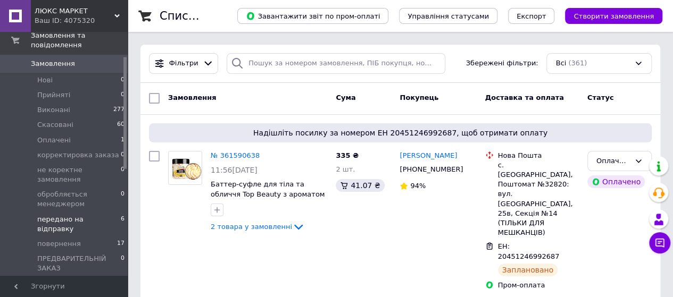
click at [56, 215] on span "передано на відправку" at bounding box center [78, 224] width 83 height 19
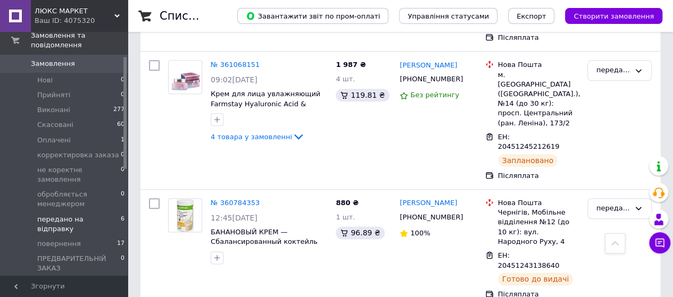
scroll to position [549, 0]
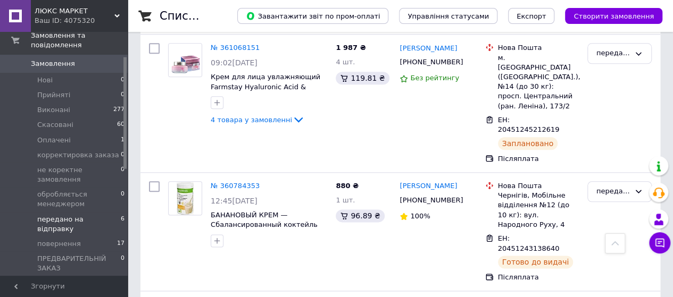
click at [118, 16] on icon at bounding box center [116, 15] width 5 height 5
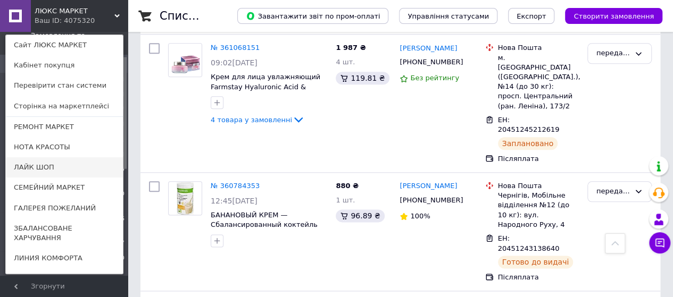
click at [44, 163] on link "ЛАЙК ШОП" at bounding box center [64, 167] width 117 height 20
